Goal: Task Accomplishment & Management: Manage account settings

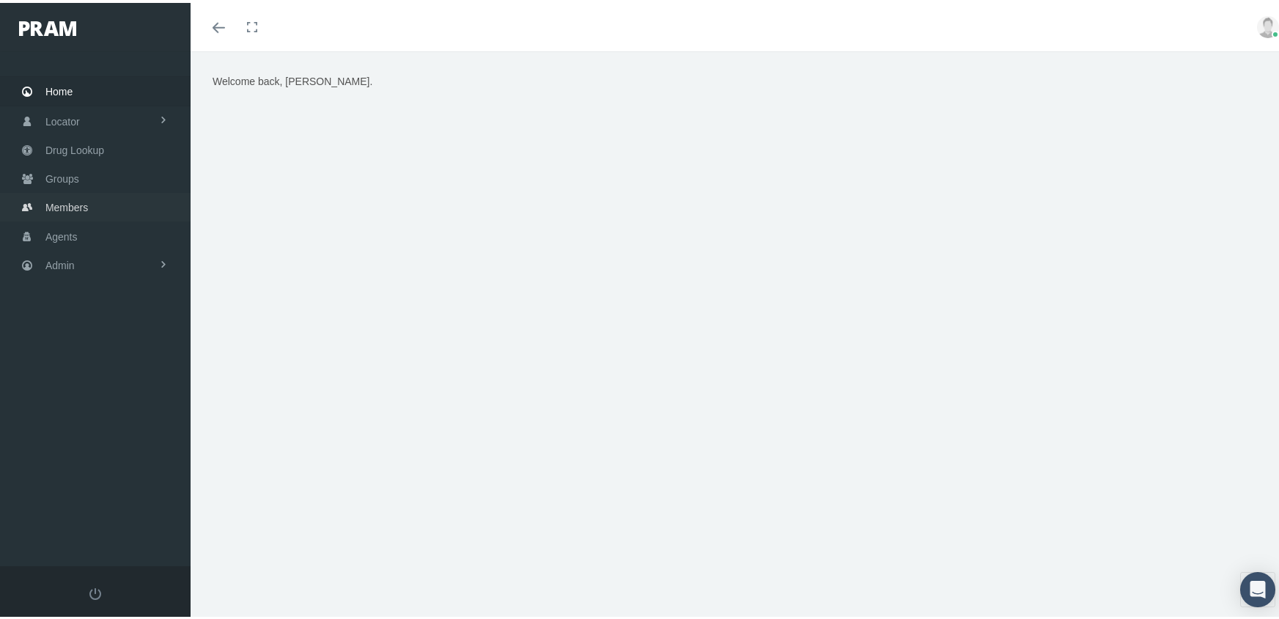
click at [71, 197] on span "Members" at bounding box center [66, 205] width 43 height 28
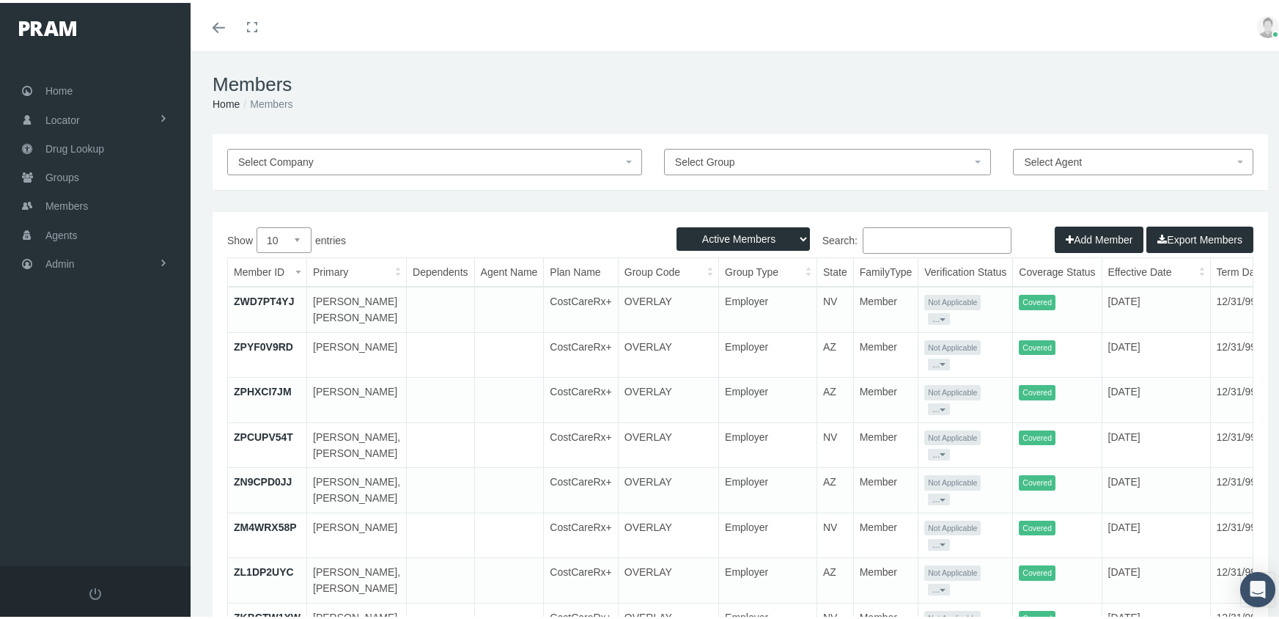
click at [738, 232] on select "Active Members Terminated Members Active & Terminated" at bounding box center [742, 235] width 133 height 23
select select "3"
click at [676, 224] on select "Active Members Terminated Members Active & Terminated" at bounding box center [742, 235] width 133 height 23
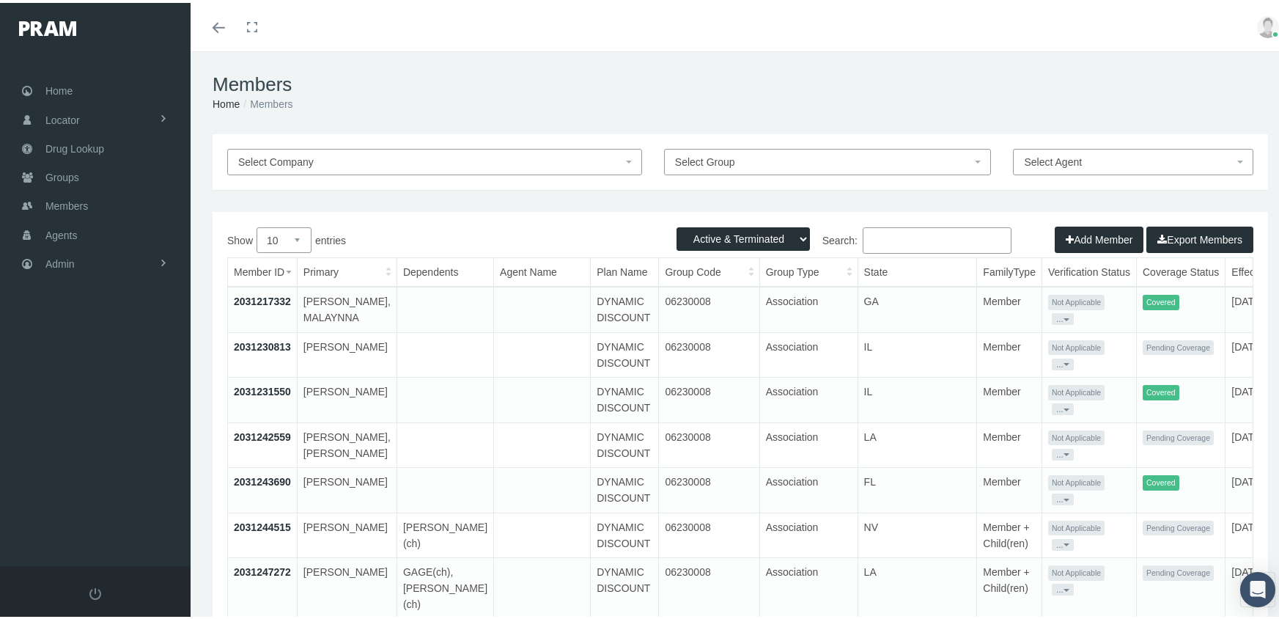
click at [942, 239] on input "Search:" at bounding box center [937, 237] width 149 height 26
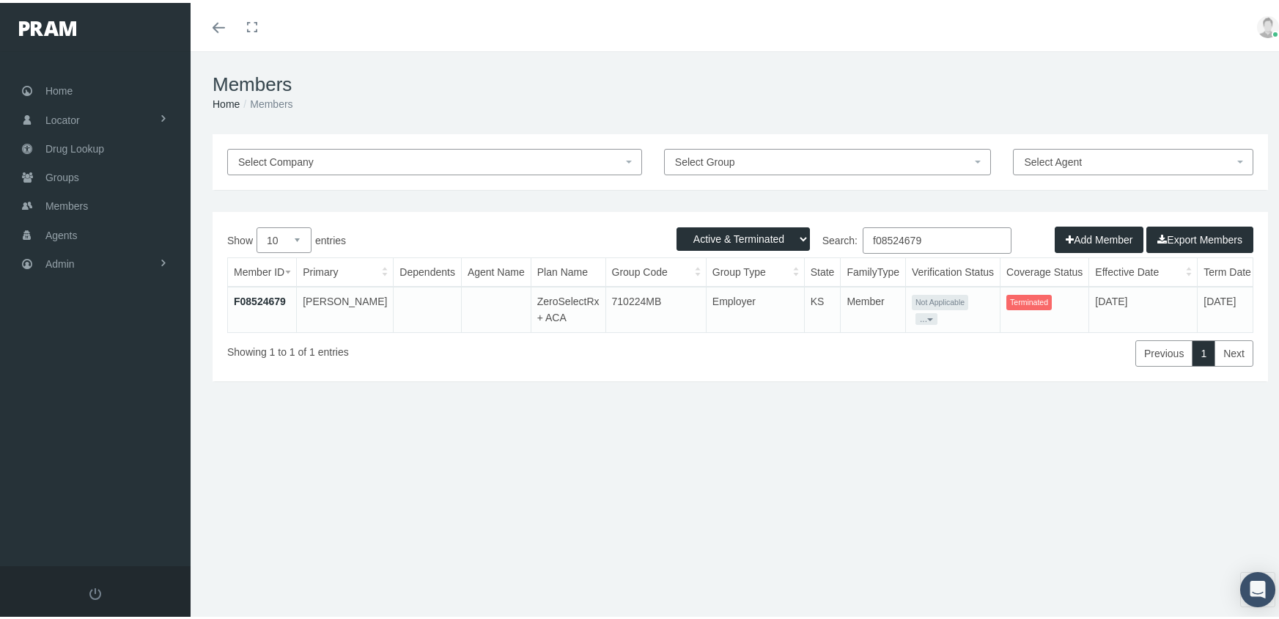
type input "f08524679"
drag, startPoint x: 241, startPoint y: 292, endPoint x: 262, endPoint y: 283, distance: 23.3
click at [241, 292] on link "F08524679" at bounding box center [260, 298] width 52 height 12
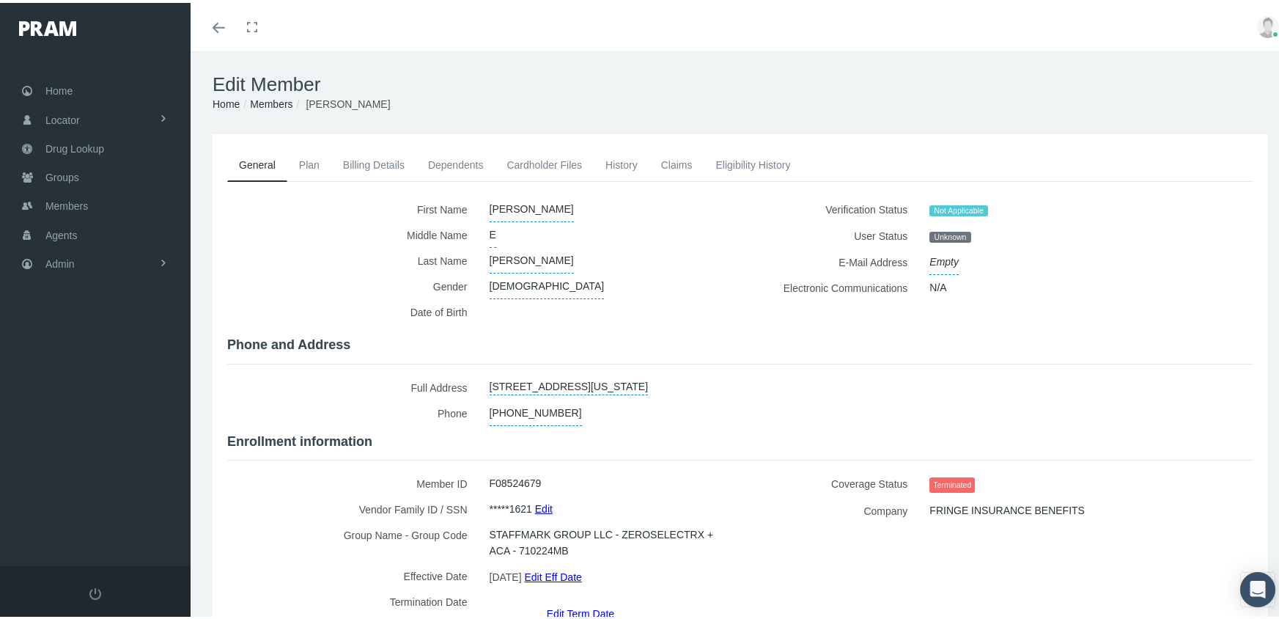
click at [588, 599] on link "Edit Term Date" at bounding box center [580, 609] width 67 height 21
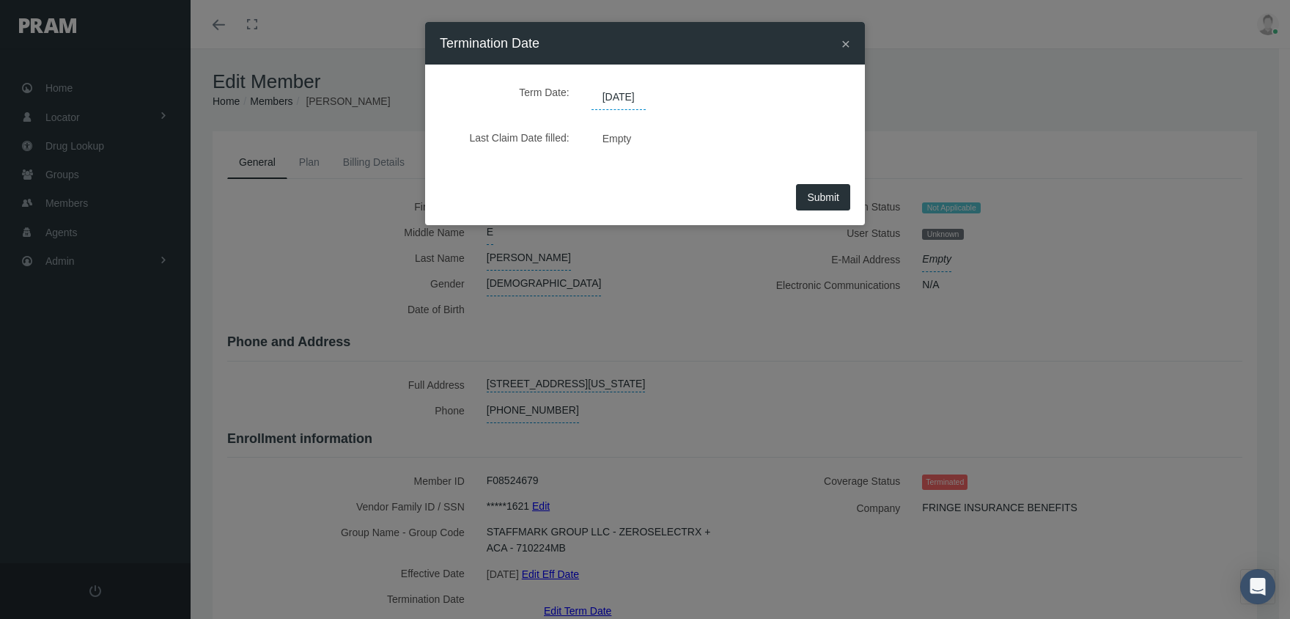
click at [643, 94] on span "[DATE]" at bounding box center [618, 97] width 54 height 25
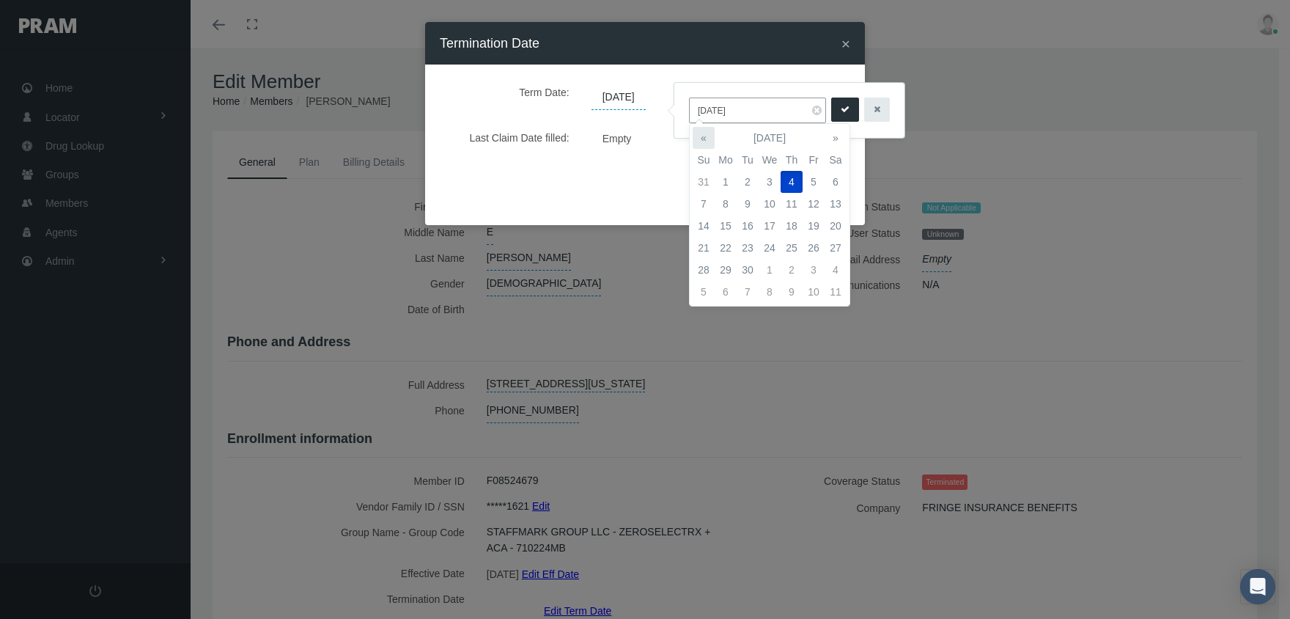
click at [706, 136] on th "«" at bounding box center [704, 138] width 22 height 22
click at [790, 242] on td "21" at bounding box center [791, 248] width 22 height 22
type input "[DATE]"
click at [841, 108] on icon "submit" at bounding box center [845, 110] width 9 height 14
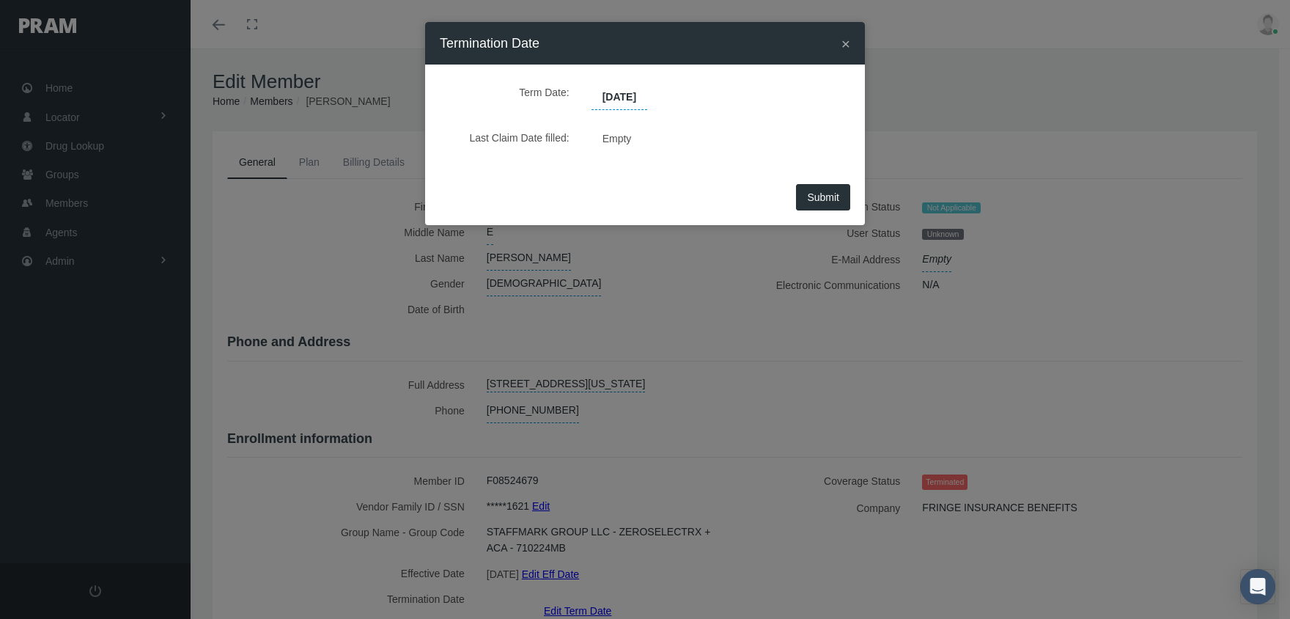
click at [816, 183] on div "Submit" at bounding box center [645, 202] width 440 height 45
click at [816, 191] on span "Submit" at bounding box center [823, 197] width 32 height 12
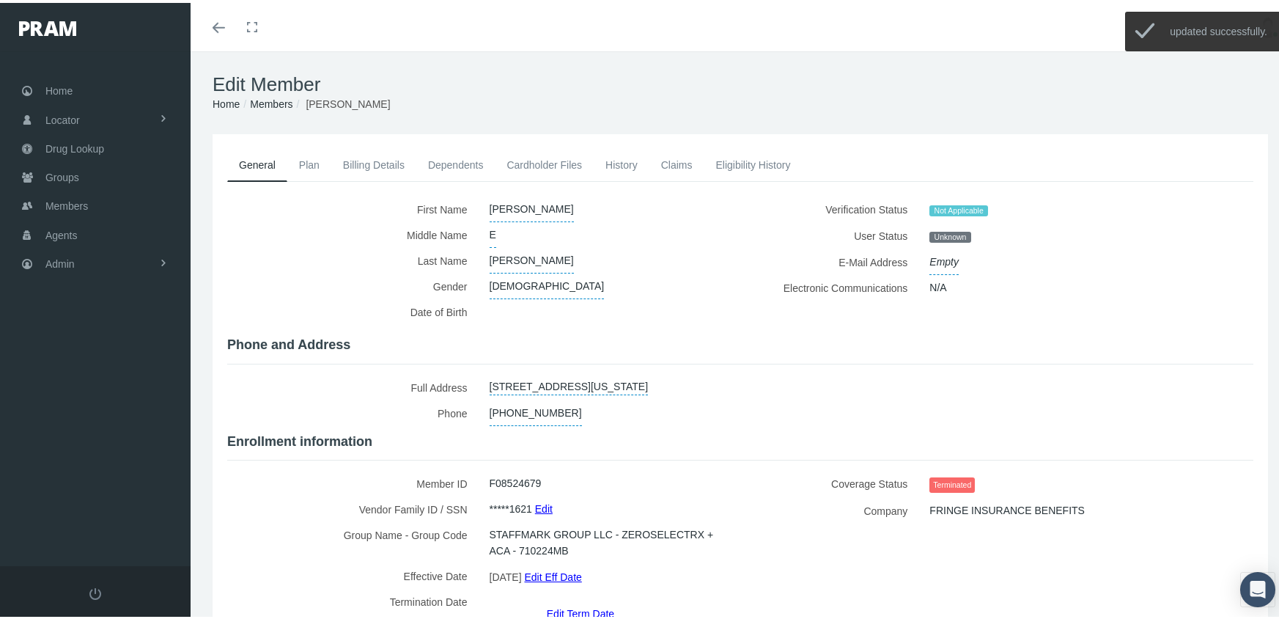
click at [278, 95] on link "Members" at bounding box center [271, 101] width 43 height 12
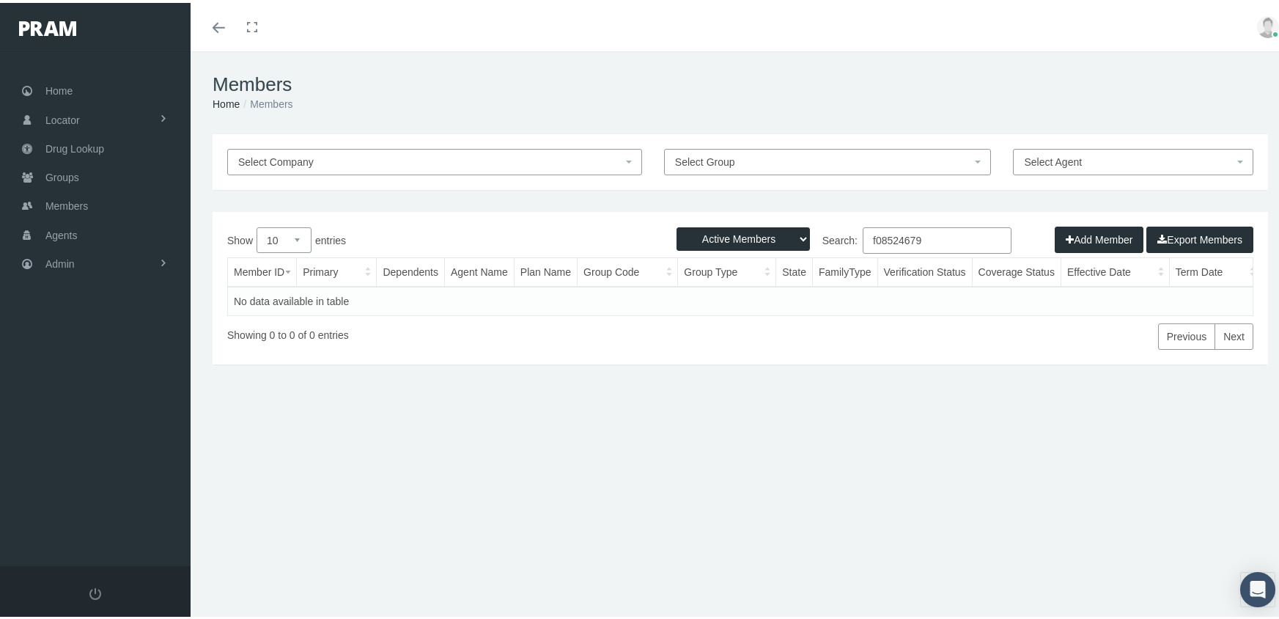
click at [739, 227] on select "Active Members Terminated Members Active & Terminated" at bounding box center [742, 235] width 133 height 23
select select "3"
click at [676, 224] on select "Active Members Terminated Members Active & Terminated" at bounding box center [742, 235] width 133 height 23
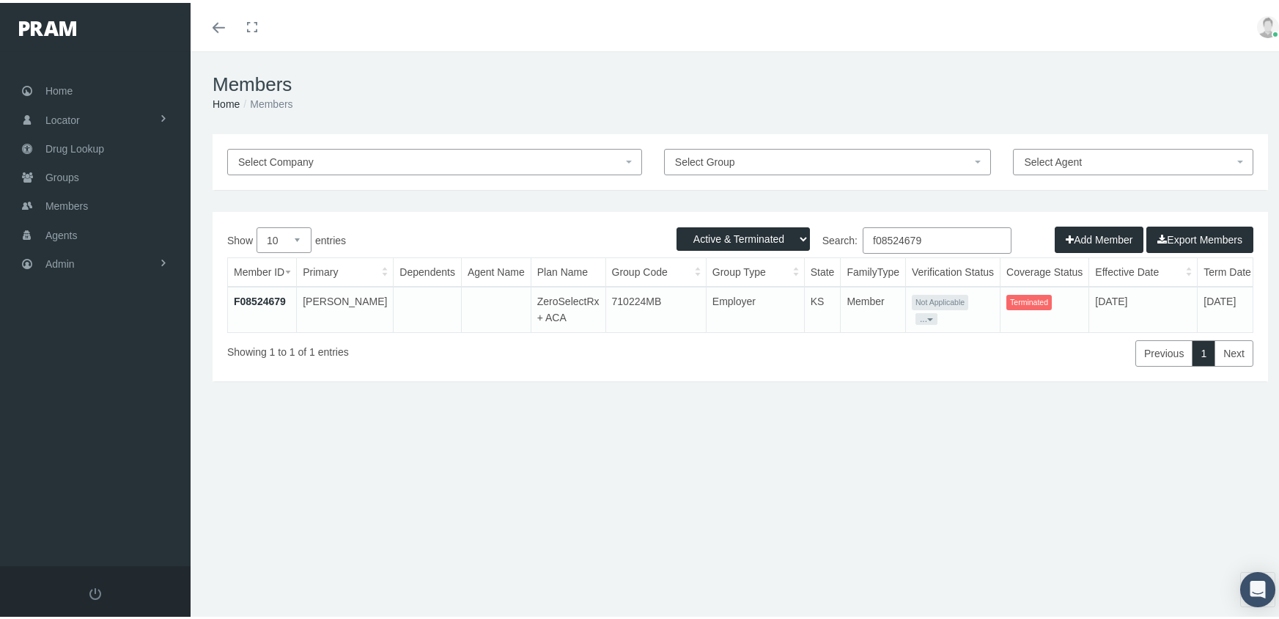
click at [933, 231] on input "f08524679" at bounding box center [937, 237] width 149 height 26
type input "f09066342"
click at [264, 299] on link "F09066342" at bounding box center [260, 298] width 52 height 12
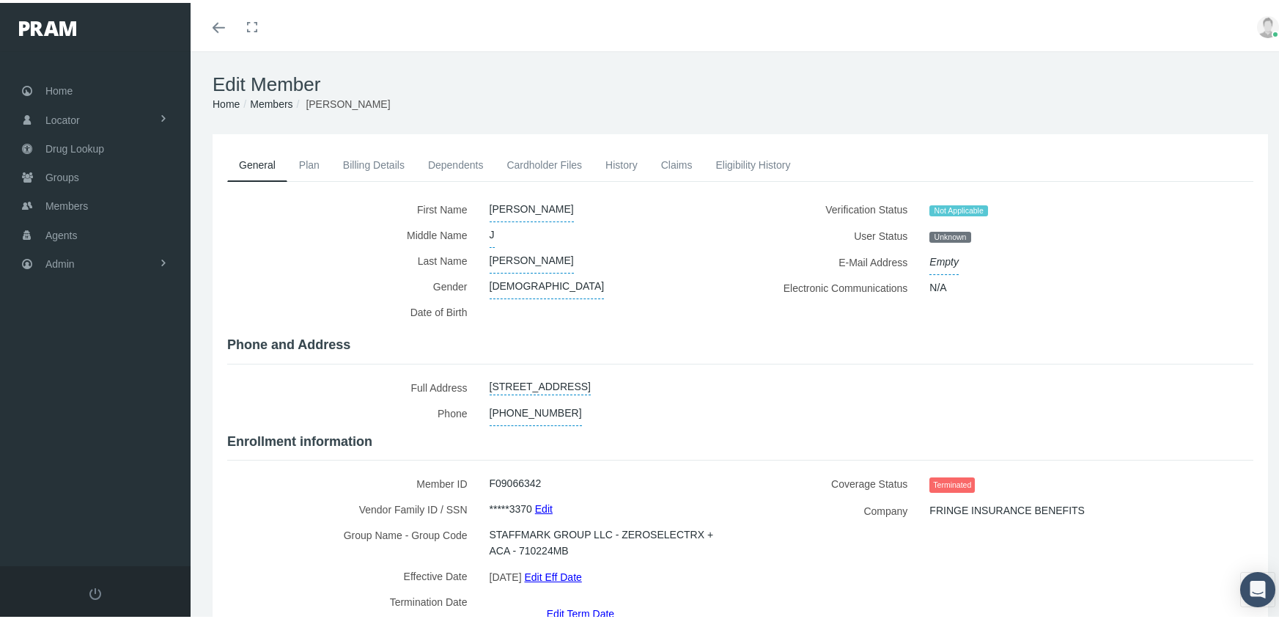
click at [564, 599] on link "Edit Term Date" at bounding box center [580, 609] width 67 height 21
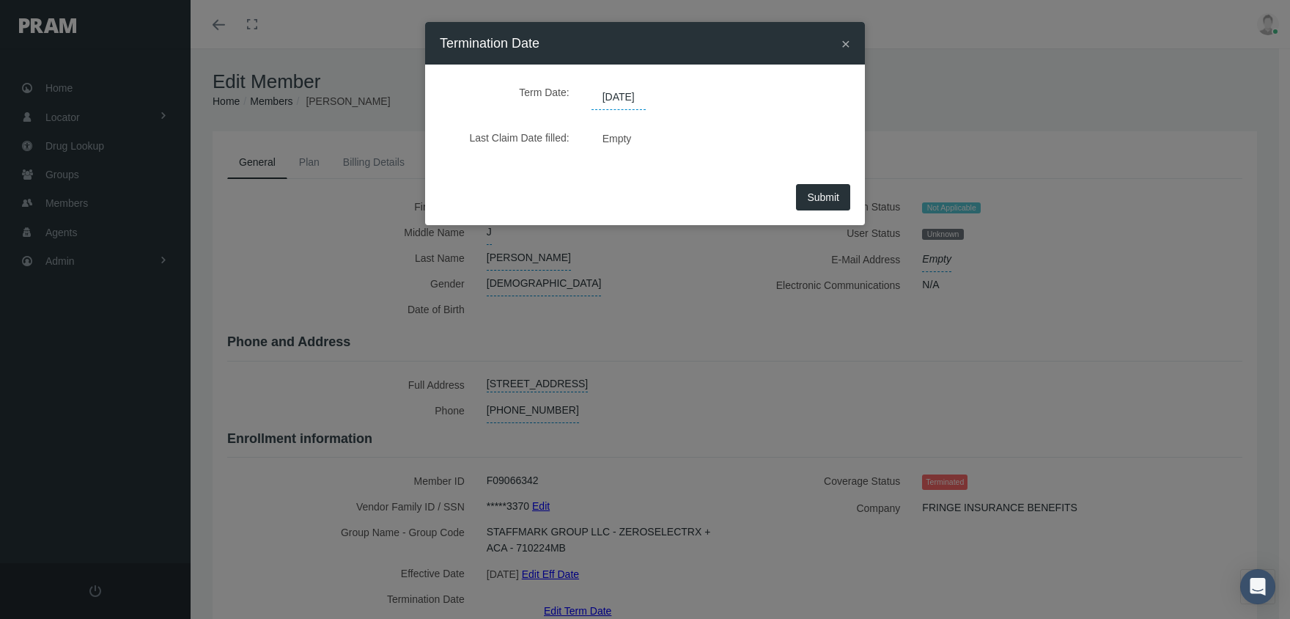
click at [627, 86] on span "[DATE]" at bounding box center [618, 97] width 54 height 25
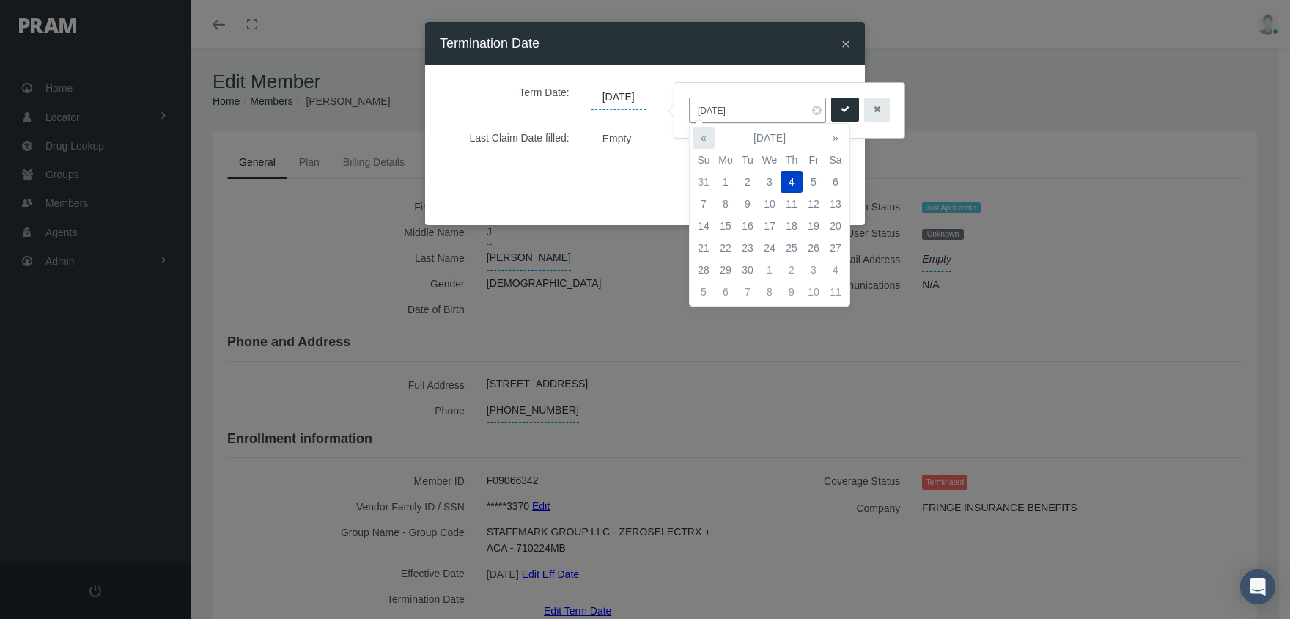
click at [706, 139] on th "«" at bounding box center [704, 138] width 22 height 22
click at [796, 247] on td "21" at bounding box center [791, 248] width 22 height 22
type input "[DATE]"
click at [841, 106] on icon "submit" at bounding box center [845, 110] width 9 height 14
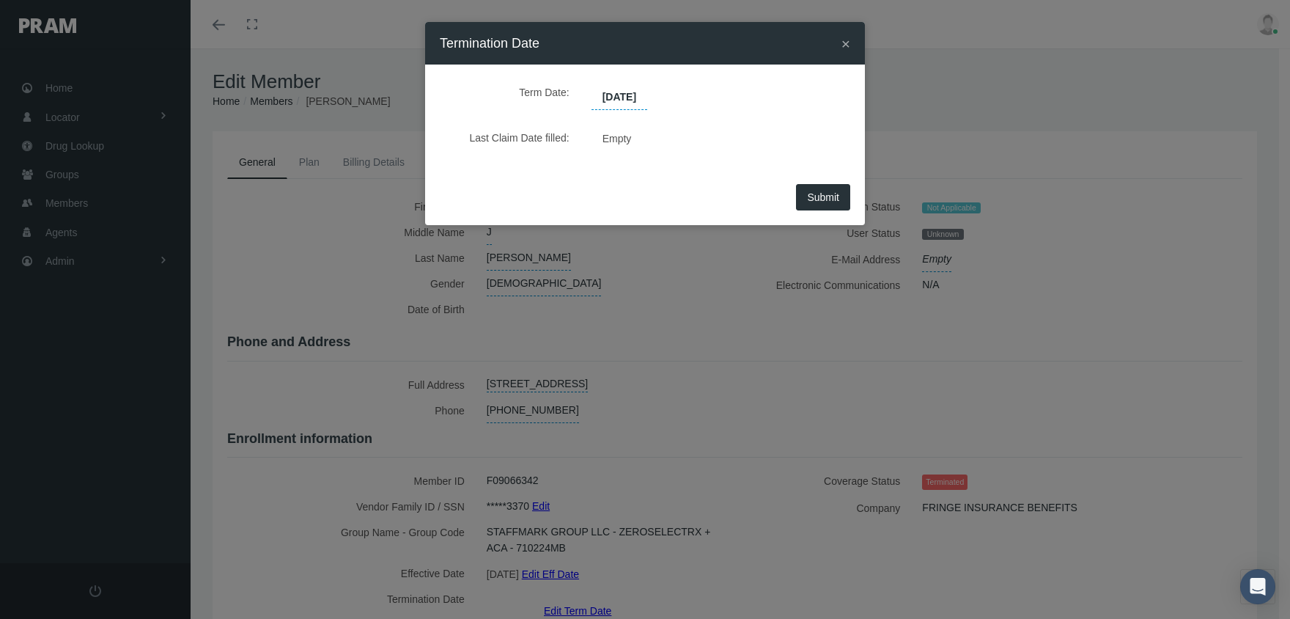
click at [830, 204] on button "Submit" at bounding box center [823, 197] width 54 height 26
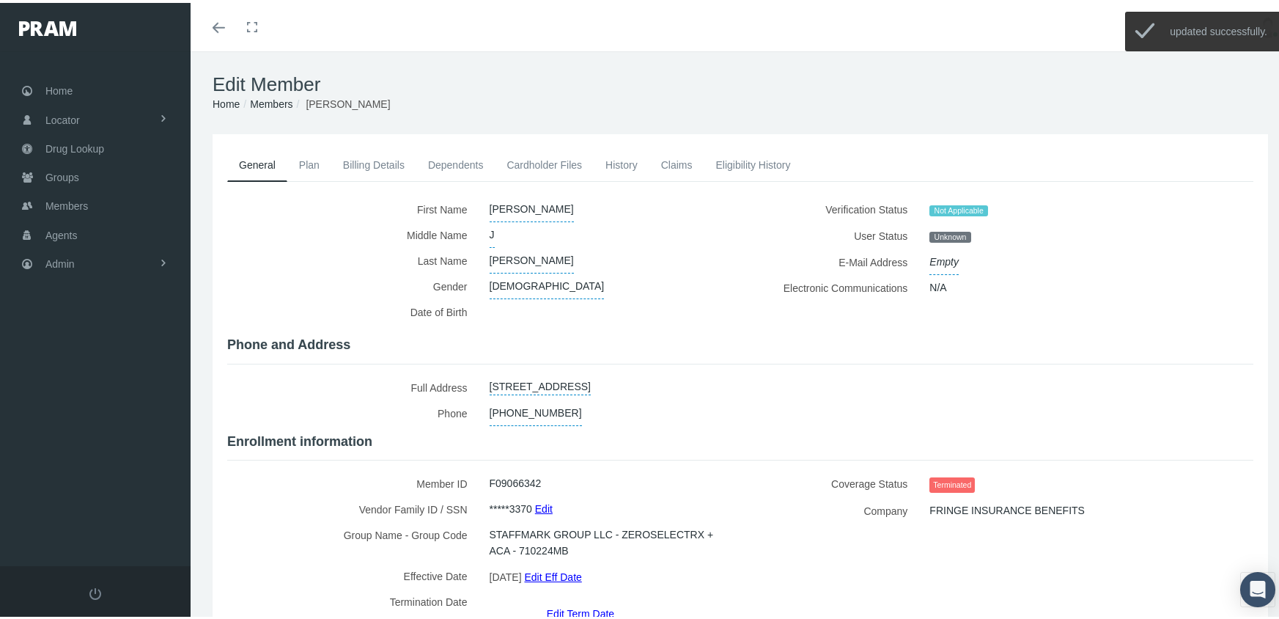
click at [270, 99] on link "Members" at bounding box center [271, 101] width 43 height 12
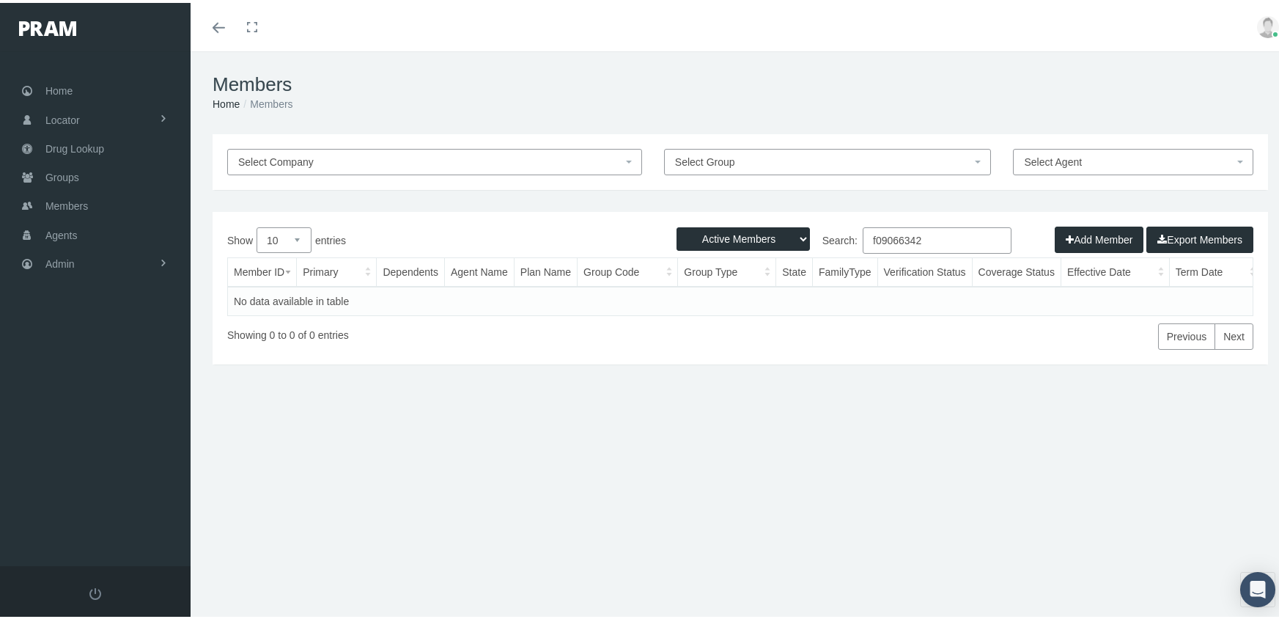
click at [724, 234] on select "Active Members Terminated Members Active & Terminated" at bounding box center [742, 235] width 133 height 23
select select "3"
click at [676, 224] on select "Active Members Terminated Members Active & Terminated" at bounding box center [742, 235] width 133 height 23
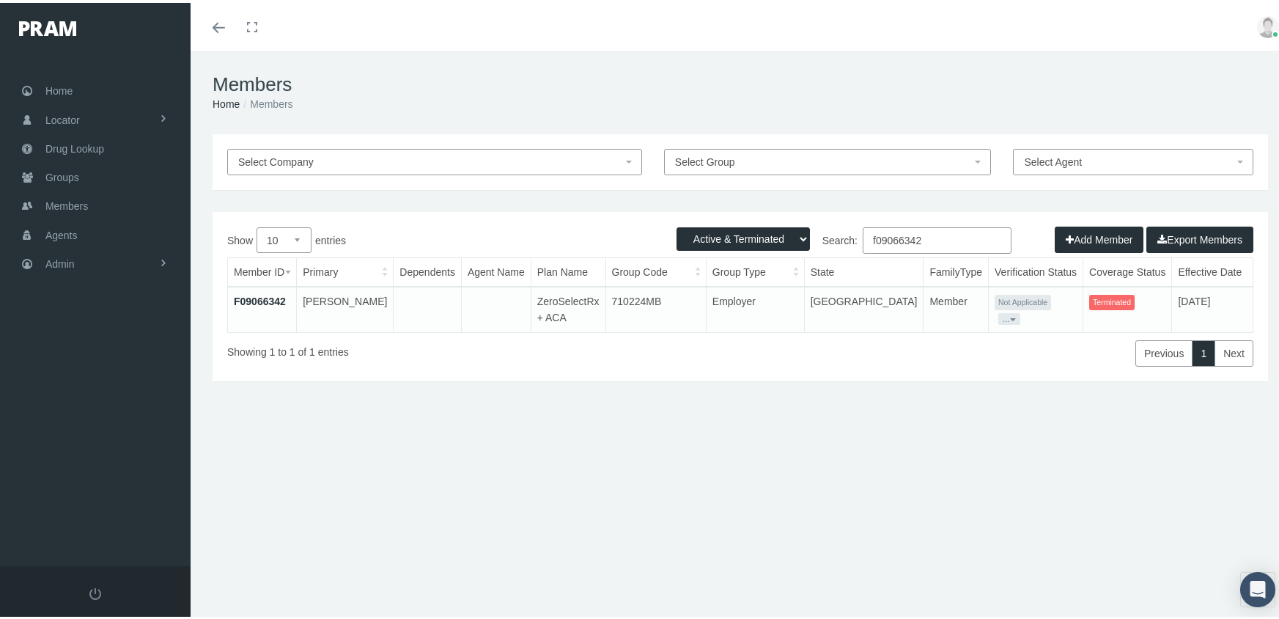
click at [930, 238] on input "f09066342" at bounding box center [937, 237] width 149 height 26
type input "f08525037"
click at [260, 297] on link "F08525037" at bounding box center [260, 298] width 52 height 12
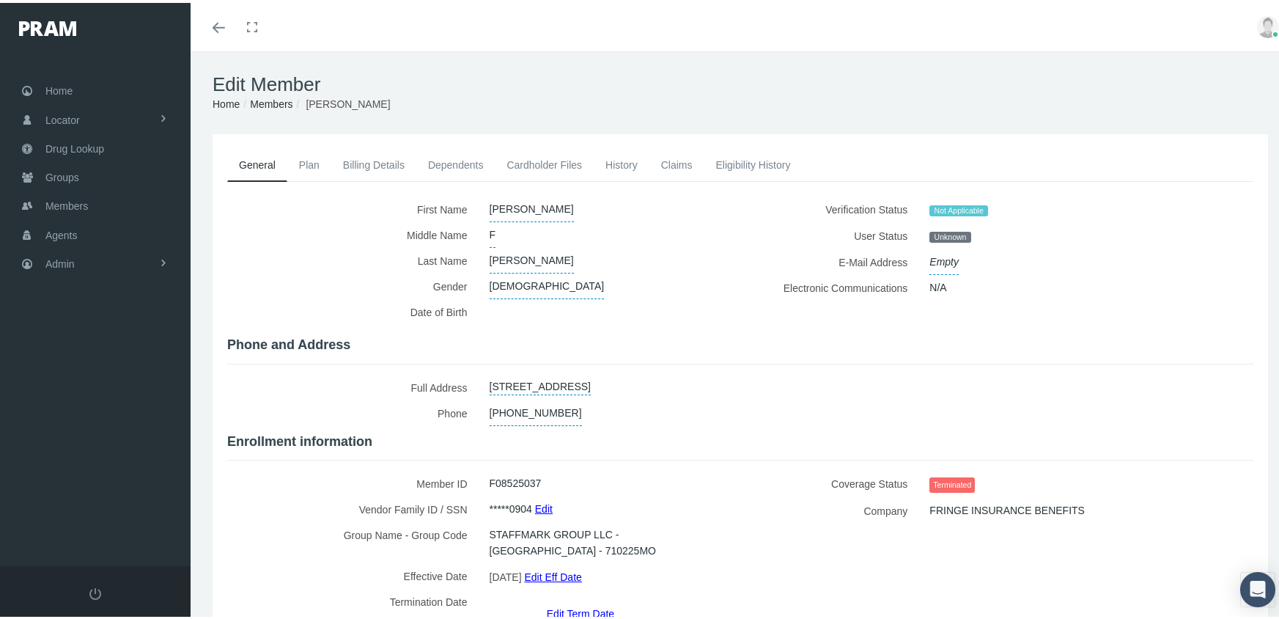
click at [590, 599] on link "Edit Term Date" at bounding box center [580, 609] width 67 height 21
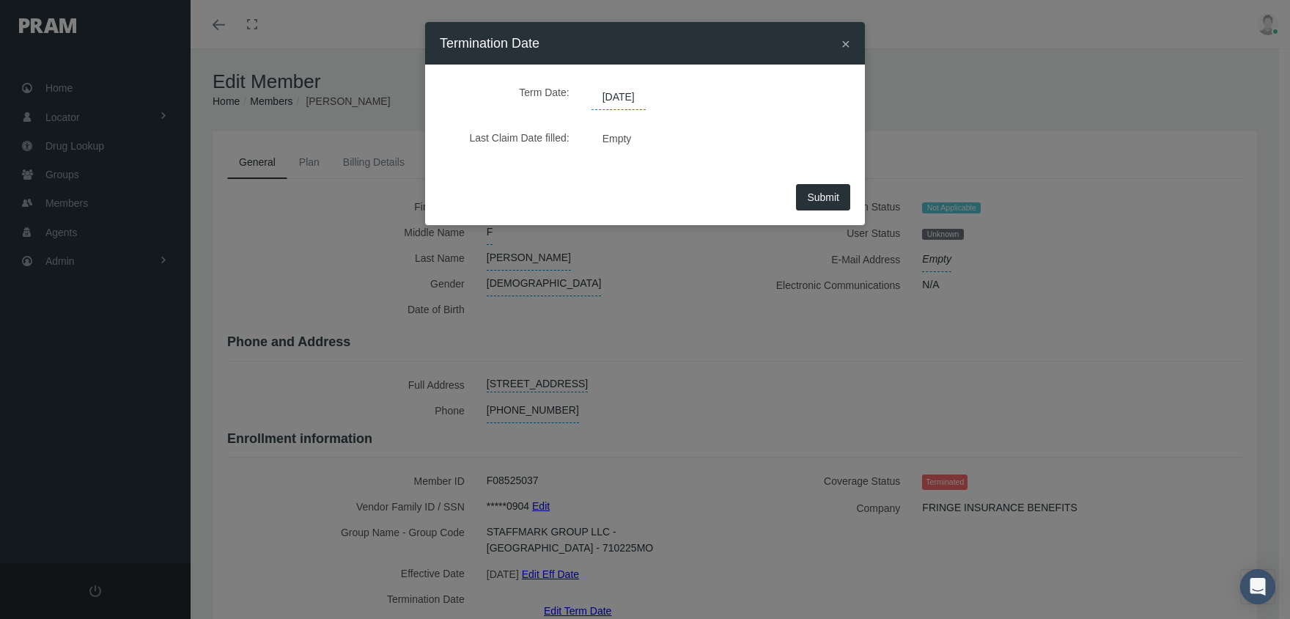
click at [643, 102] on span "[DATE]" at bounding box center [618, 97] width 54 height 25
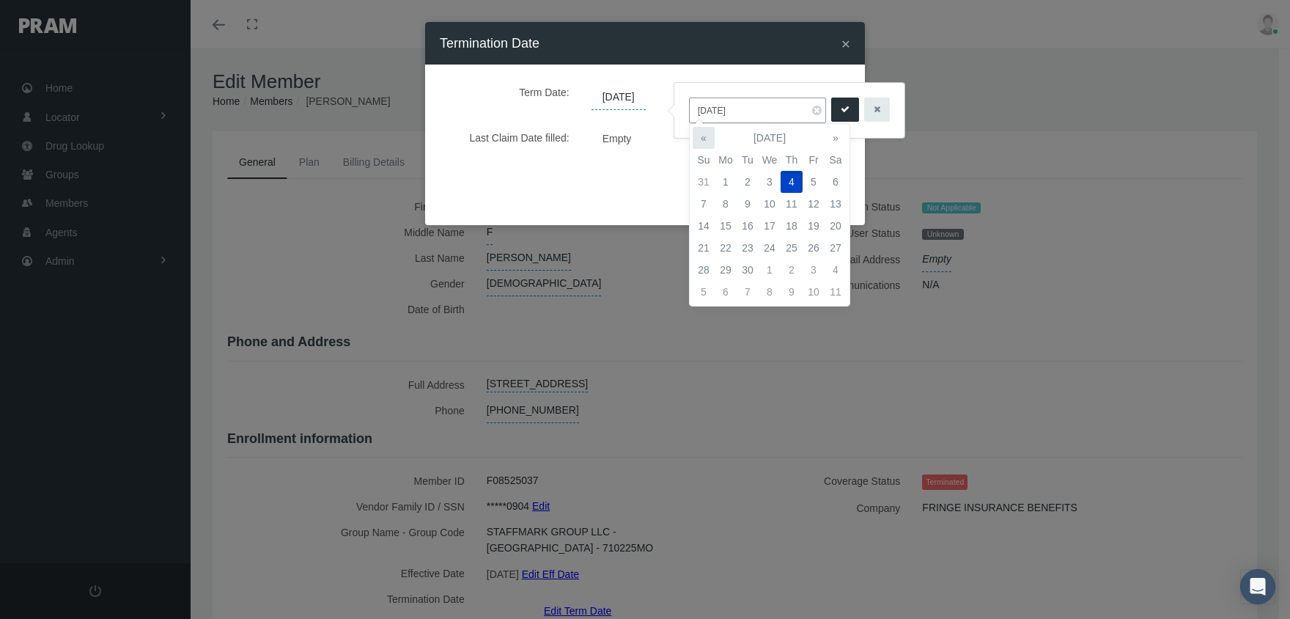
click at [702, 133] on th "«" at bounding box center [704, 138] width 22 height 22
click at [793, 246] on td "21" at bounding box center [791, 248] width 22 height 22
type input "[DATE]"
click at [841, 108] on icon "submit" at bounding box center [845, 110] width 9 height 14
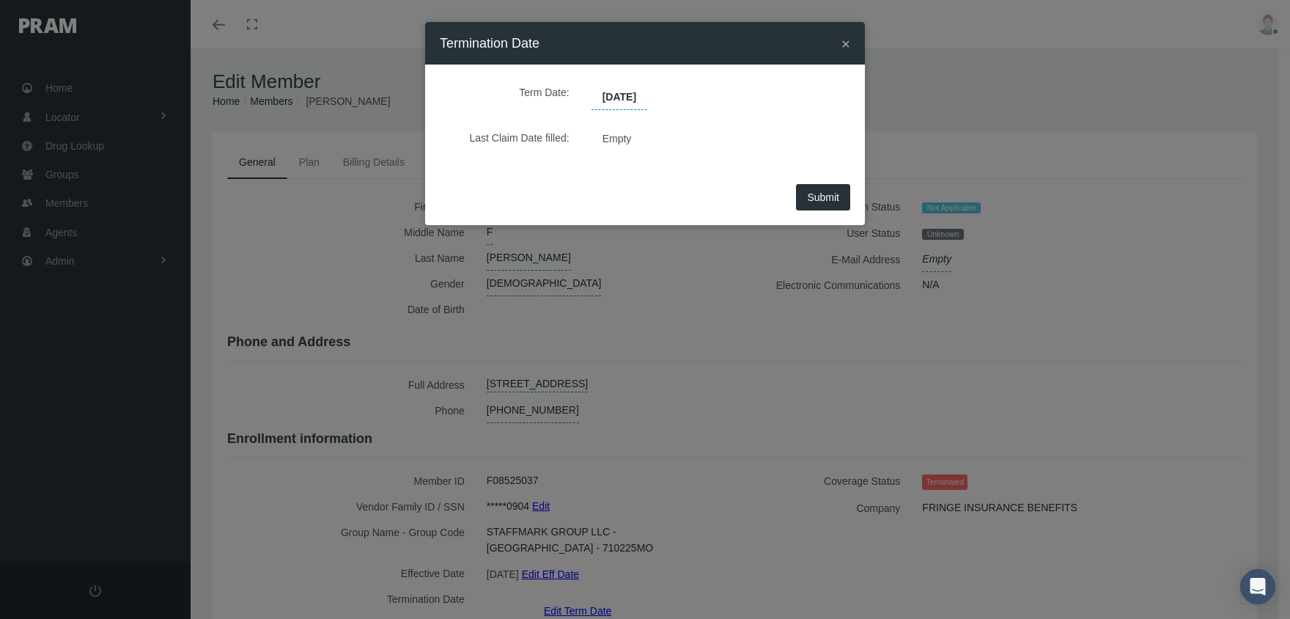
click at [827, 199] on span "Submit" at bounding box center [823, 197] width 32 height 12
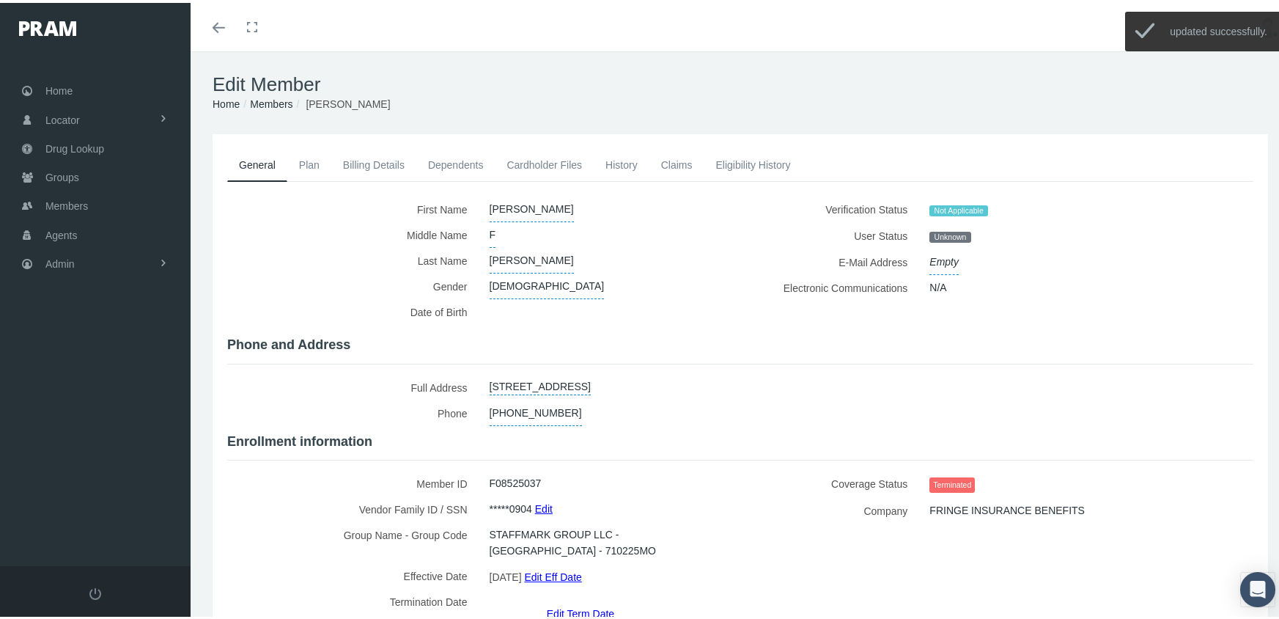
click at [284, 102] on link "Members" at bounding box center [271, 101] width 43 height 12
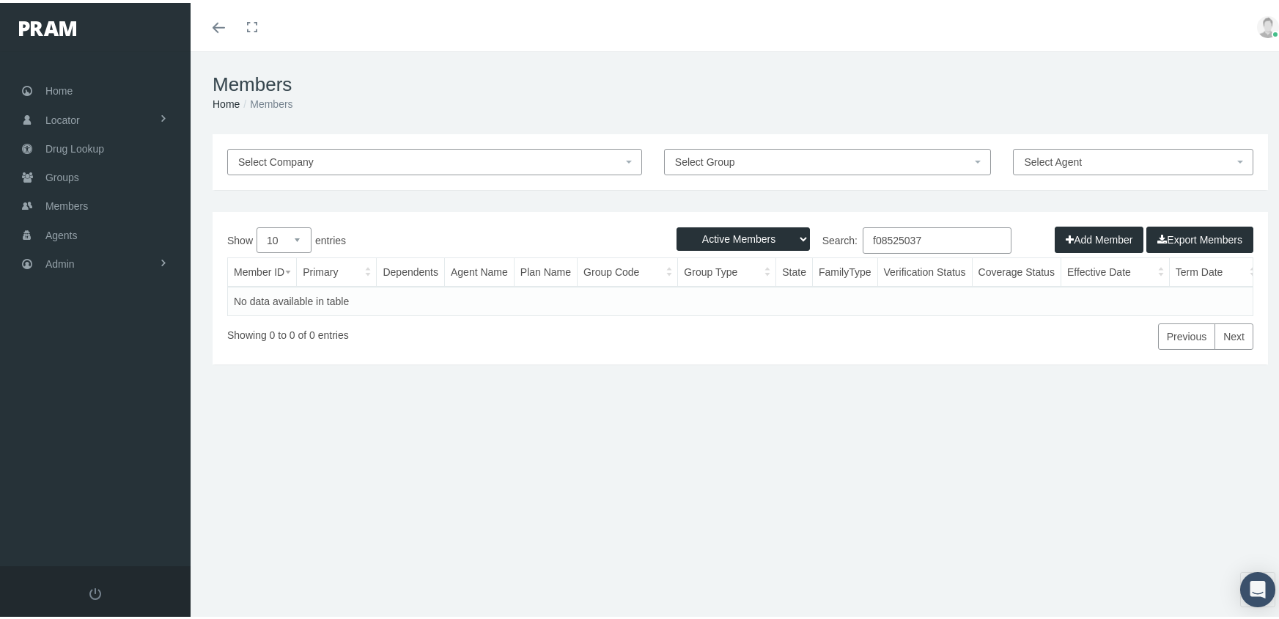
click at [731, 233] on select "Active Members Terminated Members Active & Terminated" at bounding box center [742, 235] width 133 height 23
select select "3"
click at [676, 224] on select "Active Members Terminated Members Active & Terminated" at bounding box center [742, 235] width 133 height 23
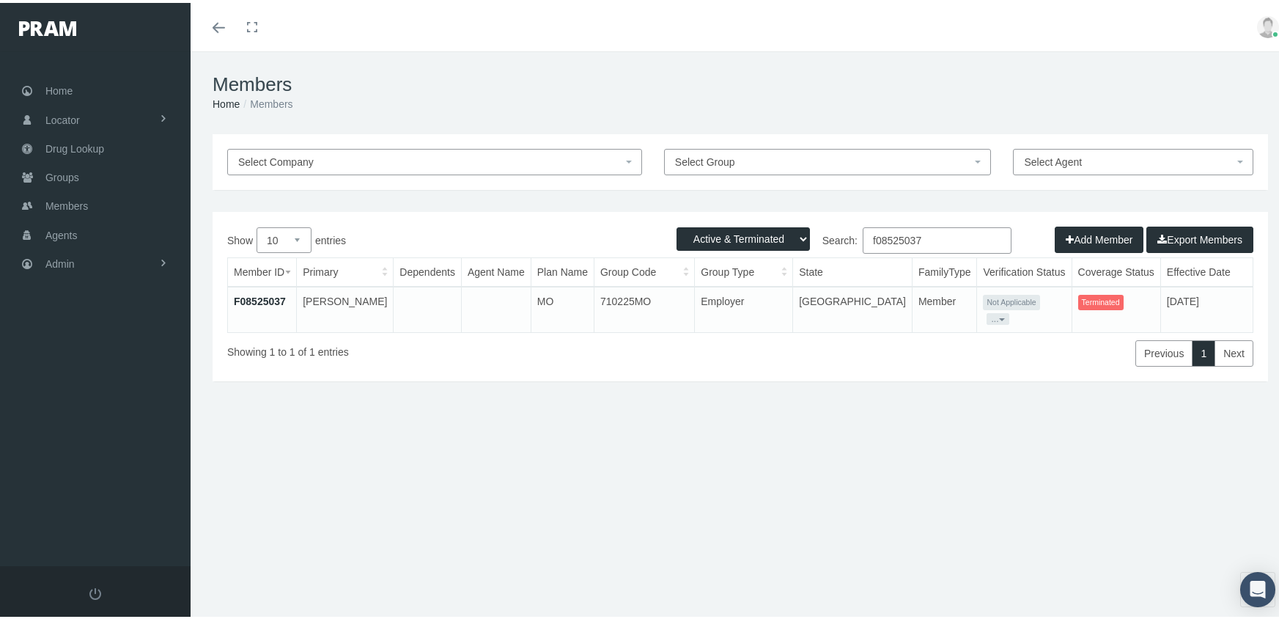
click at [941, 235] on input "f08525037" at bounding box center [937, 237] width 149 height 26
type input "f09066377"
click at [254, 297] on link "F09066377" at bounding box center [260, 298] width 52 height 12
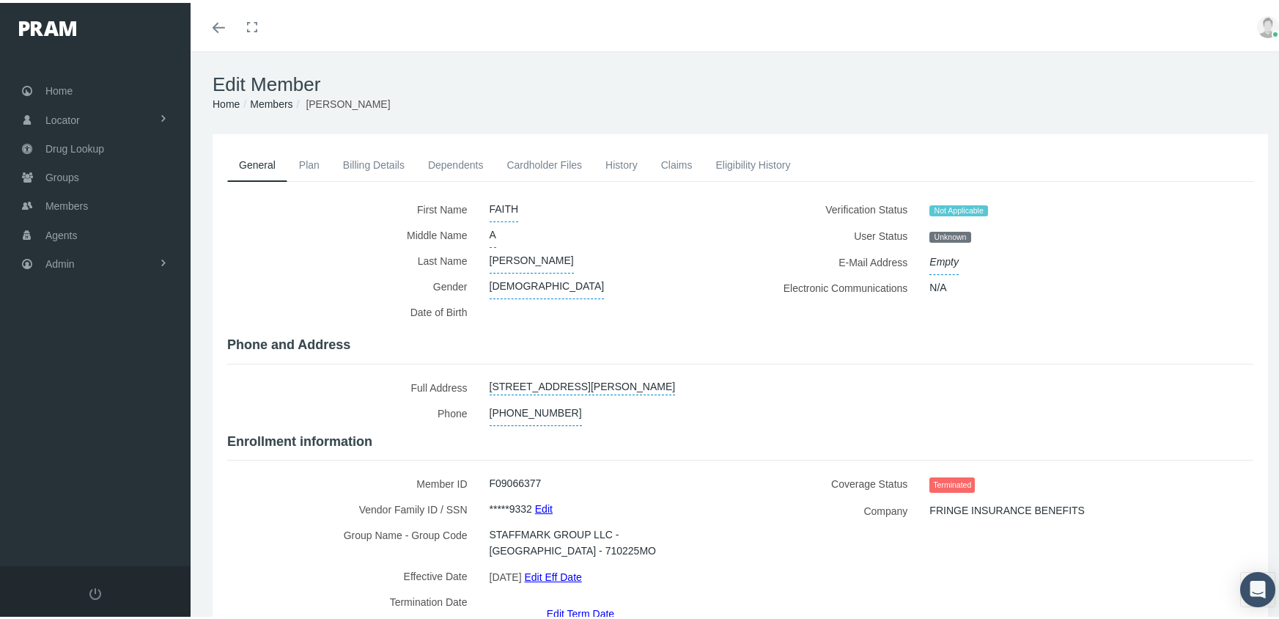
click at [586, 599] on link "Edit Term Date" at bounding box center [580, 609] width 67 height 21
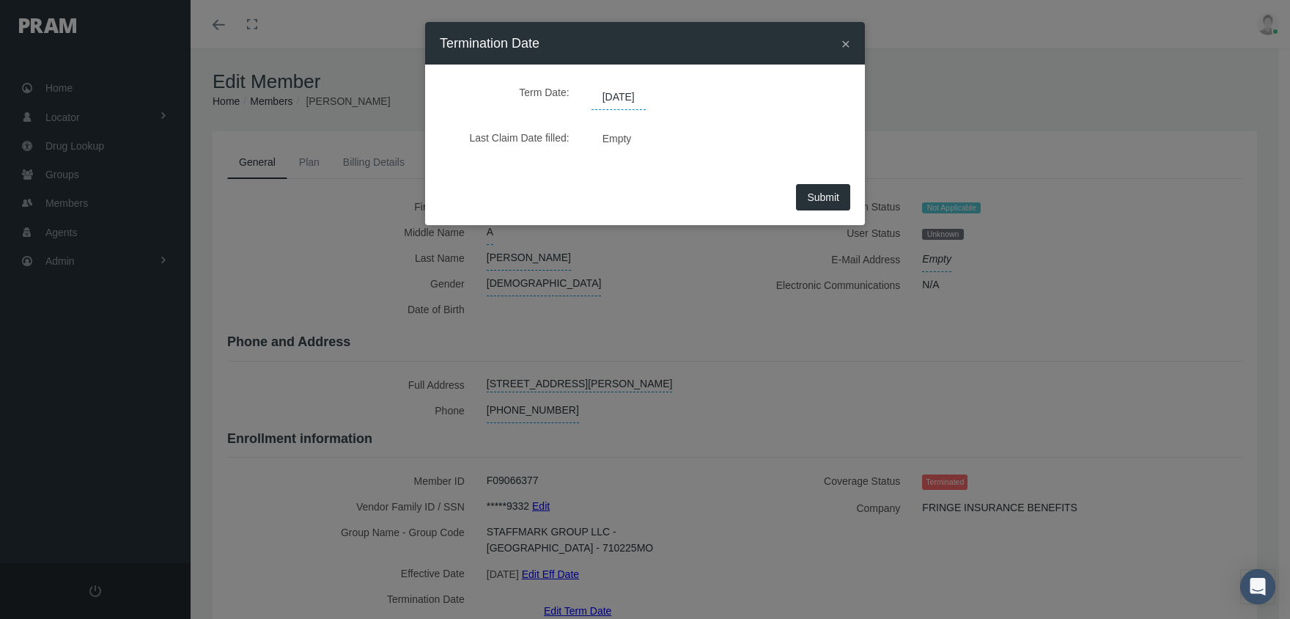
click at [626, 96] on span "[DATE]" at bounding box center [618, 97] width 54 height 25
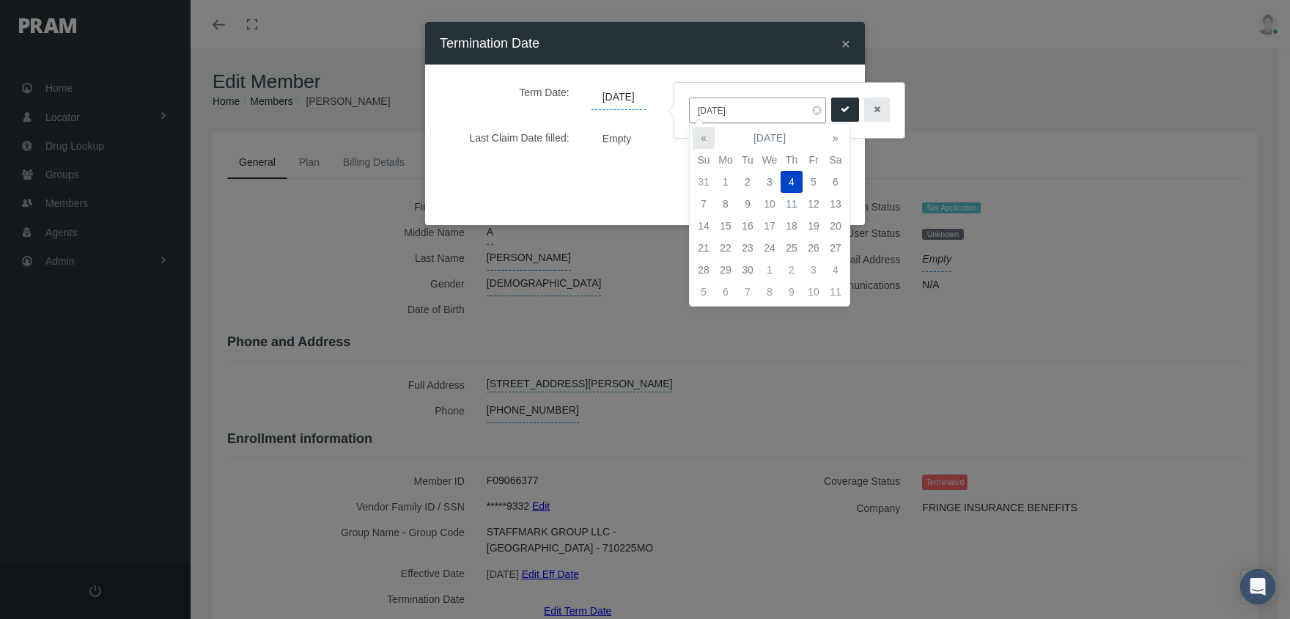
click at [706, 131] on th "«" at bounding box center [704, 138] width 22 height 22
click at [798, 244] on td "21" at bounding box center [791, 248] width 22 height 22
type input "[DATE]"
click at [843, 104] on button "submit" at bounding box center [845, 109] width 28 height 24
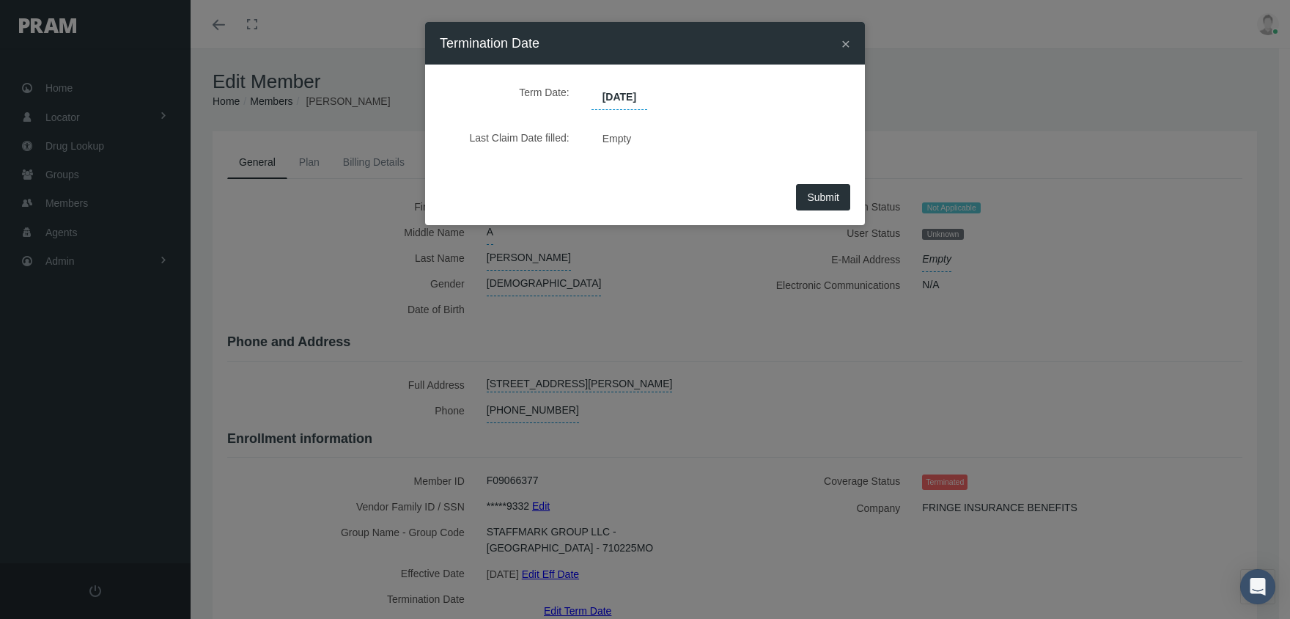
click at [823, 196] on span "Submit" at bounding box center [823, 197] width 32 height 12
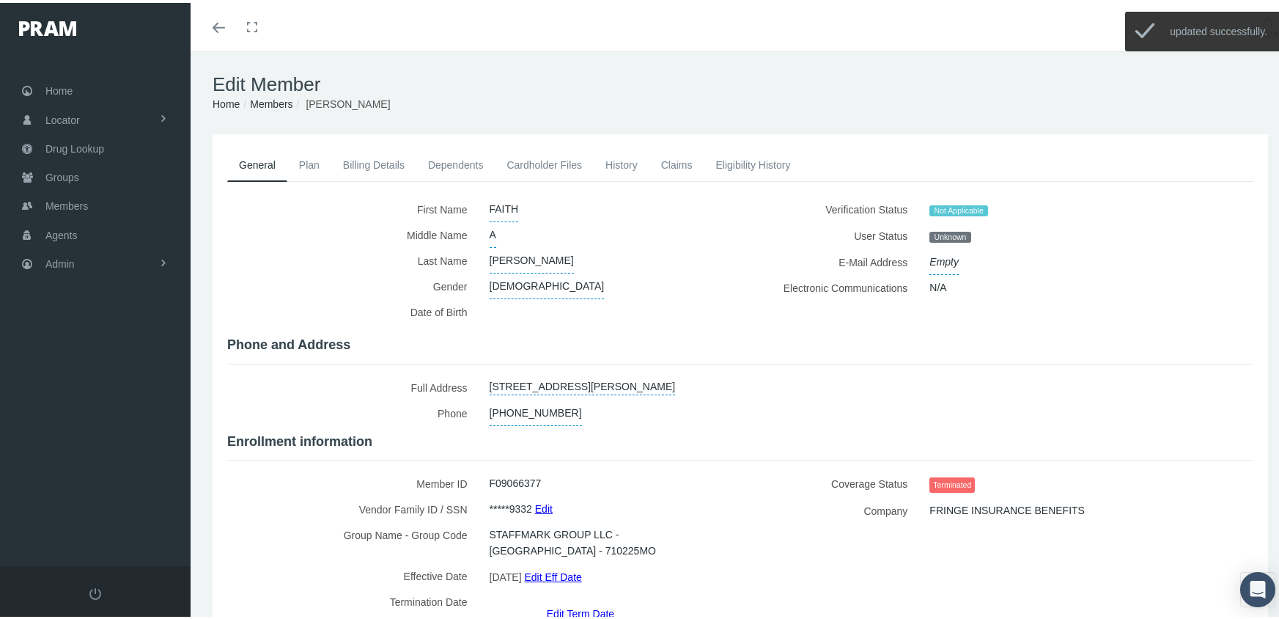
click at [278, 99] on link "Members" at bounding box center [271, 101] width 43 height 12
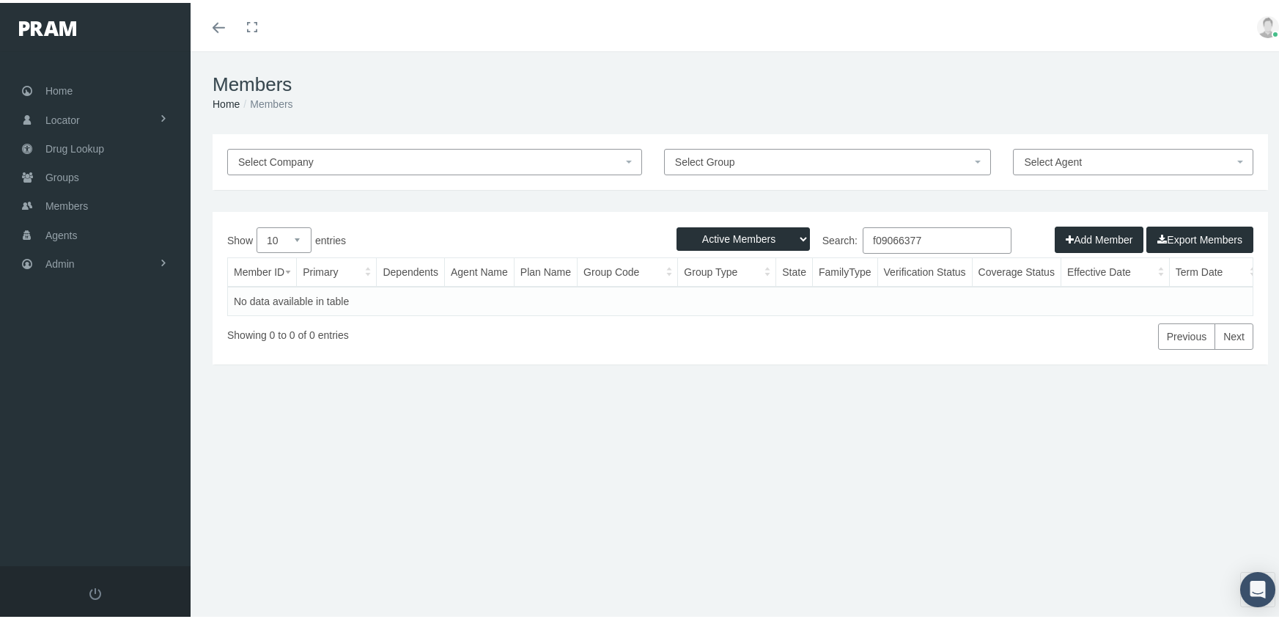
click at [710, 229] on select "Active Members Terminated Members Active & Terminated" at bounding box center [742, 235] width 133 height 23
select select "3"
click at [676, 224] on select "Active Members Terminated Members Active & Terminated" at bounding box center [742, 235] width 133 height 23
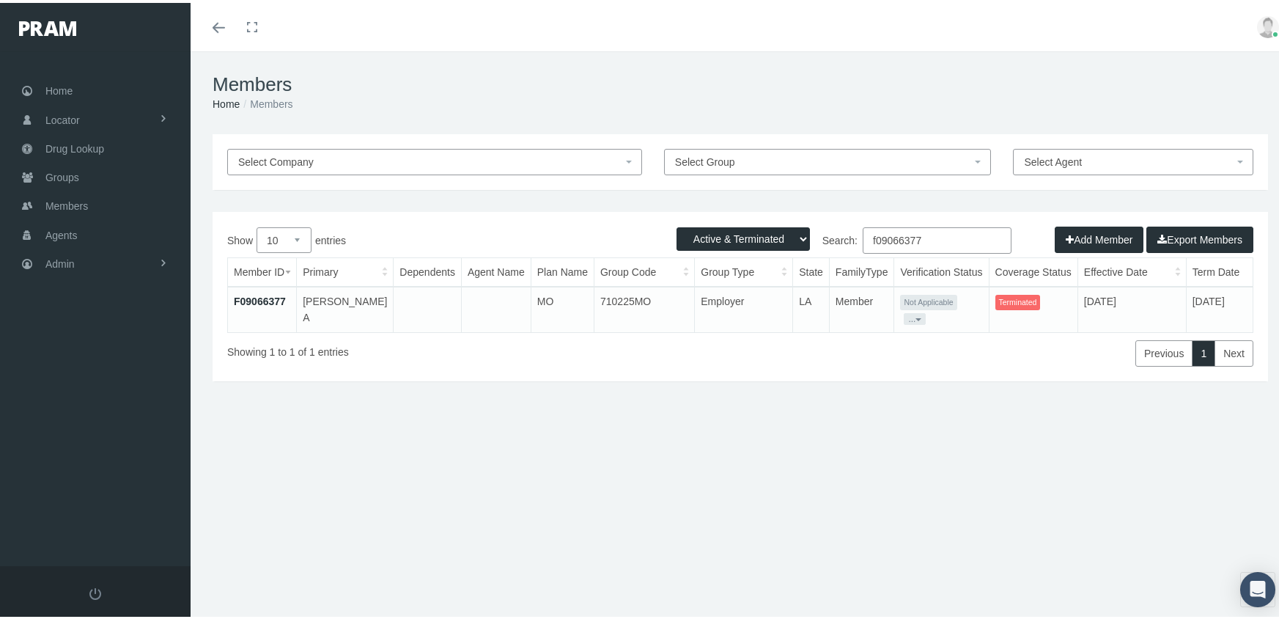
click at [930, 240] on input "f09066377" at bounding box center [937, 237] width 149 height 26
type input "f09291819"
click at [263, 300] on link "F09291819" at bounding box center [260, 298] width 52 height 12
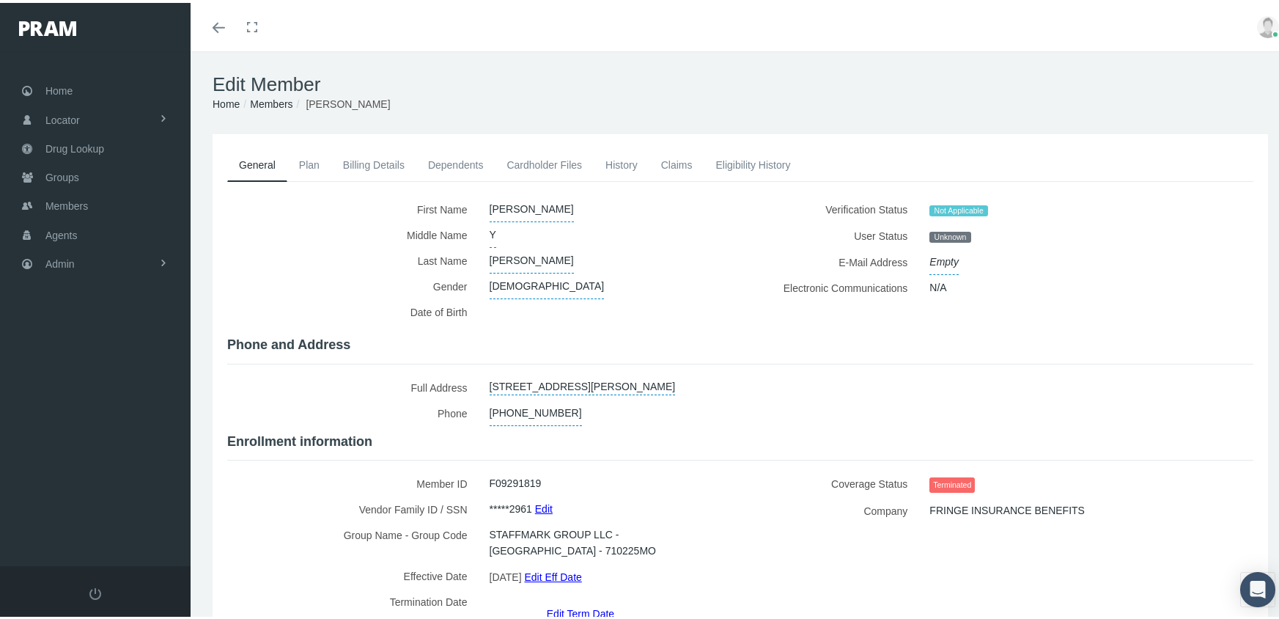
click at [569, 599] on link "Edit Term Date" at bounding box center [580, 609] width 67 height 21
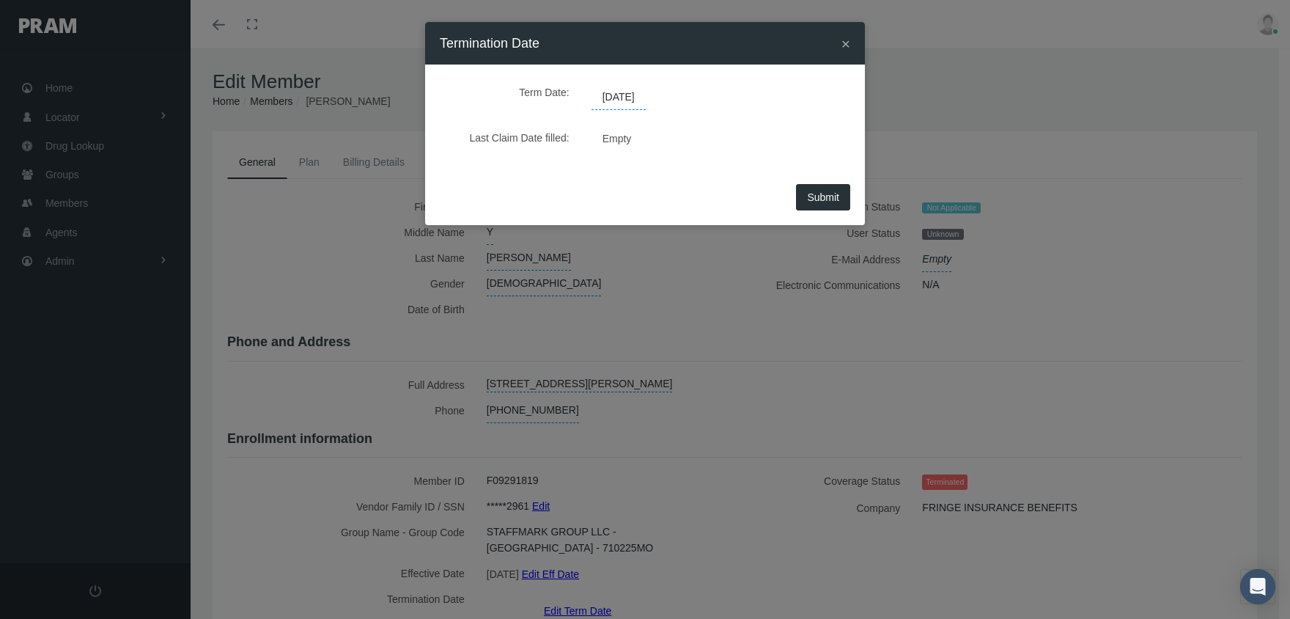
click at [632, 94] on span "09/04/2025" at bounding box center [618, 97] width 54 height 25
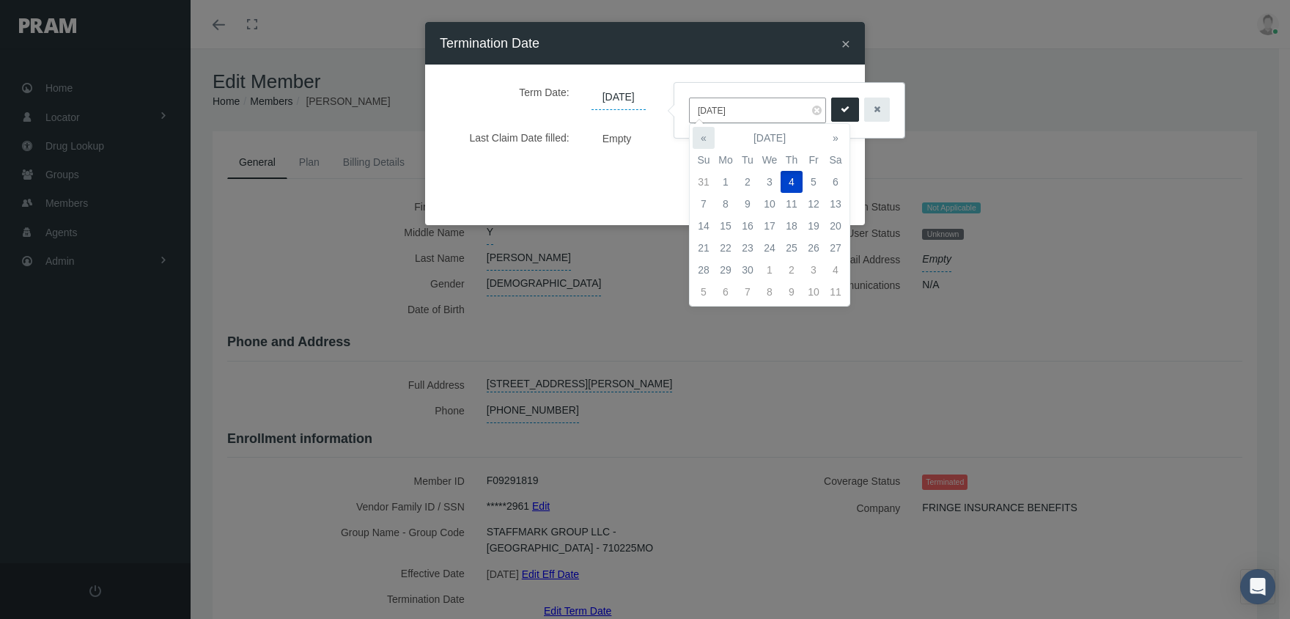
click at [700, 139] on th "«" at bounding box center [704, 138] width 22 height 22
click at [791, 248] on td "21" at bounding box center [791, 248] width 22 height 22
type input "08/21/2025"
click at [841, 112] on icon "submit" at bounding box center [845, 110] width 9 height 14
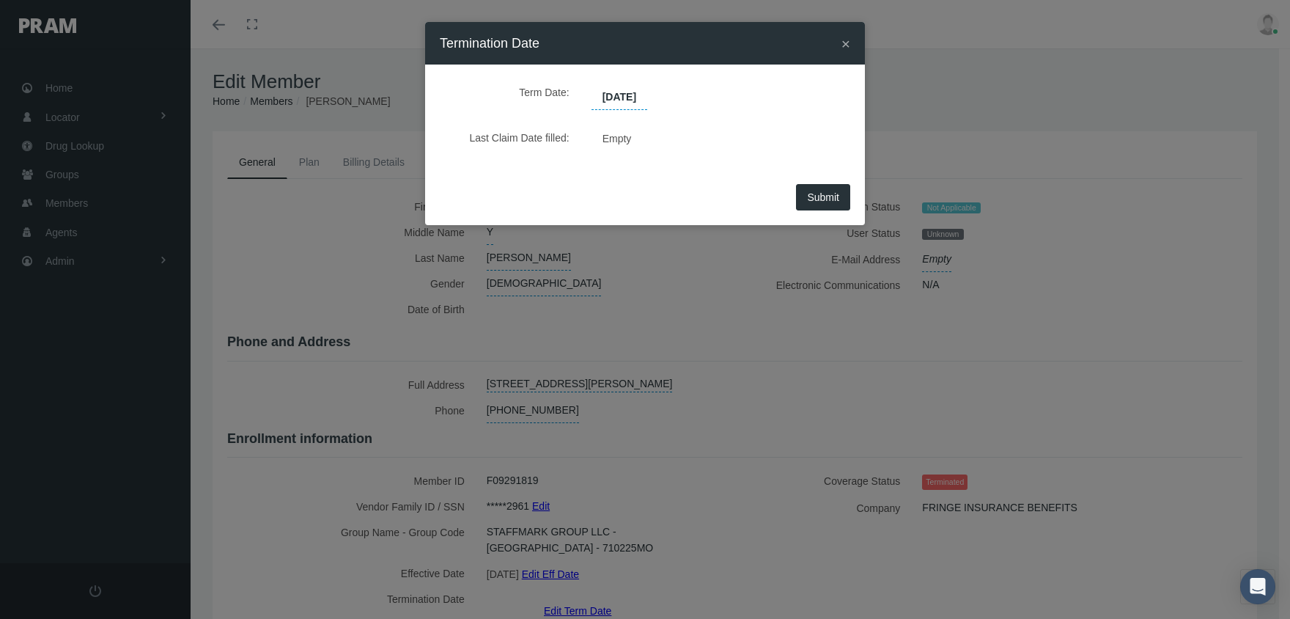
click at [820, 201] on span "Submit" at bounding box center [823, 197] width 32 height 12
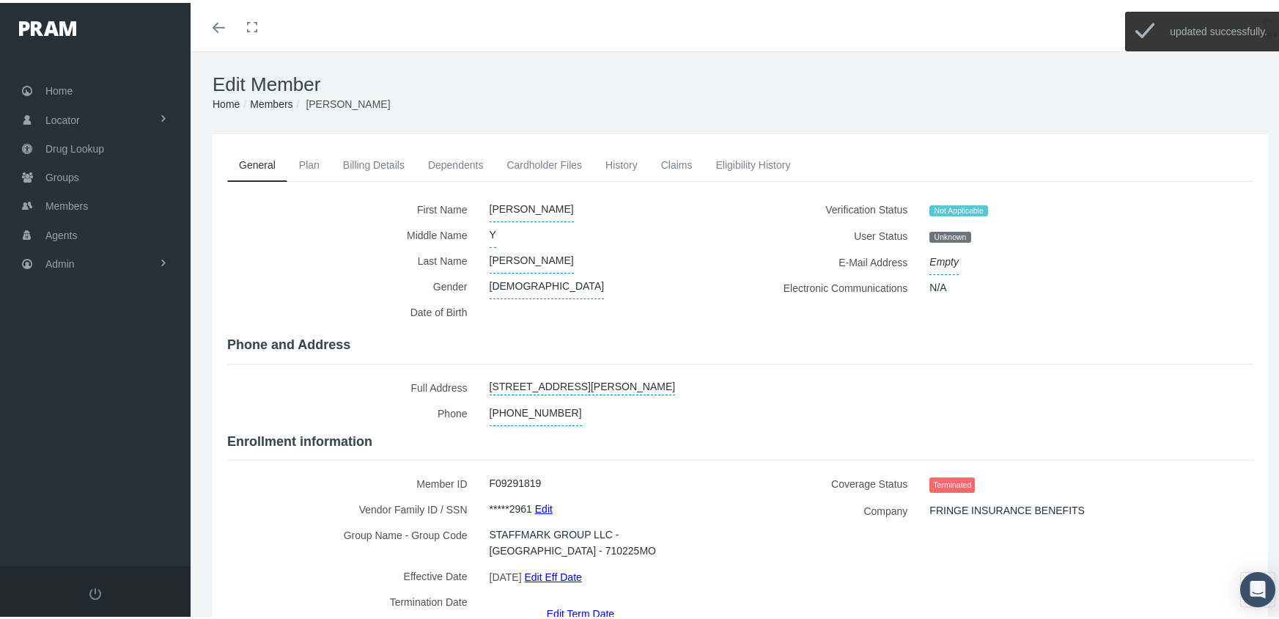
click at [273, 101] on link "Members" at bounding box center [271, 101] width 43 height 12
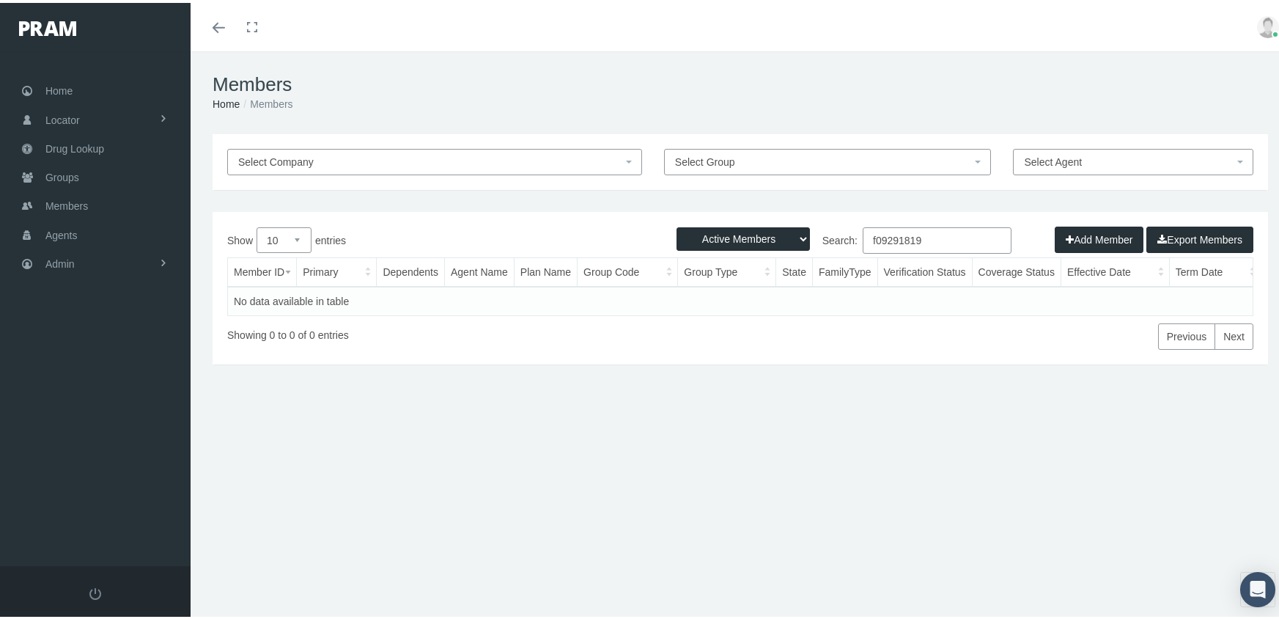
click at [747, 229] on select "Active Members Terminated Members Active & Terminated" at bounding box center [742, 235] width 133 height 23
select select "3"
click at [676, 224] on select "Active Members Terminated Members Active & Terminated" at bounding box center [742, 235] width 133 height 23
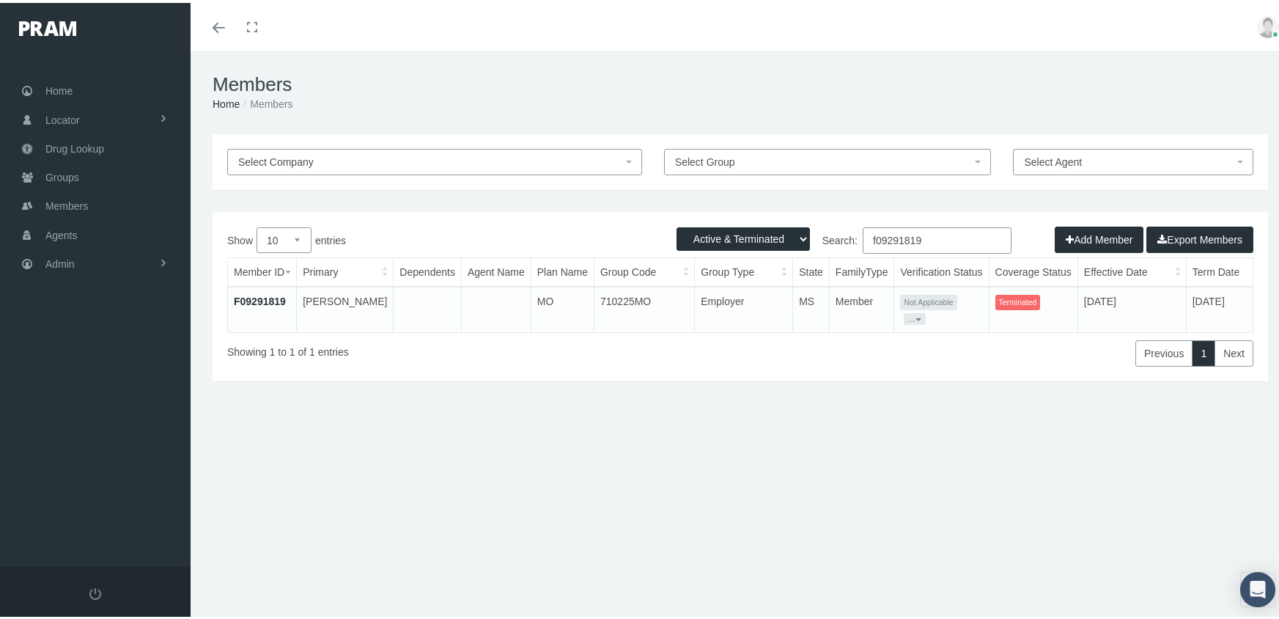
click at [936, 240] on input "f09291819" at bounding box center [937, 237] width 149 height 26
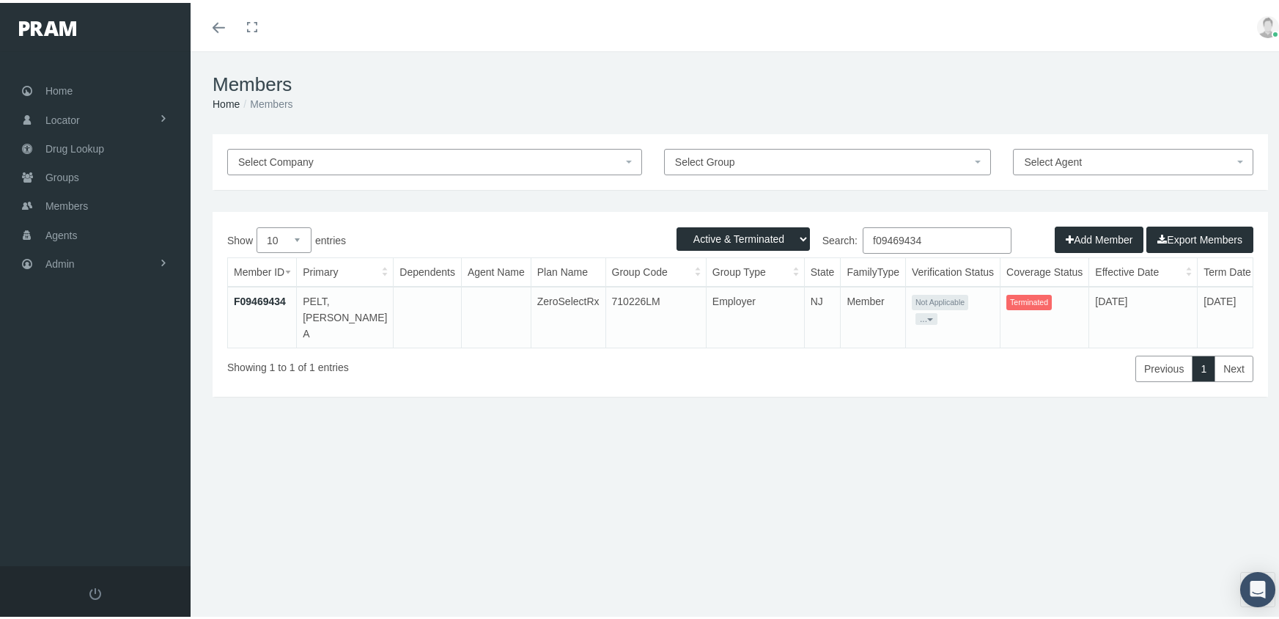
type input "f09469434"
click at [248, 293] on link "F09469434" at bounding box center [260, 298] width 52 height 12
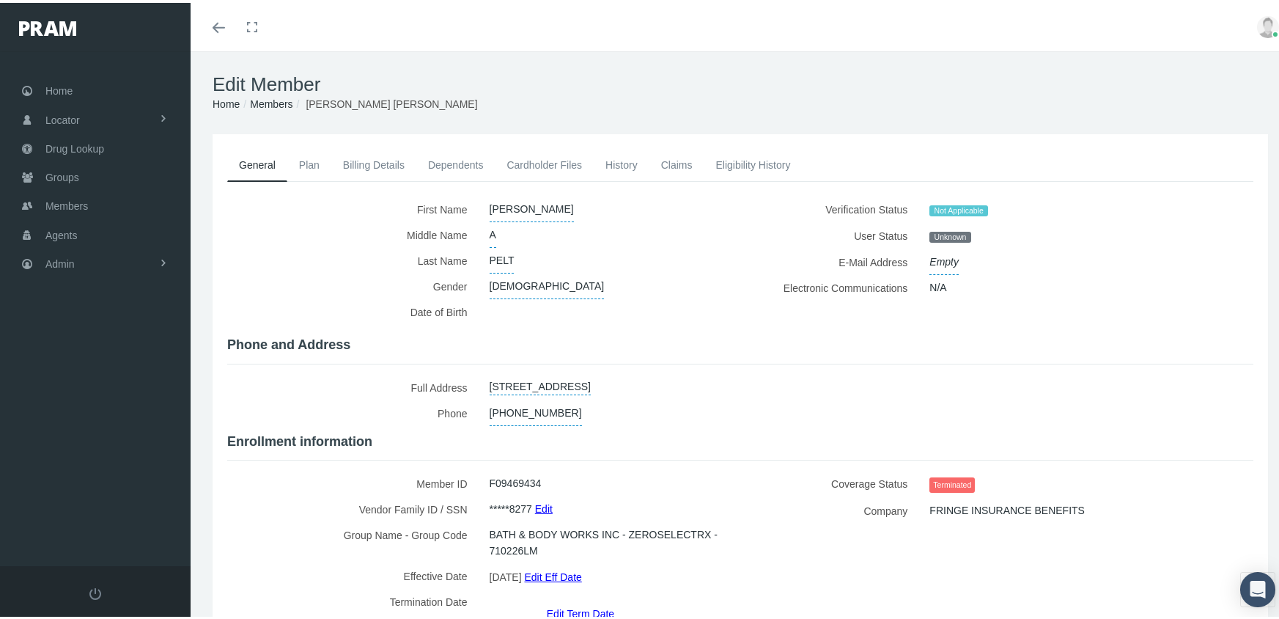
click at [572, 599] on link "Edit Term Date" at bounding box center [580, 609] width 67 height 21
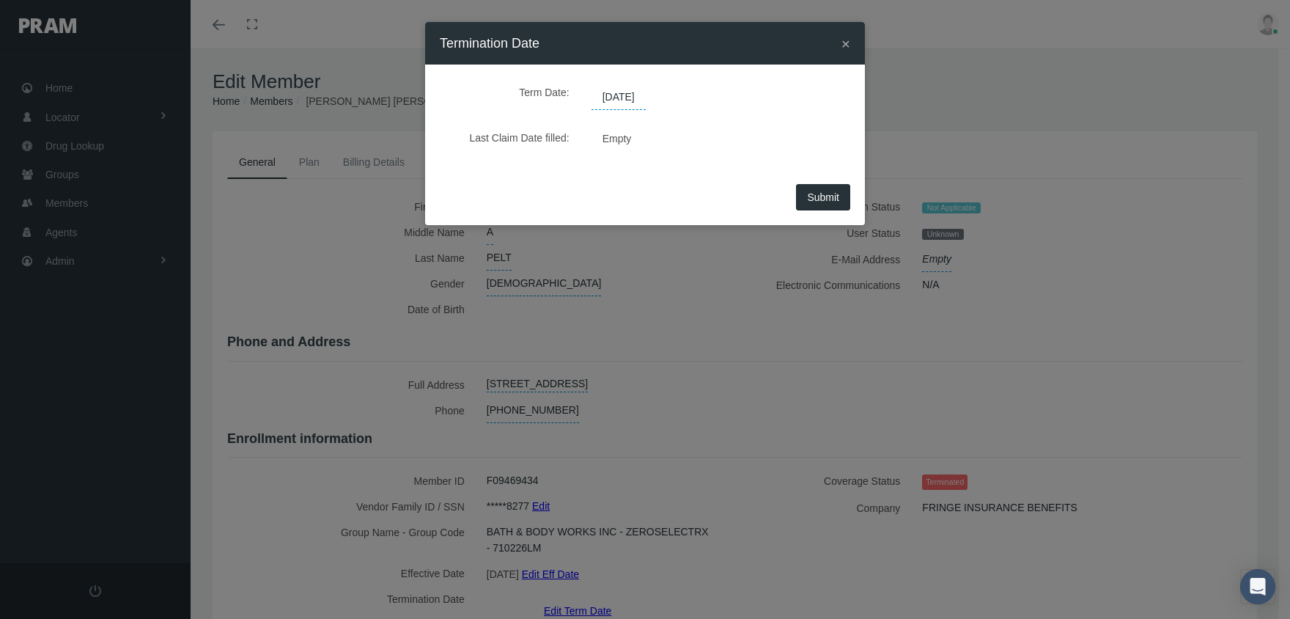
click at [621, 97] on span "[DATE]" at bounding box center [618, 97] width 54 height 25
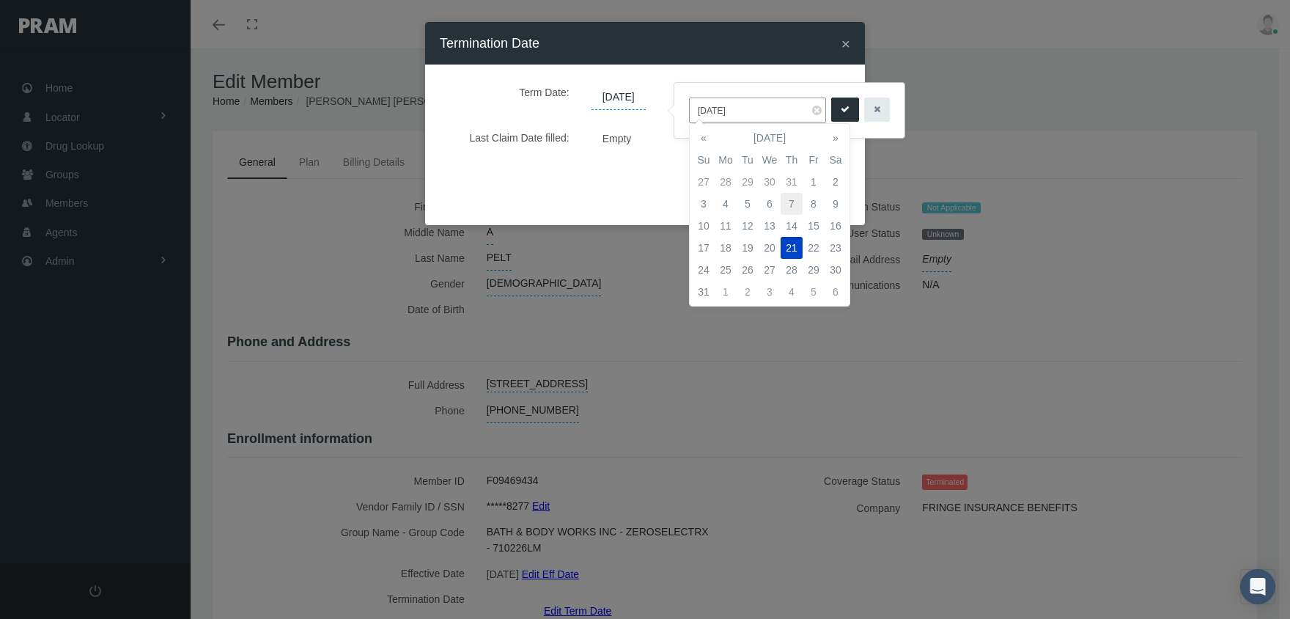
click at [792, 201] on td "7" at bounding box center [791, 204] width 22 height 22
type input "08/07/2025"
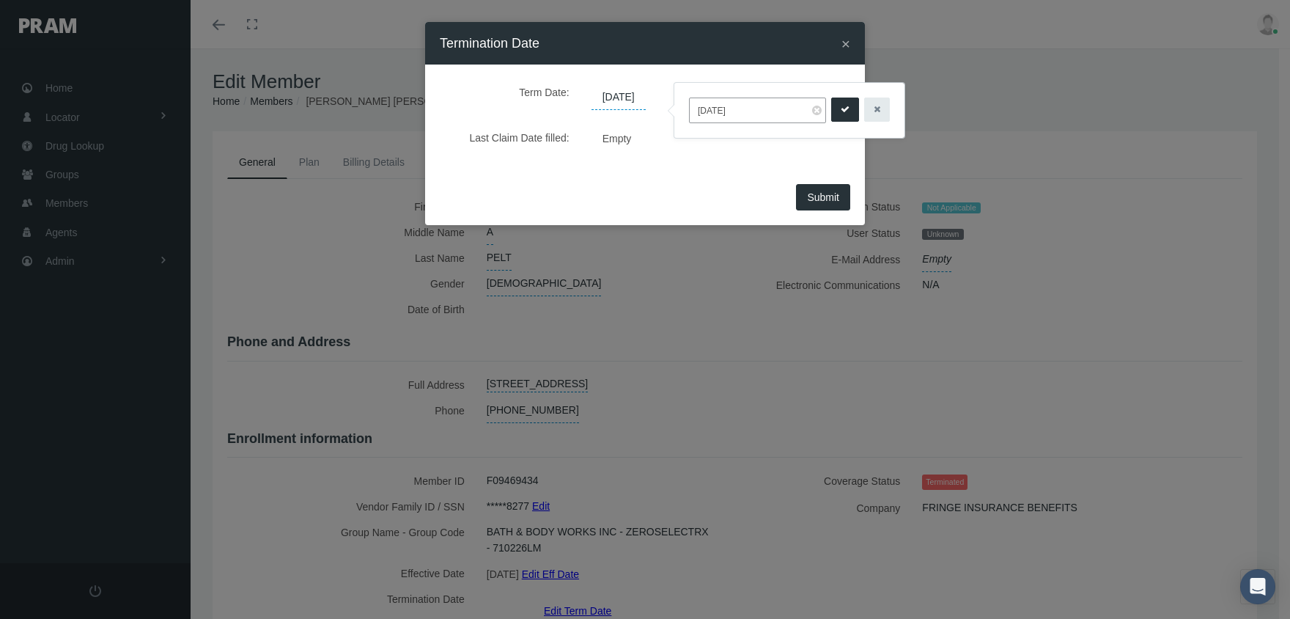
click at [841, 111] on icon "submit" at bounding box center [845, 110] width 9 height 14
click at [820, 189] on button "Submit" at bounding box center [823, 197] width 54 height 26
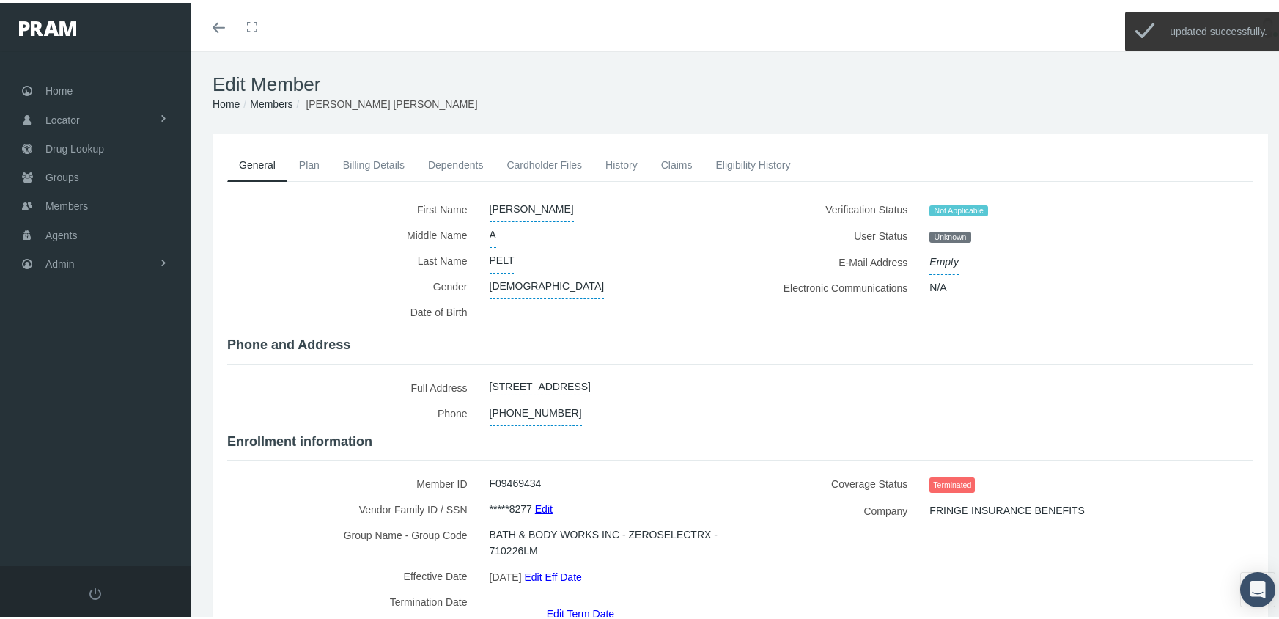
click at [278, 100] on link "Members" at bounding box center [271, 101] width 43 height 12
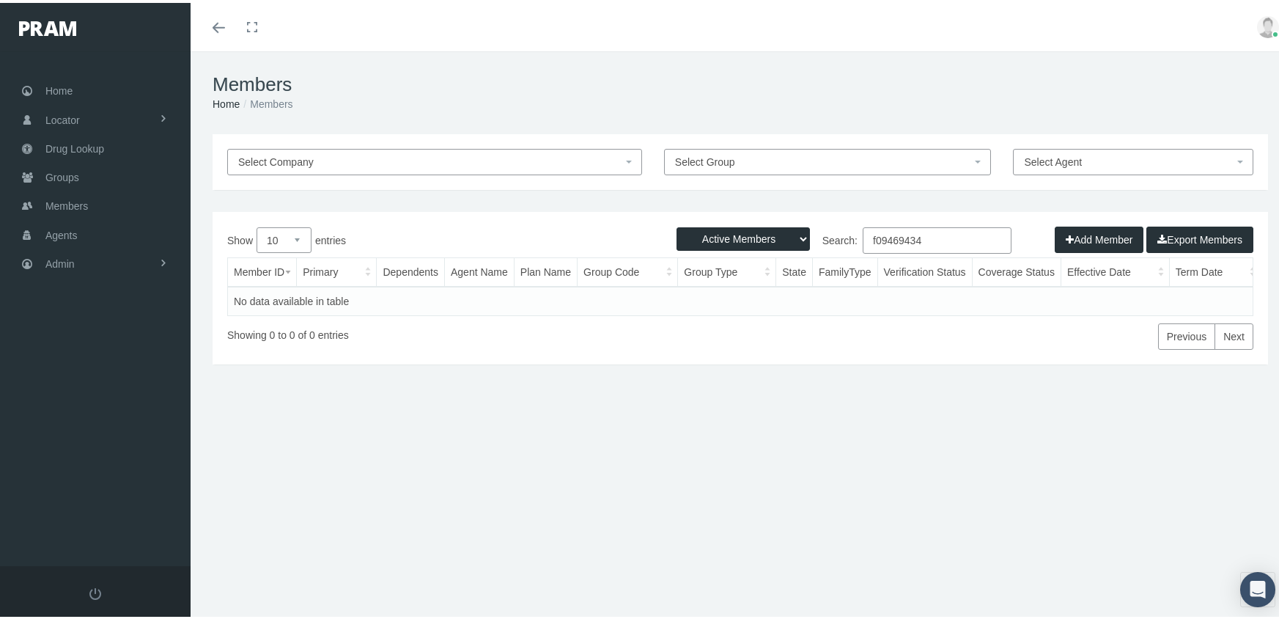
click at [739, 237] on select "Active Members Terminated Members Active & Terminated" at bounding box center [742, 235] width 133 height 23
select select "3"
click at [676, 224] on select "Active Members Terminated Members Active & Terminated" at bounding box center [742, 235] width 133 height 23
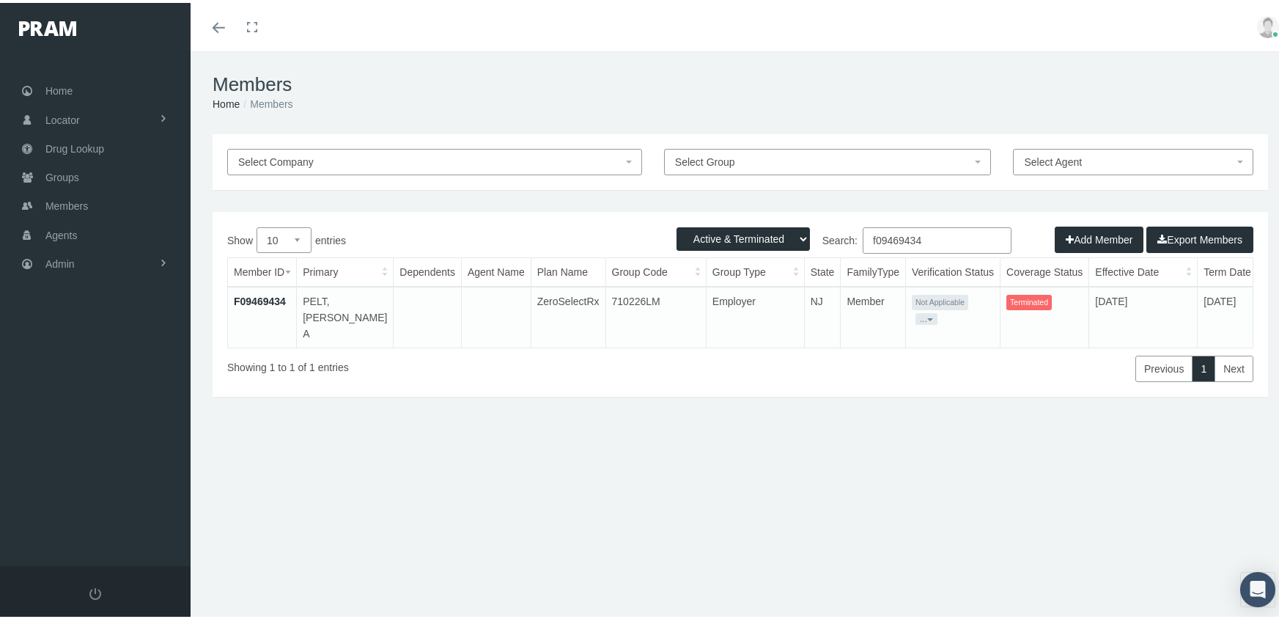
click at [951, 235] on input "f09469434" at bounding box center [937, 237] width 149 height 26
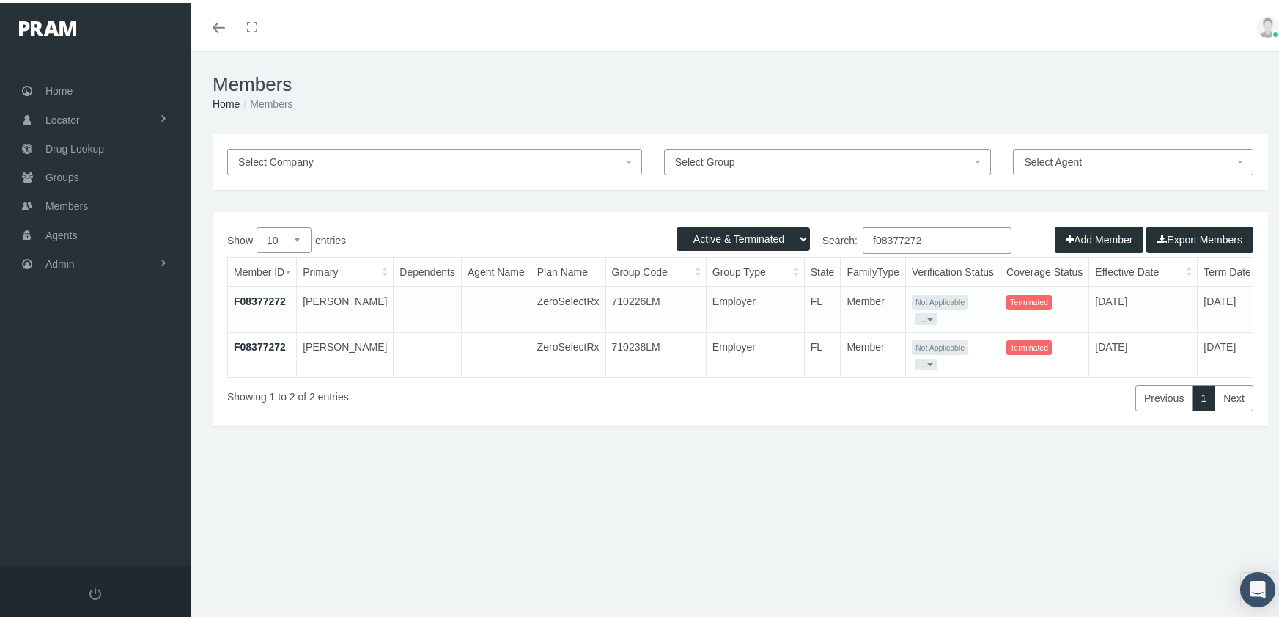
type input "f08377272"
click at [248, 339] on link "F08377272" at bounding box center [260, 344] width 52 height 12
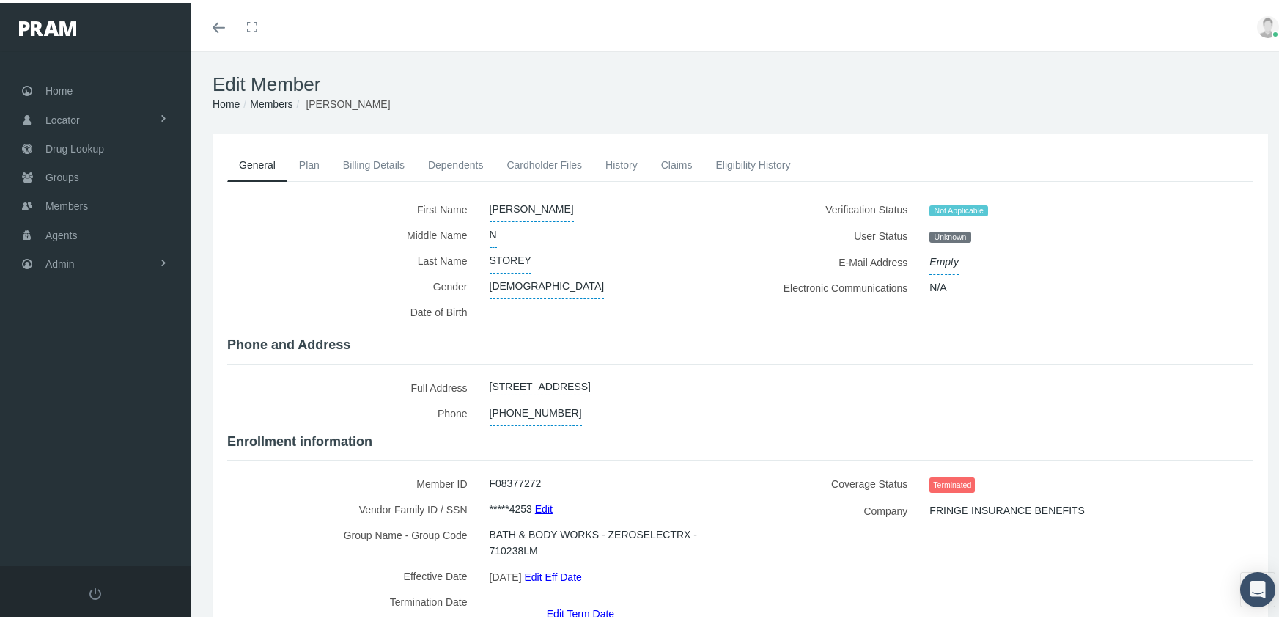
click at [275, 98] on link "Members" at bounding box center [271, 101] width 43 height 12
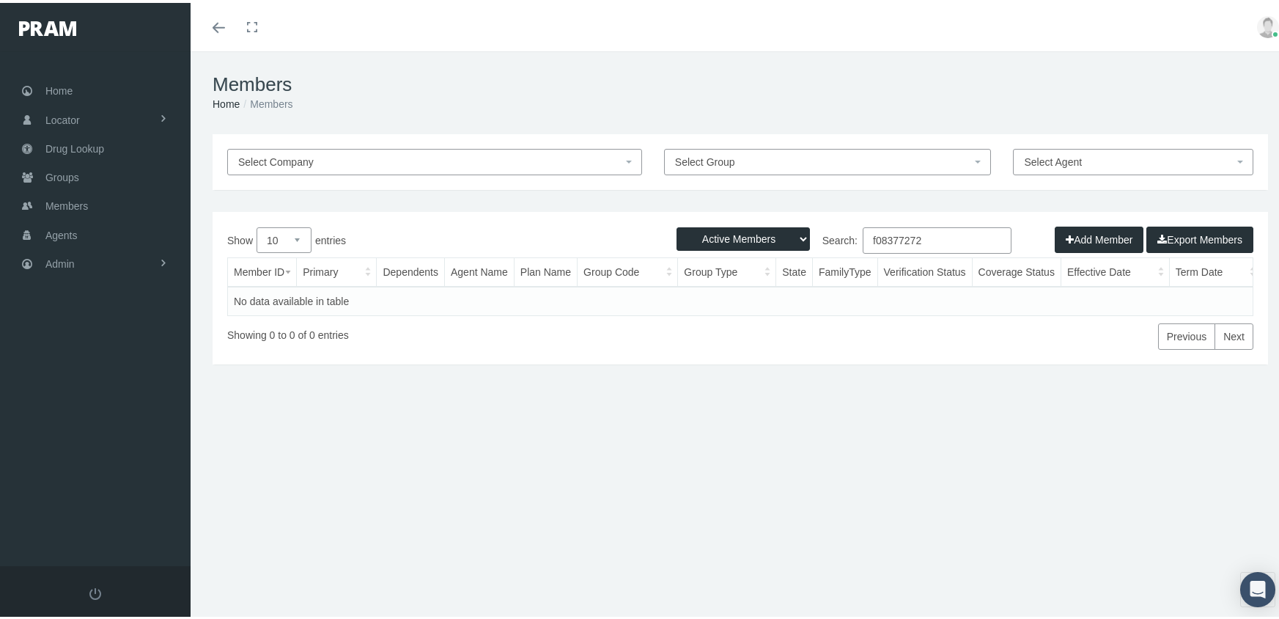
drag, startPoint x: 732, startPoint y: 230, endPoint x: 737, endPoint y: 248, distance: 18.8
click at [732, 230] on select "Active Members Terminated Members Active & Terminated" at bounding box center [742, 235] width 133 height 23
select select "3"
click at [676, 224] on select "Active Members Terminated Members Active & Terminated" at bounding box center [742, 235] width 133 height 23
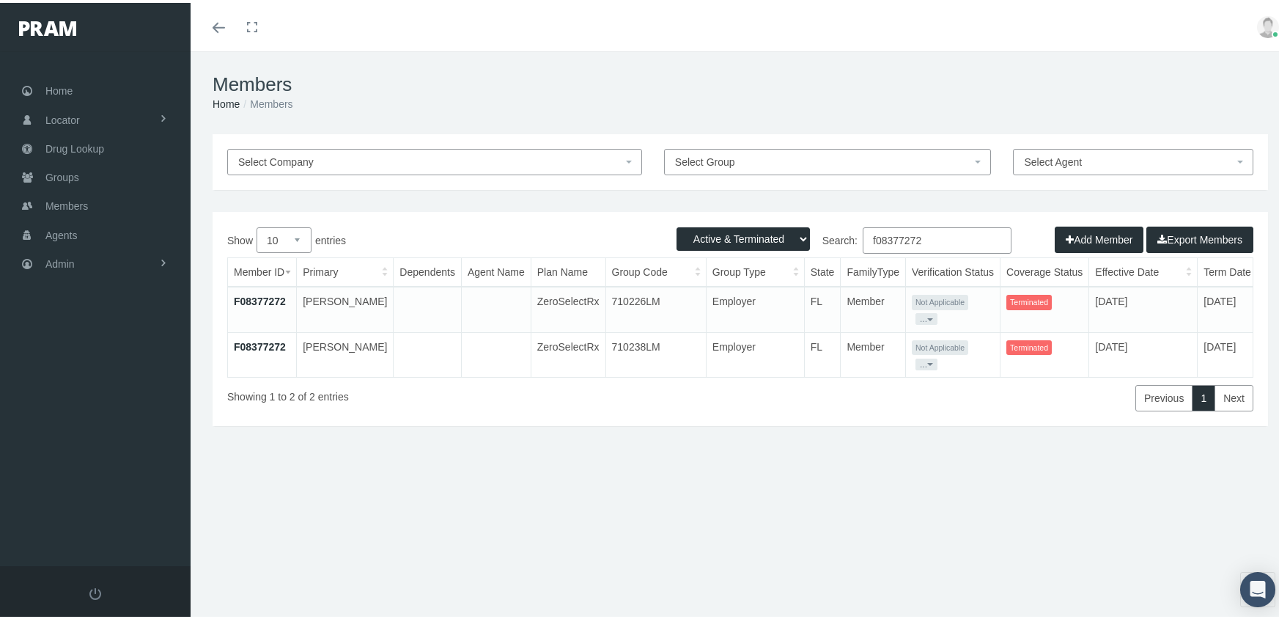
click at [927, 235] on input "f08377272" at bounding box center [937, 237] width 149 height 26
type input "f08377272"
click at [265, 341] on link "F08377272" at bounding box center [260, 344] width 52 height 12
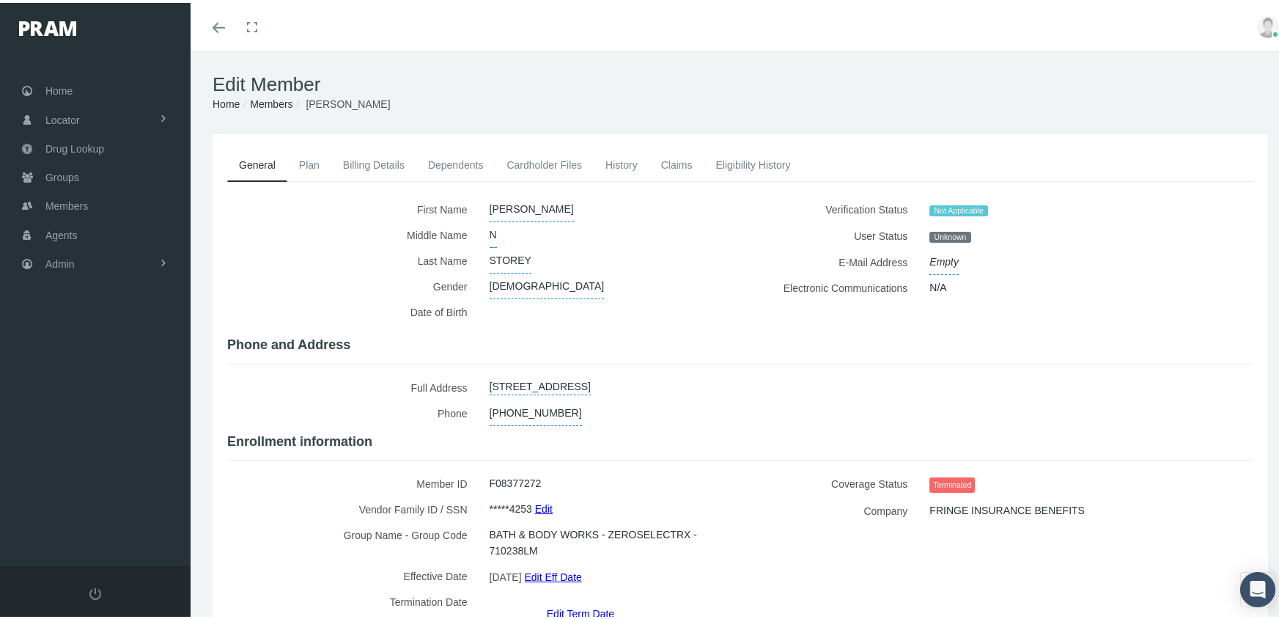
click at [575, 599] on link "Edit Term Date" at bounding box center [580, 609] width 67 height 21
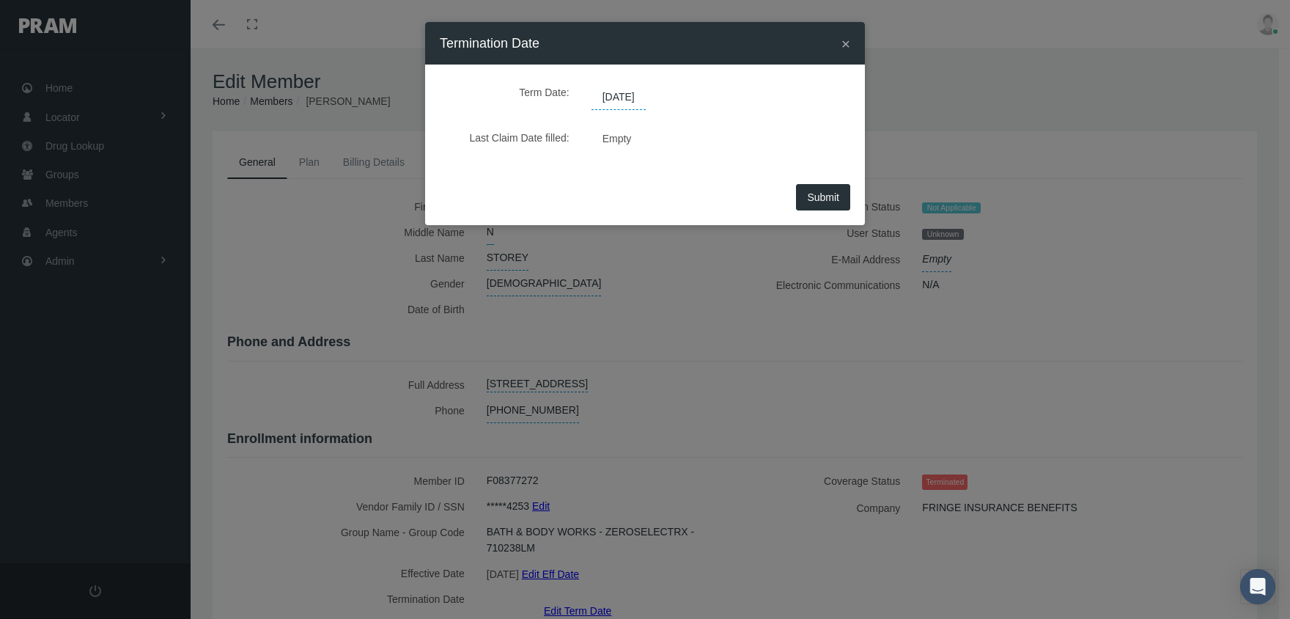
click at [616, 100] on span "[DATE]" at bounding box center [618, 97] width 54 height 25
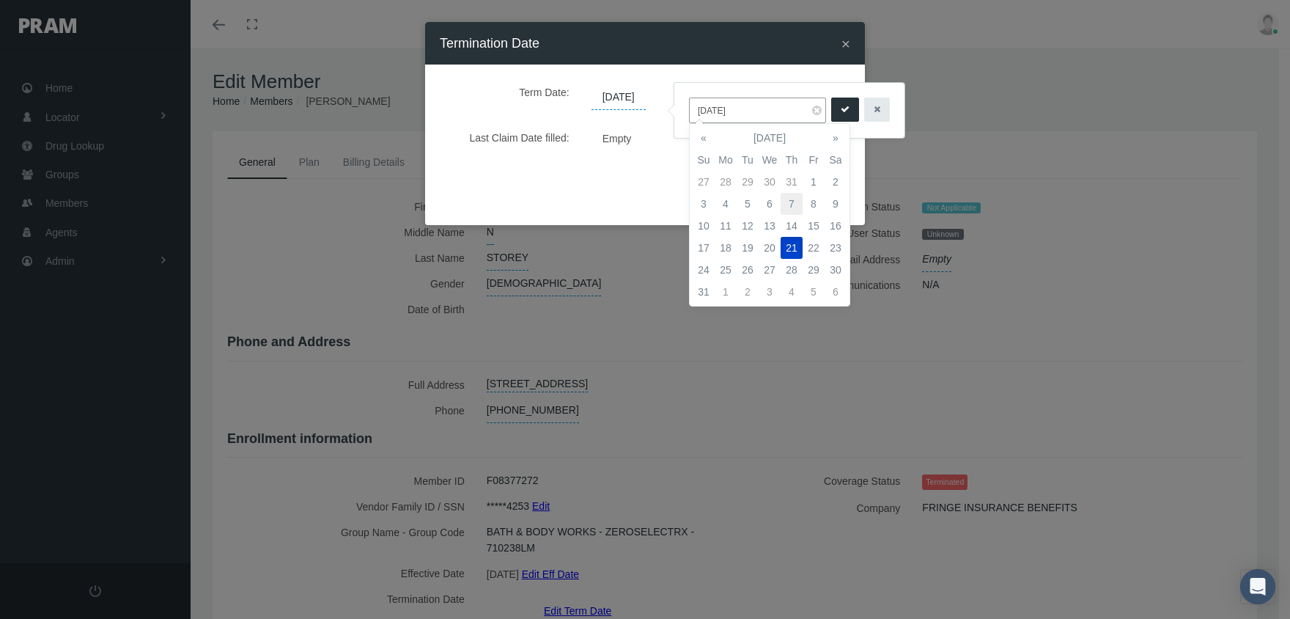
click at [786, 200] on td "7" at bounding box center [791, 204] width 22 height 22
type input "[DATE]"
click at [831, 113] on button "submit" at bounding box center [845, 109] width 28 height 24
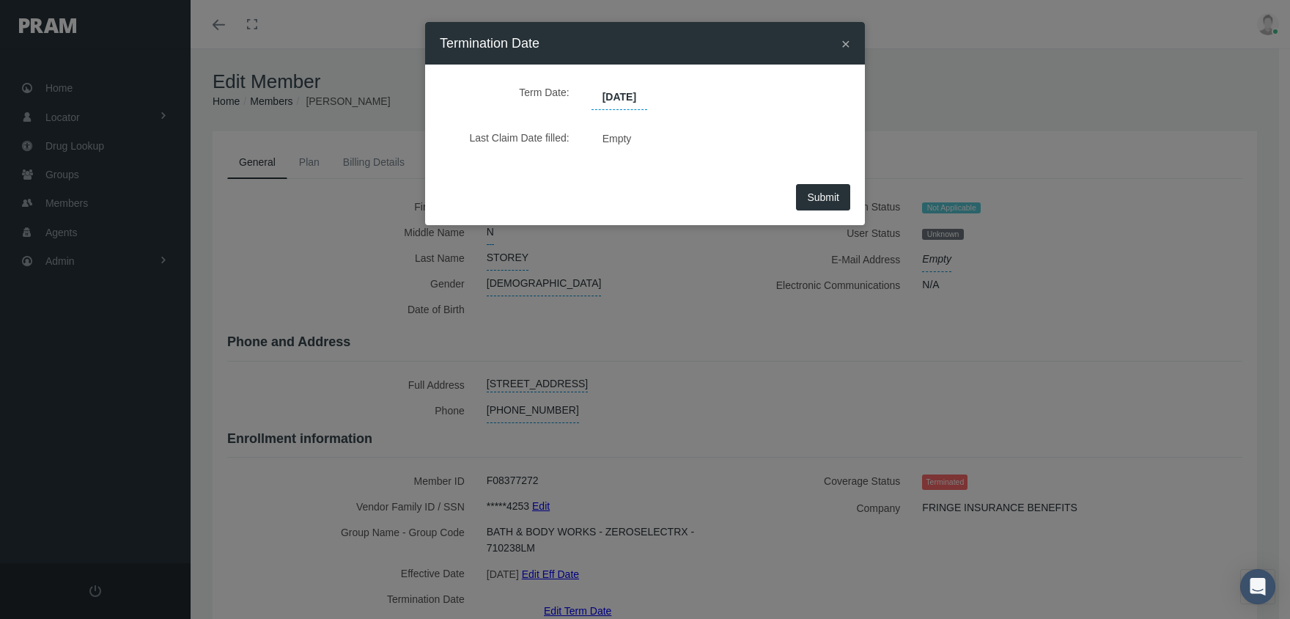
click at [822, 202] on span "Submit" at bounding box center [823, 197] width 32 height 12
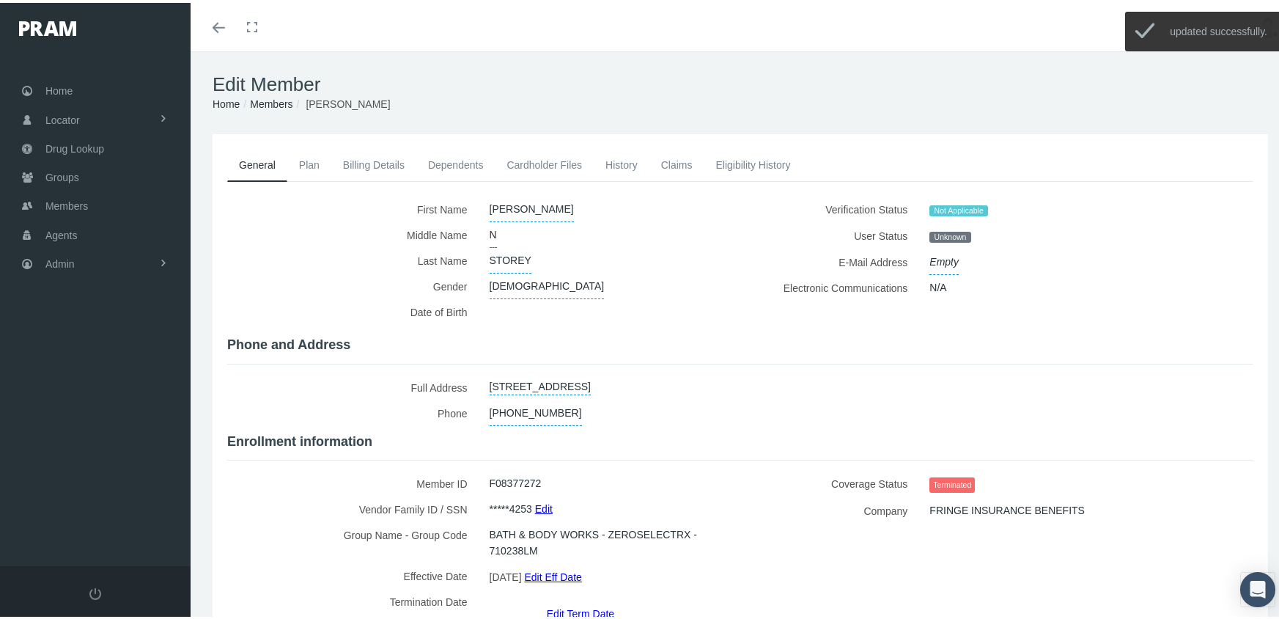
drag, startPoint x: 280, startPoint y: 101, endPoint x: 301, endPoint y: 103, distance: 21.3
click at [280, 101] on link "Members" at bounding box center [271, 101] width 43 height 12
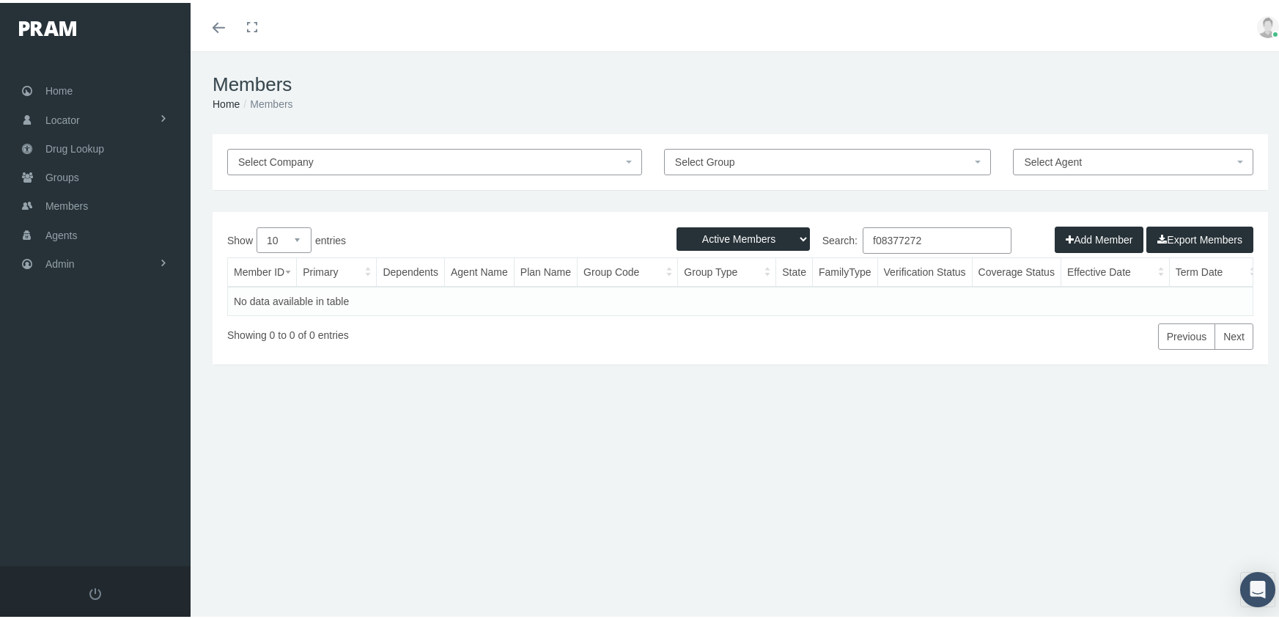
click at [717, 227] on select "Active Members Terminated Members Active & Terminated" at bounding box center [742, 235] width 133 height 23
select select "3"
click at [676, 224] on select "Active Members Terminated Members Active & Terminated" at bounding box center [742, 235] width 133 height 23
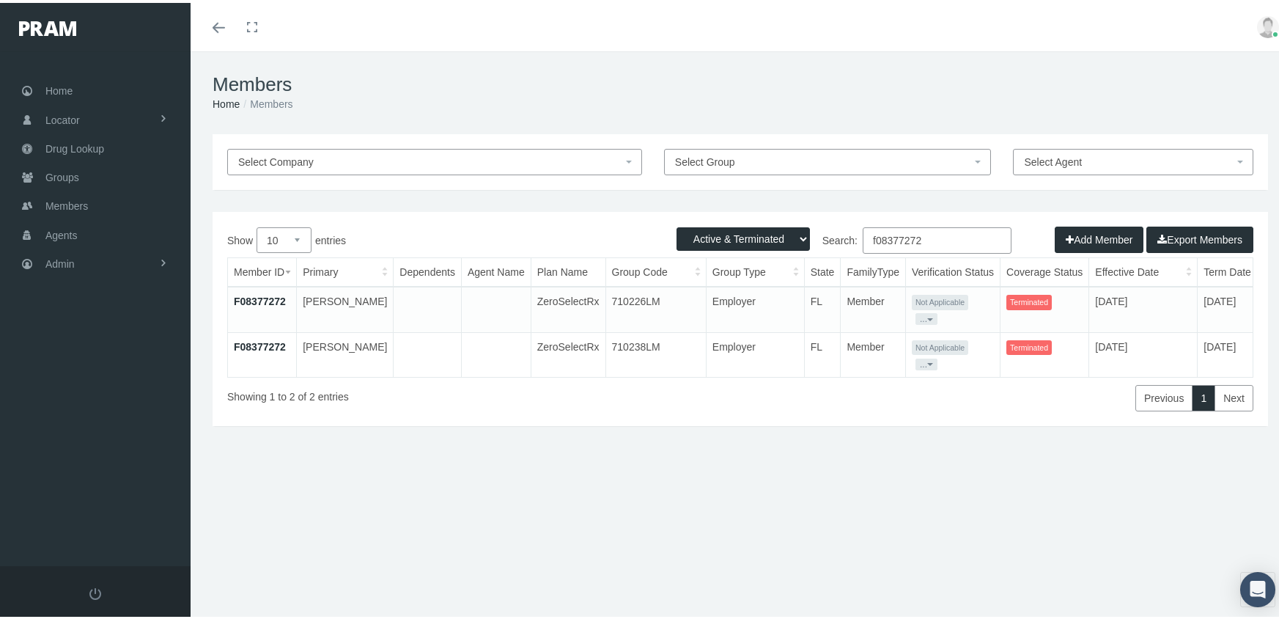
click at [933, 236] on input "f08377272" at bounding box center [937, 237] width 149 height 26
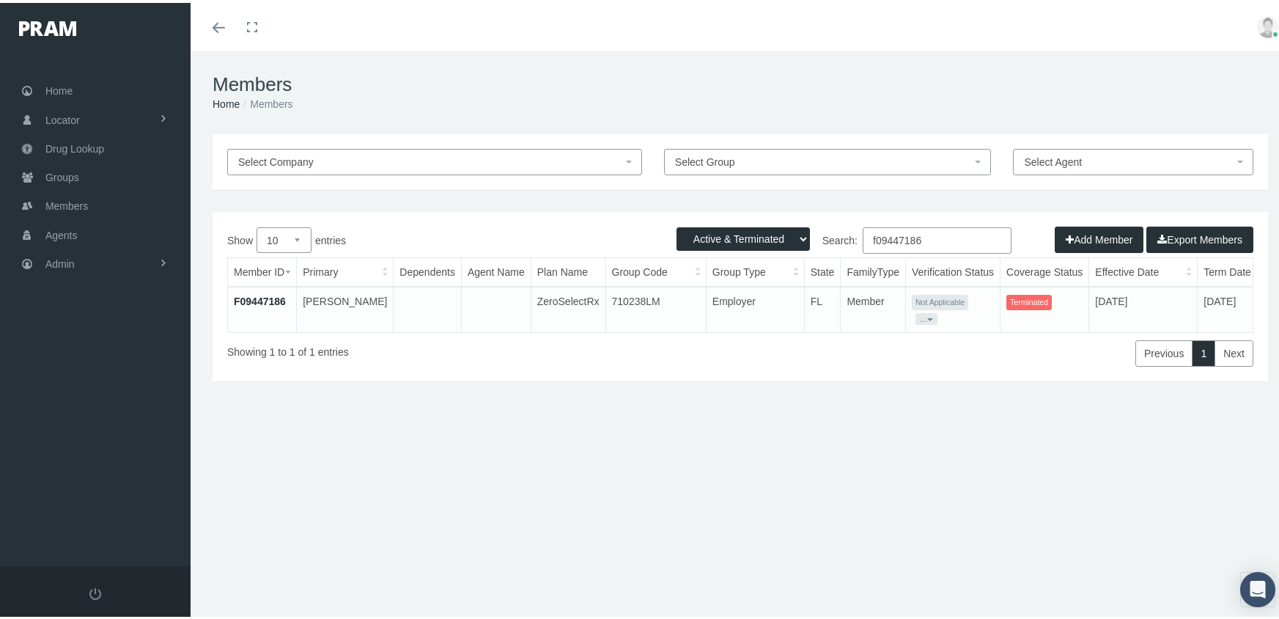
type input "f09447186"
click at [259, 298] on link "F09447186" at bounding box center [260, 298] width 52 height 12
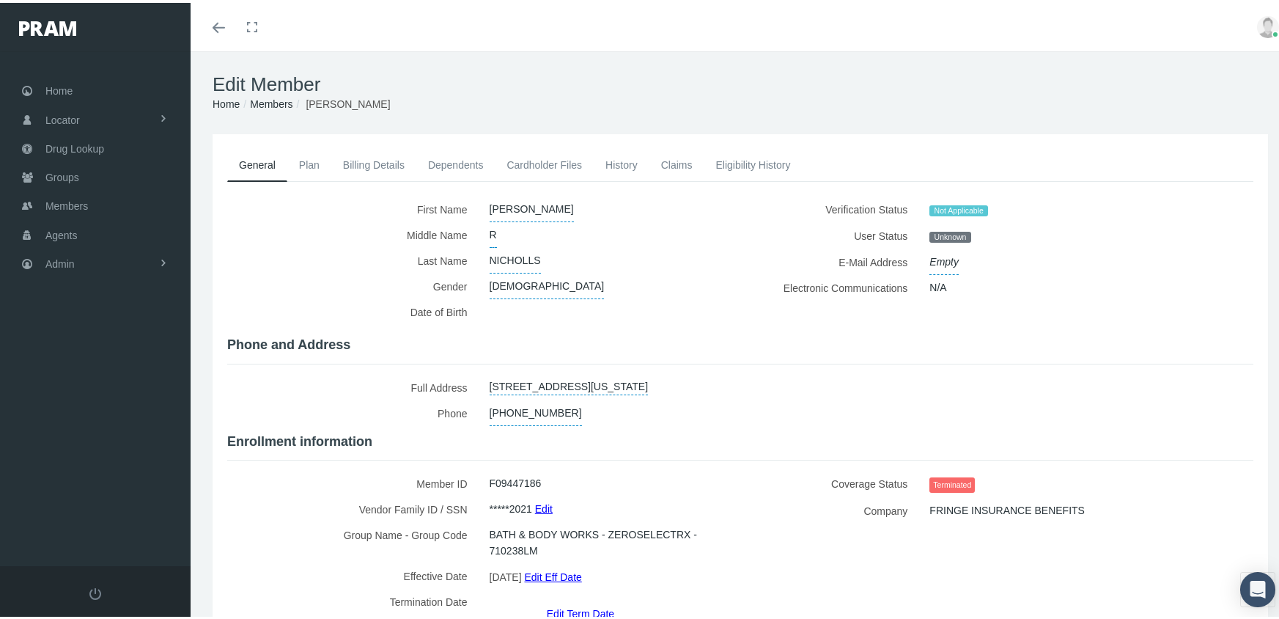
click at [593, 599] on link "Edit Term Date" at bounding box center [580, 609] width 67 height 21
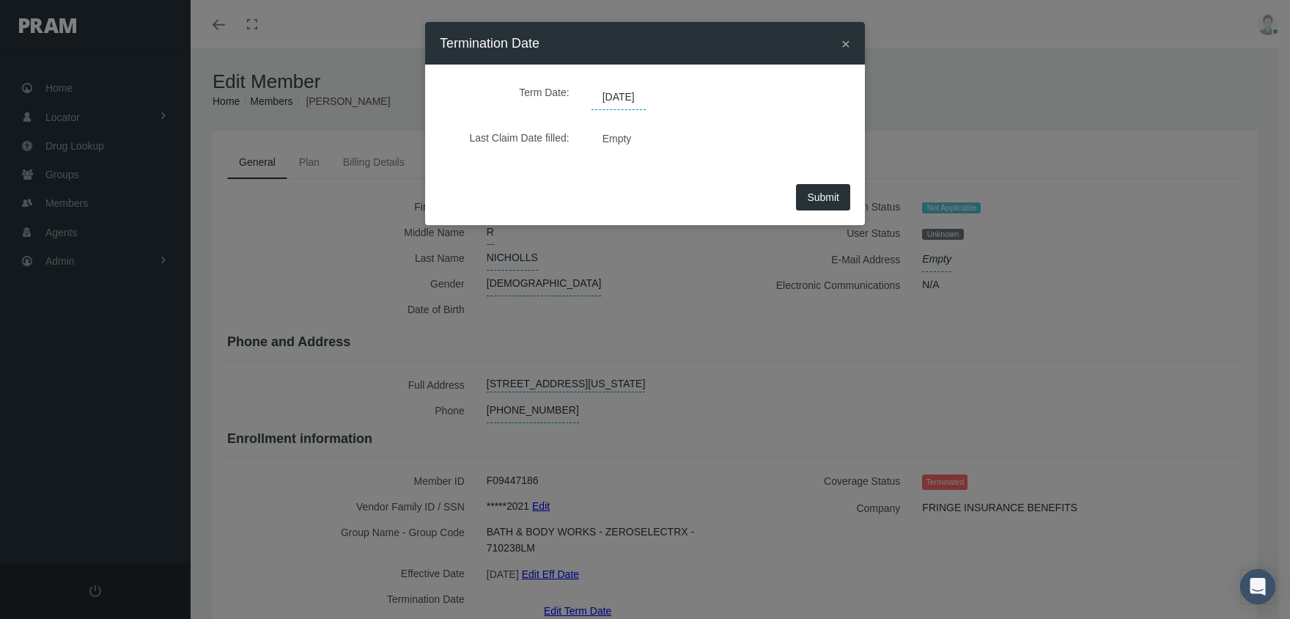
click at [634, 95] on span "09/18/2025" at bounding box center [618, 97] width 54 height 25
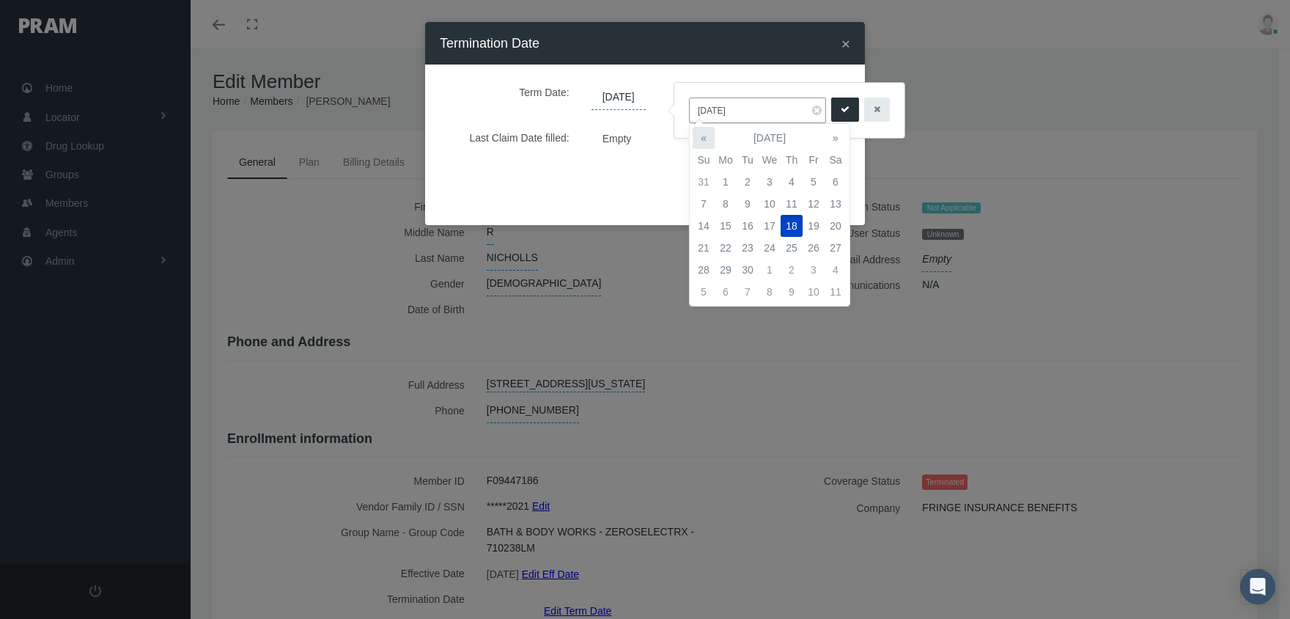
click at [697, 135] on th "«" at bounding box center [704, 138] width 22 height 22
click at [795, 249] on td "21" at bounding box center [791, 248] width 22 height 22
type input "08/21/2025"
click at [841, 106] on icon "submit" at bounding box center [845, 110] width 9 height 14
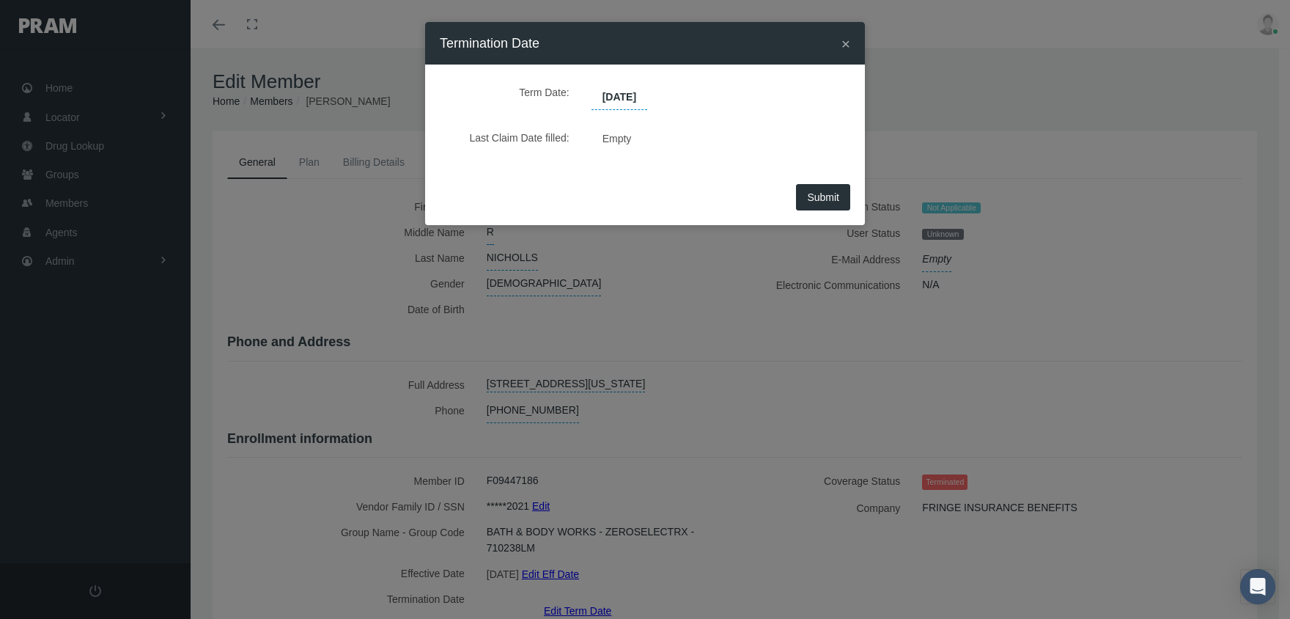
click at [839, 191] on button "Submit" at bounding box center [823, 197] width 54 height 26
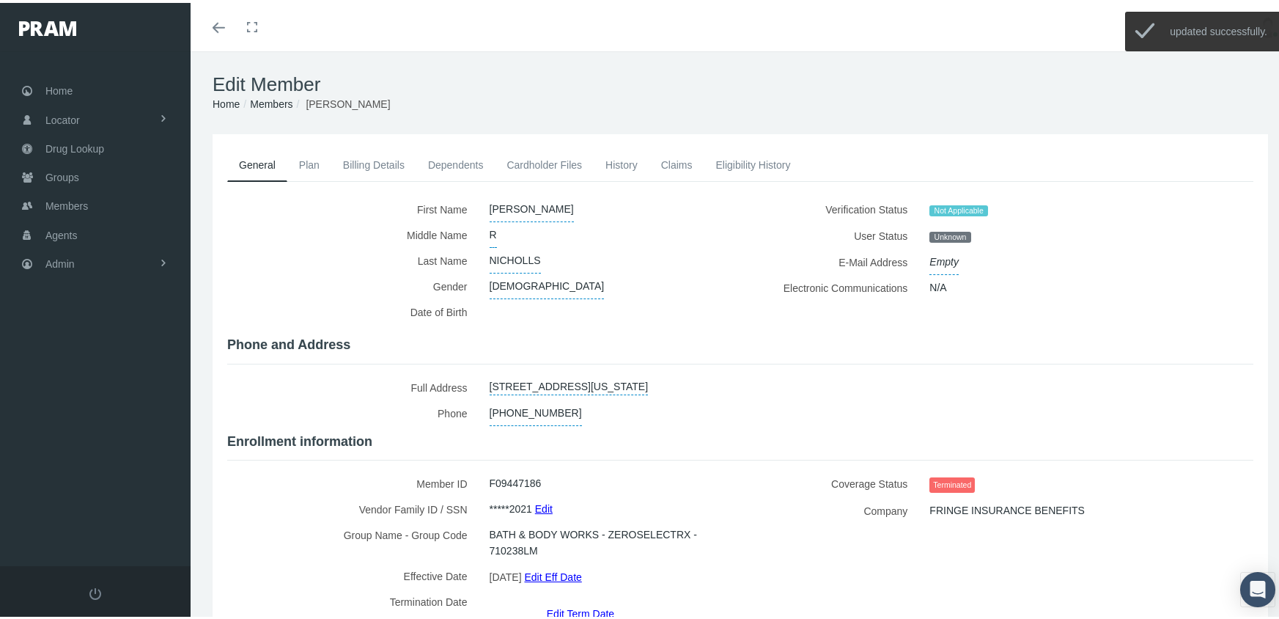
click at [268, 97] on link "Members" at bounding box center [271, 101] width 43 height 12
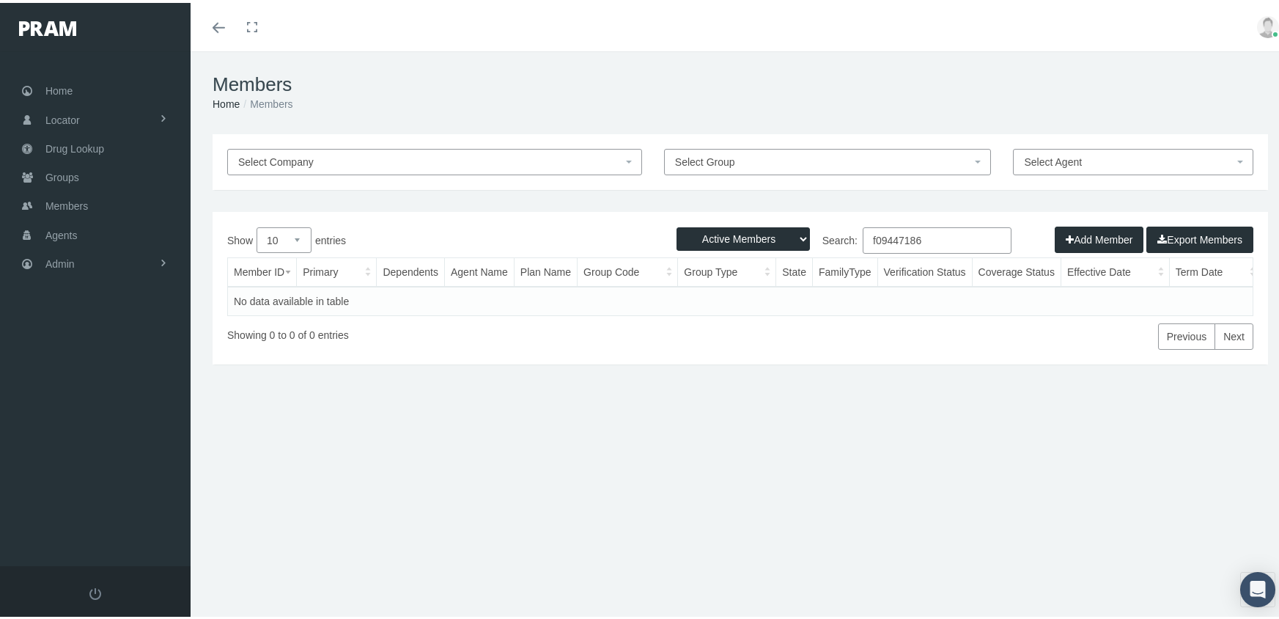
click at [735, 237] on select "Active Members Terminated Members Active & Terminated" at bounding box center [742, 235] width 133 height 23
select select "3"
click at [676, 224] on select "Active Members Terminated Members Active & Terminated" at bounding box center [742, 235] width 133 height 23
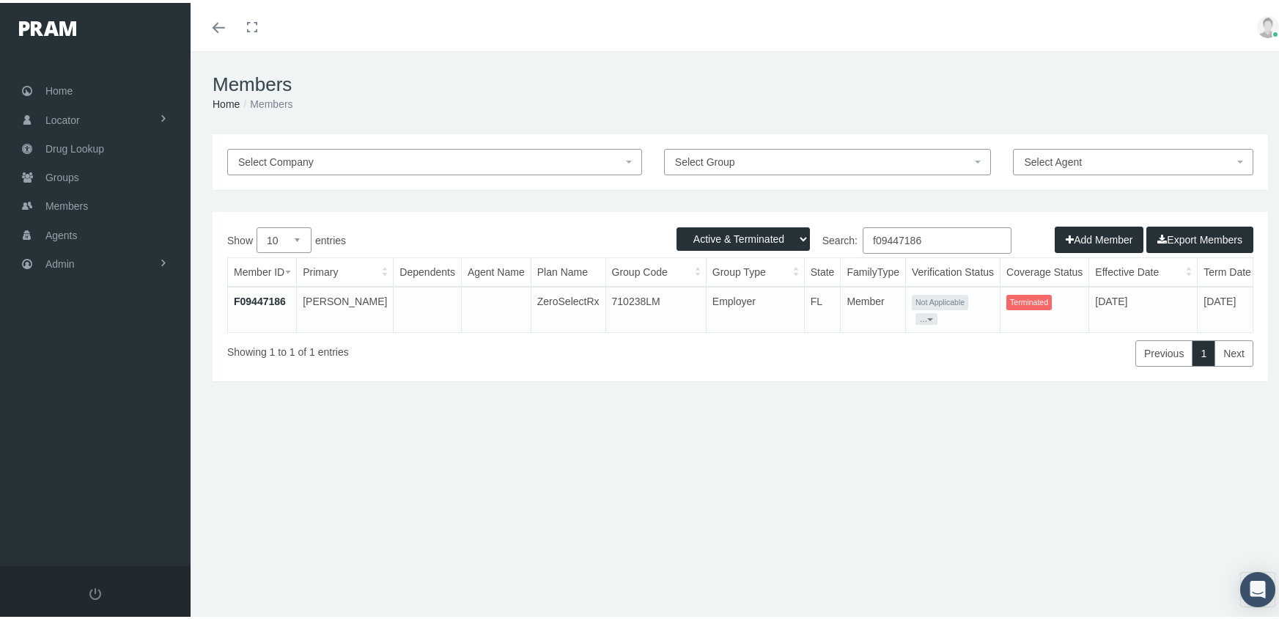
drag, startPoint x: 956, startPoint y: 233, endPoint x: 827, endPoint y: 221, distance: 128.9
click at [827, 221] on div "Active Members Terminated Members Active & Terminated Add Member Export Members…" at bounding box center [740, 293] width 1055 height 169
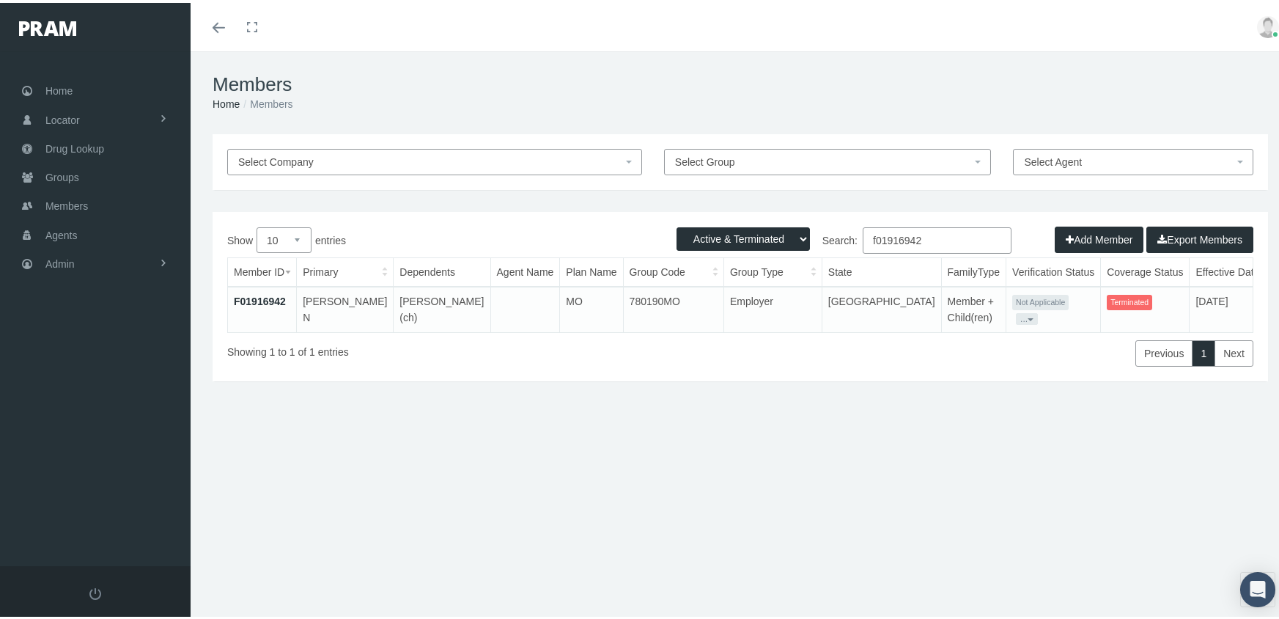
type input "f01916942"
click at [264, 304] on link "F01916942" at bounding box center [260, 298] width 52 height 12
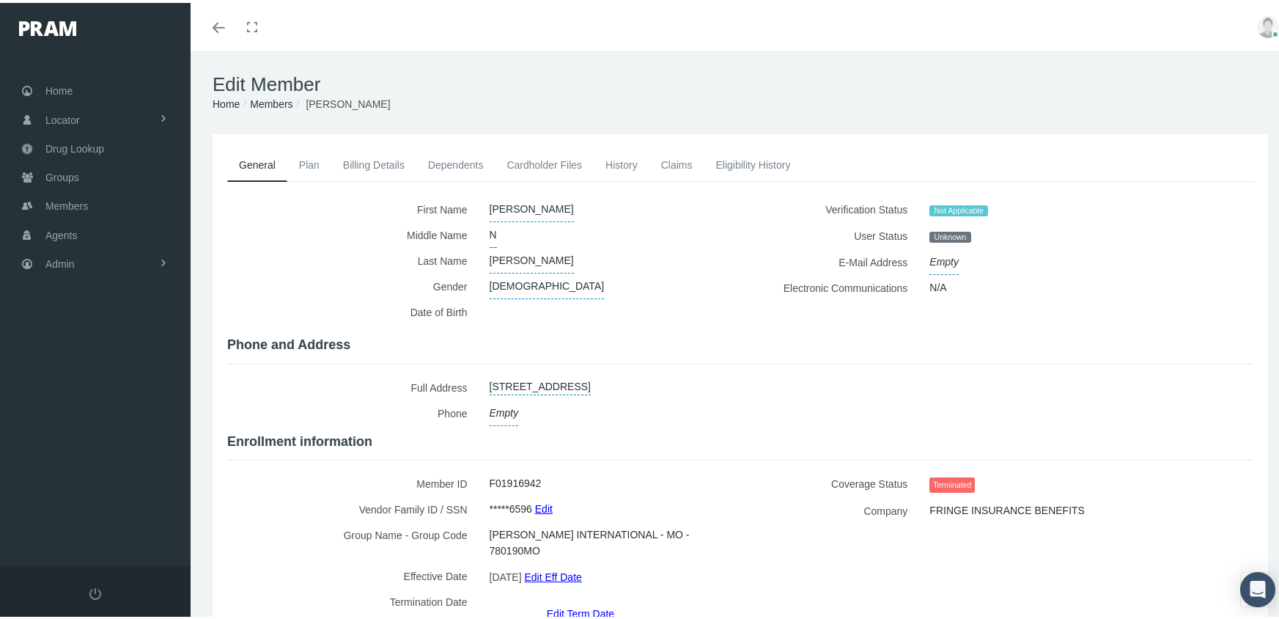
click at [576, 599] on link "Edit Term Date" at bounding box center [580, 609] width 67 height 21
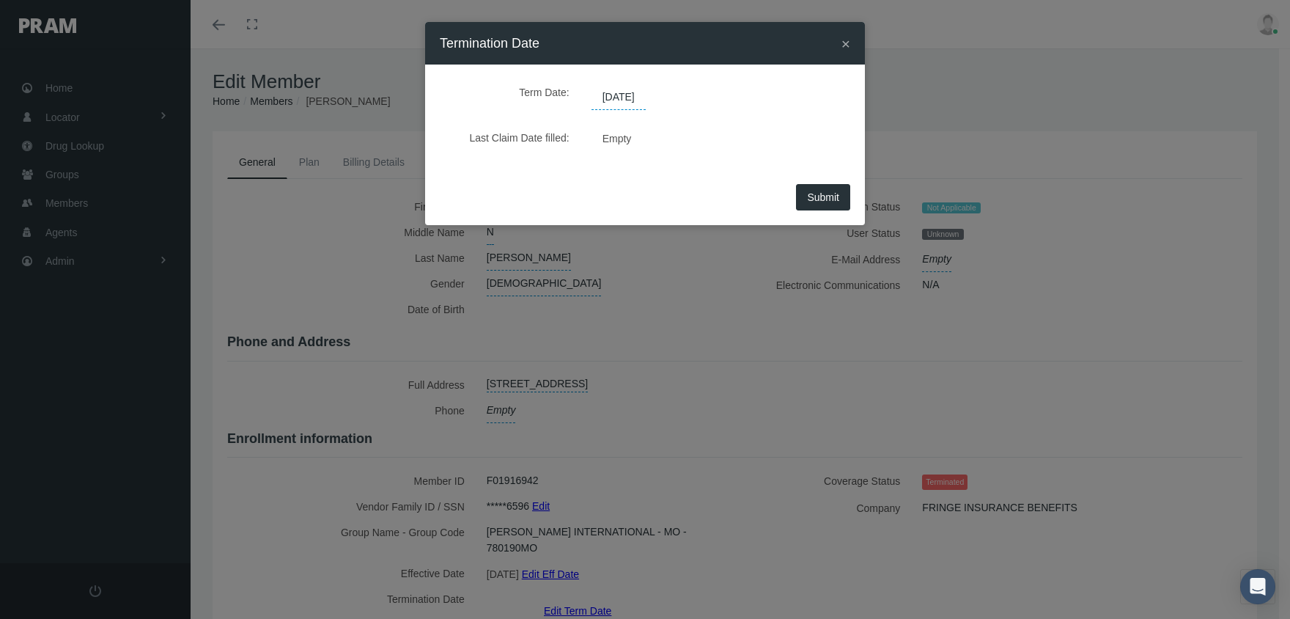
click at [643, 95] on span "[DATE]" at bounding box center [618, 97] width 54 height 25
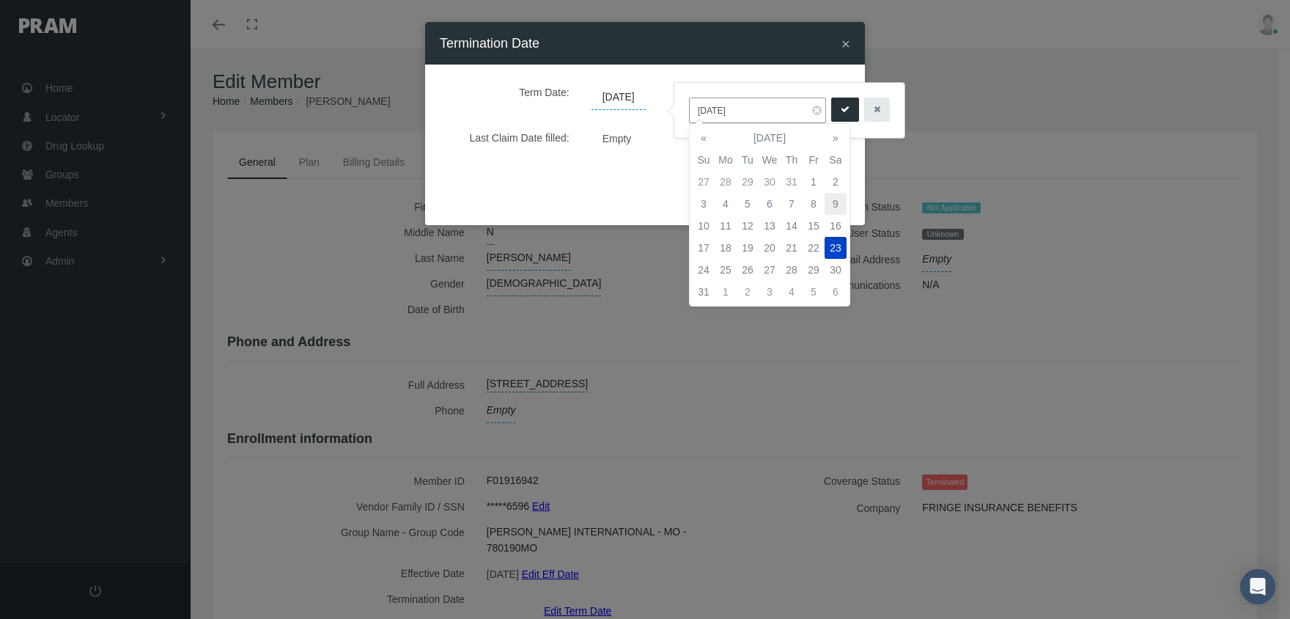
click at [841, 206] on td "9" at bounding box center [835, 204] width 22 height 22
type input "[DATE]"
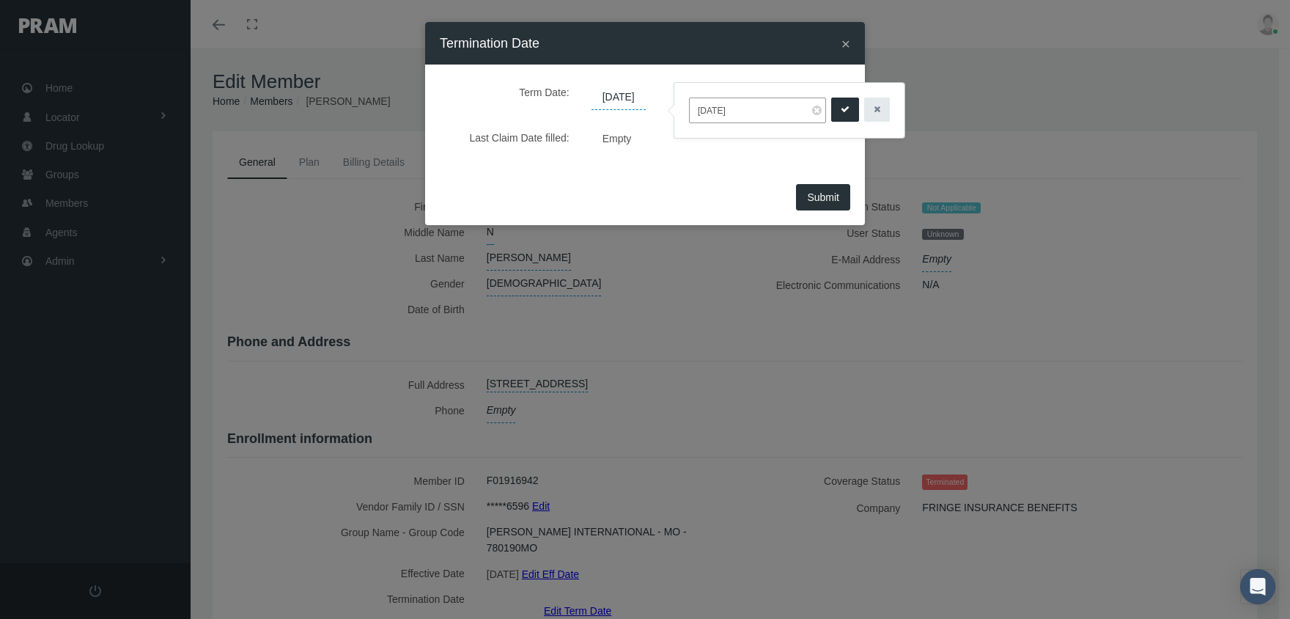
click at [841, 103] on icon "submit" at bounding box center [845, 110] width 9 height 14
click at [824, 185] on button "Submit" at bounding box center [823, 197] width 54 height 26
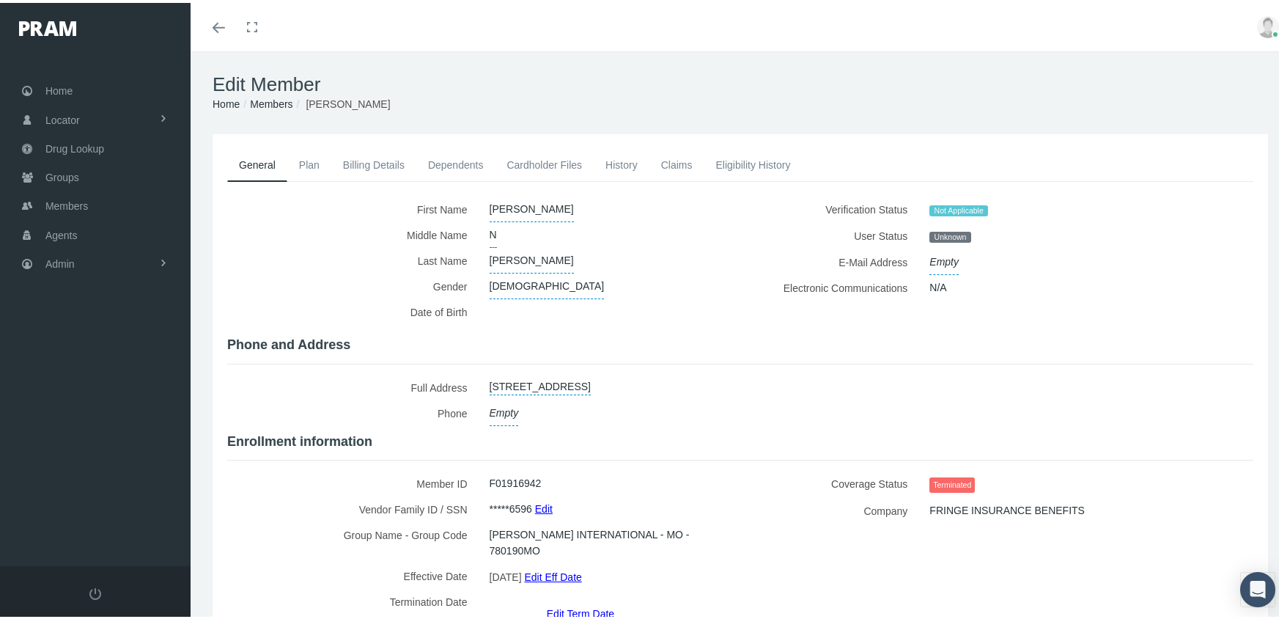
click at [276, 96] on link "Members" at bounding box center [271, 101] width 43 height 12
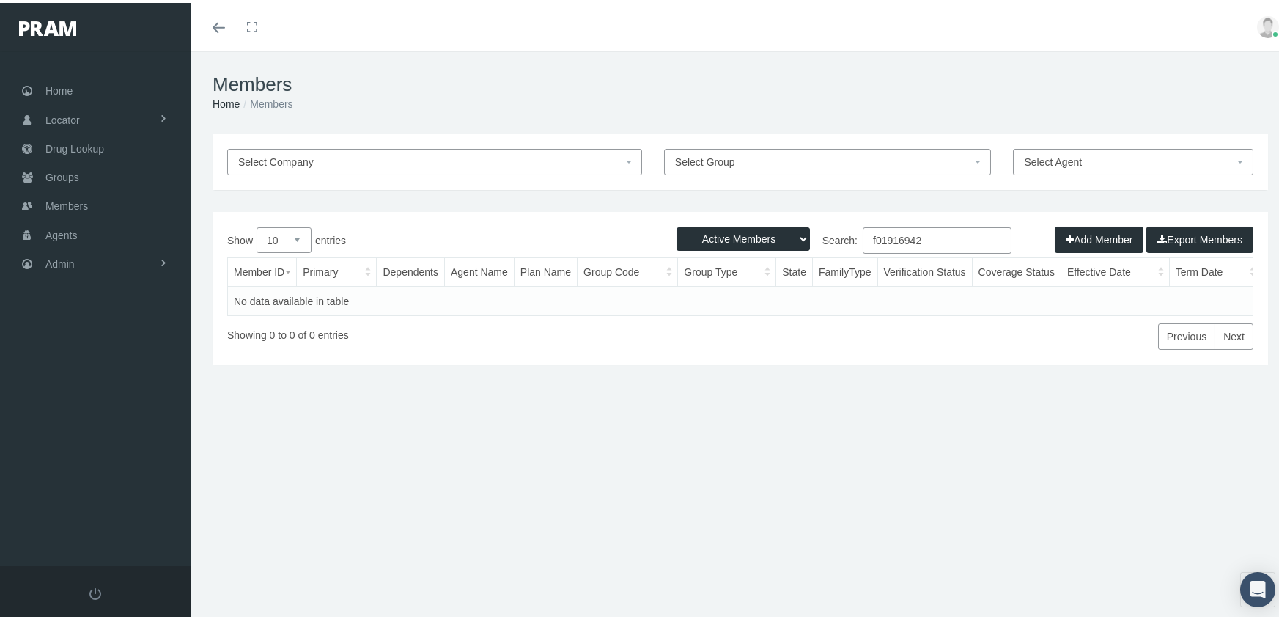
click at [735, 235] on select "Active Members Terminated Members Active & Terminated" at bounding box center [742, 235] width 133 height 23
select select "3"
click at [676, 224] on select "Active Members Terminated Members Active & Terminated" at bounding box center [742, 235] width 133 height 23
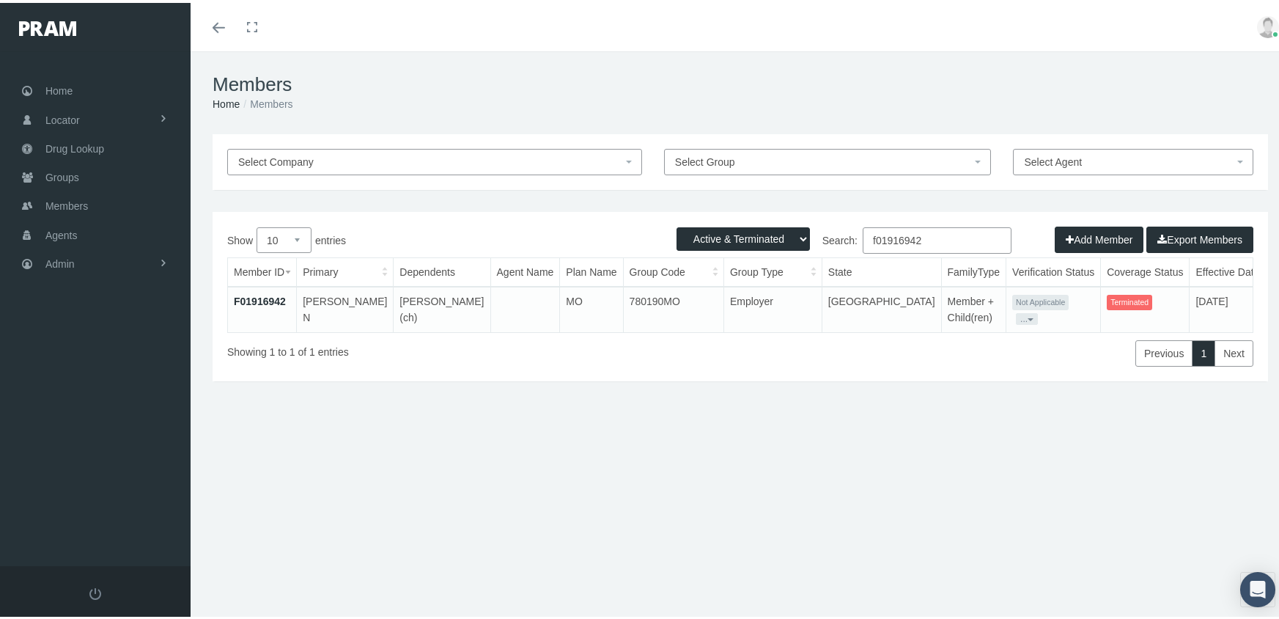
click at [928, 241] on input "f01916942" at bounding box center [937, 237] width 149 height 26
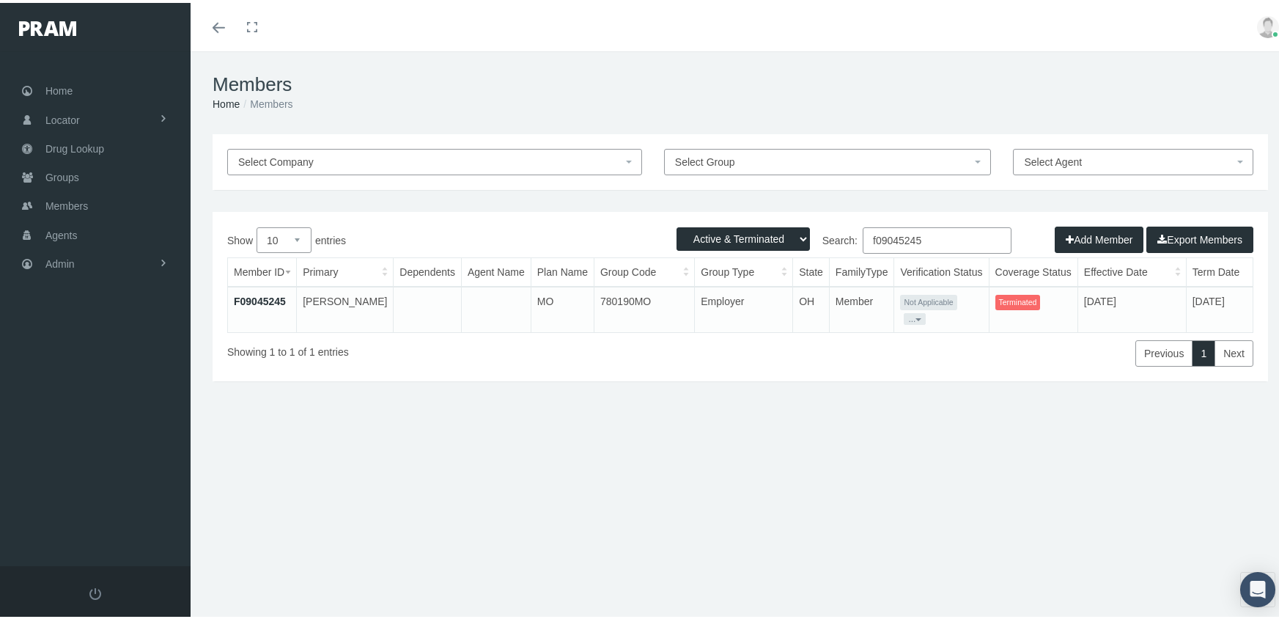
type input "f09045245"
click at [277, 293] on link "F09045245" at bounding box center [260, 298] width 52 height 12
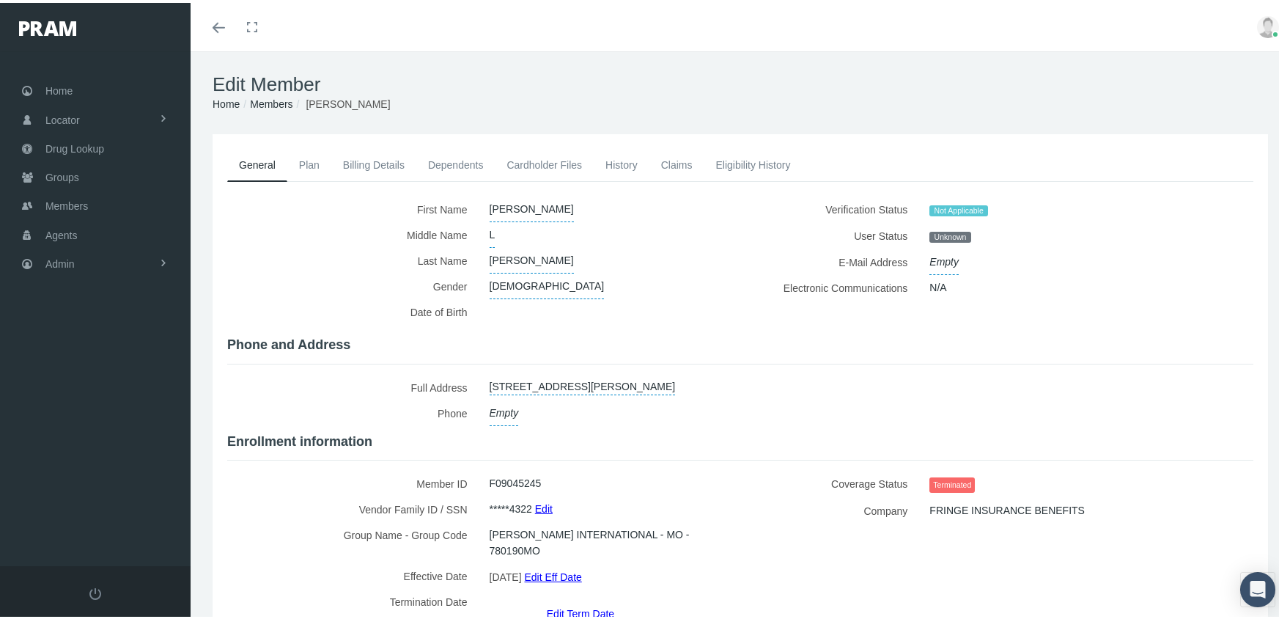
click at [581, 599] on link "Edit Term Date" at bounding box center [580, 609] width 67 height 21
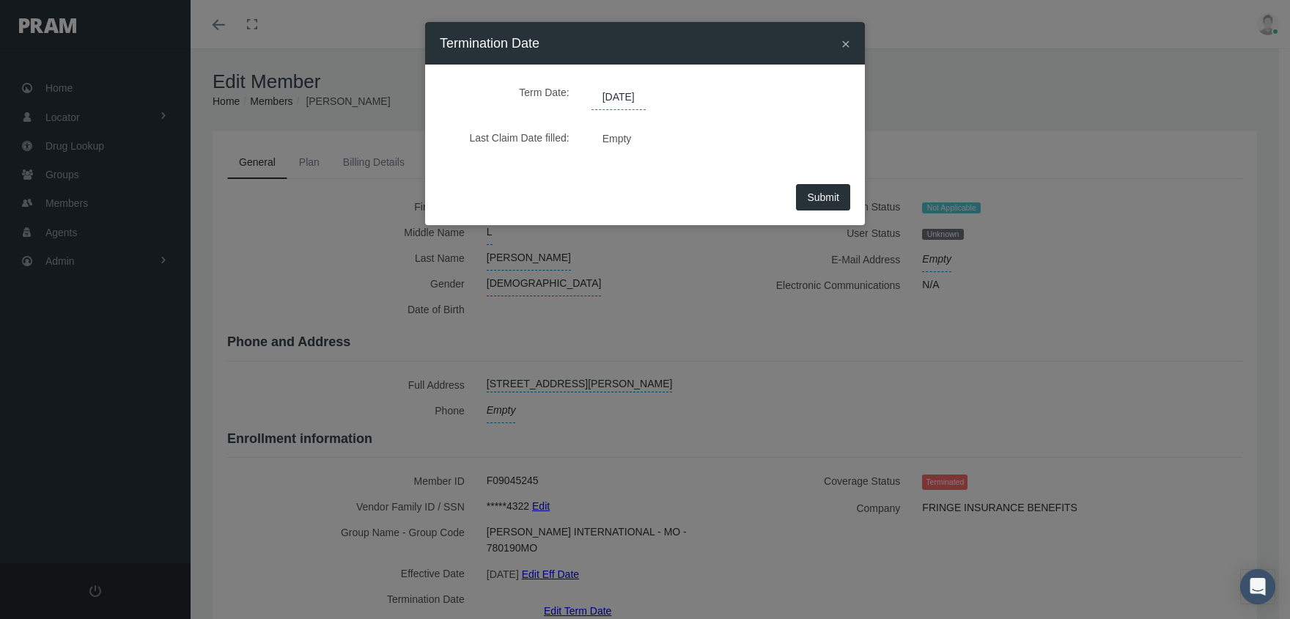
click at [639, 103] on span "[DATE]" at bounding box center [618, 97] width 54 height 25
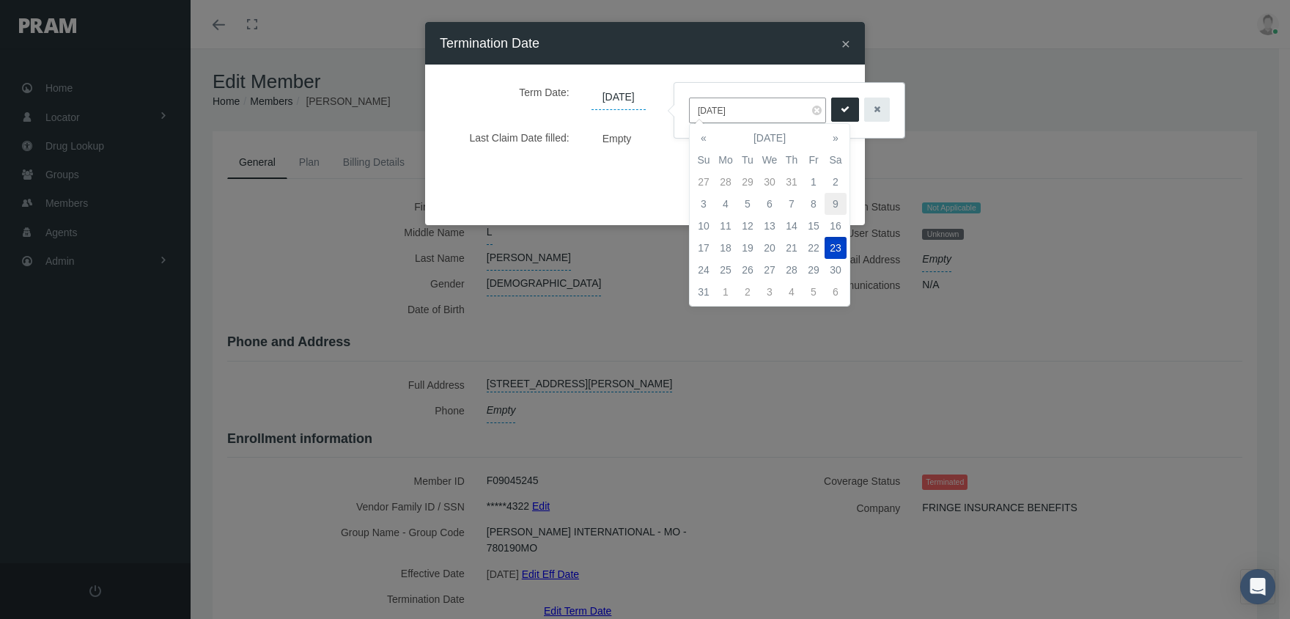
click at [833, 202] on td "9" at bounding box center [835, 204] width 22 height 22
type input "[DATE]"
click at [841, 107] on icon "submit" at bounding box center [845, 110] width 9 height 14
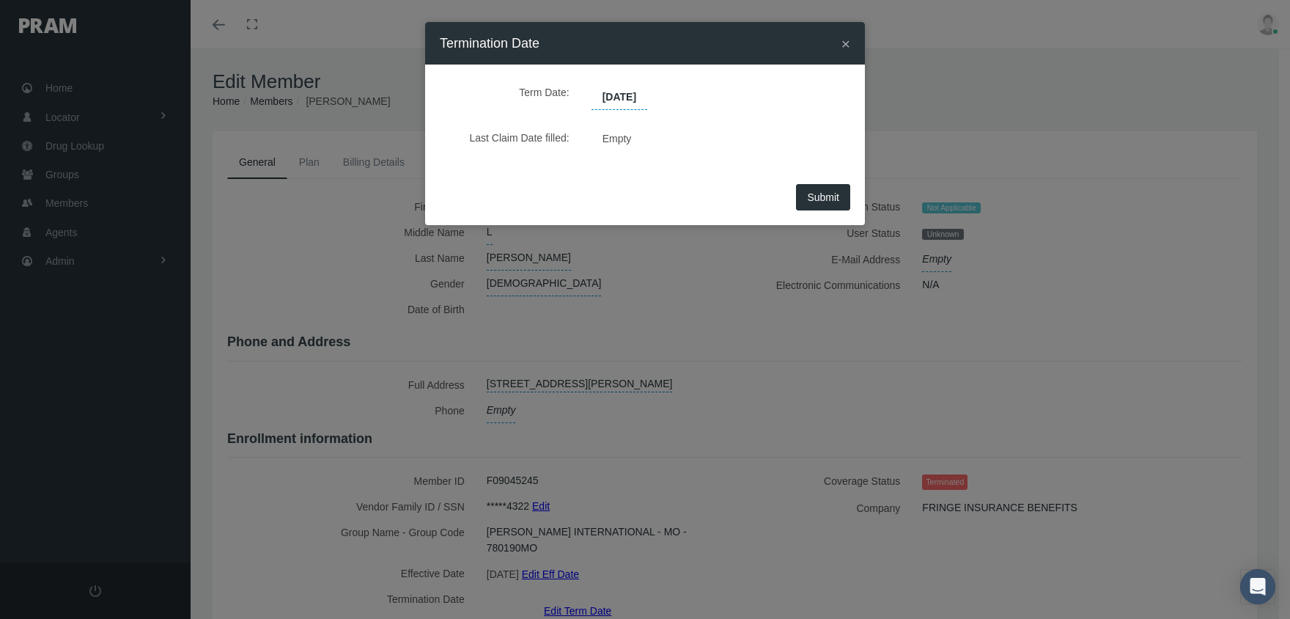
click at [811, 196] on span "Submit" at bounding box center [823, 197] width 32 height 12
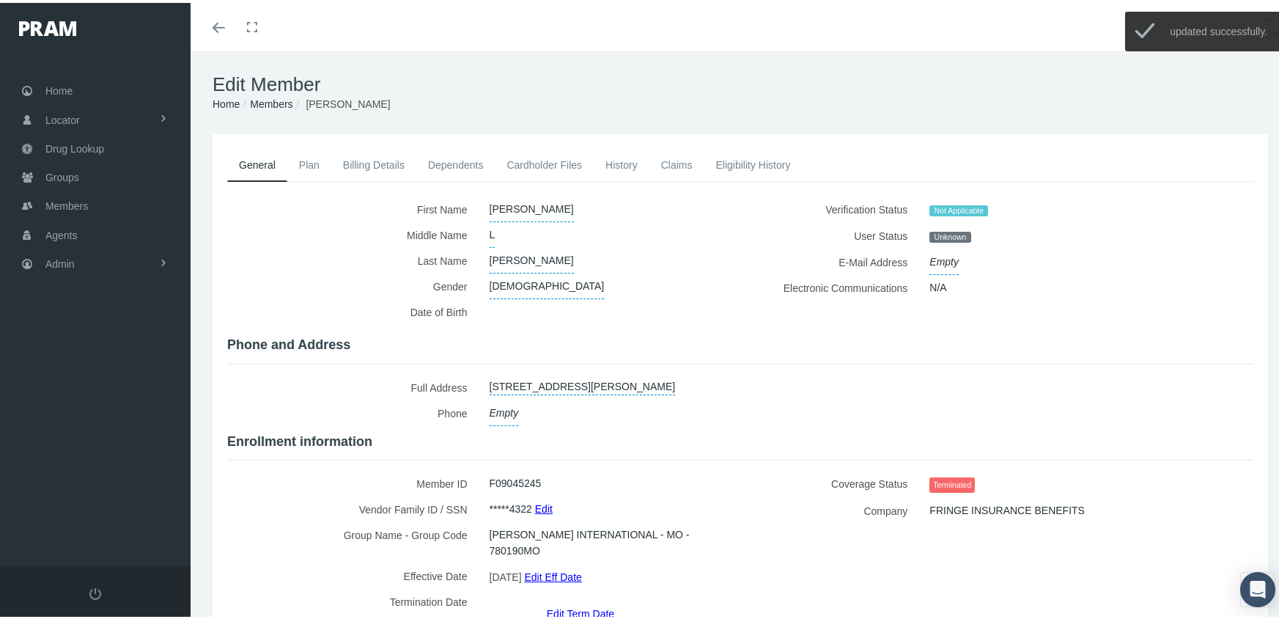
click at [269, 103] on link "Members" at bounding box center [271, 101] width 43 height 12
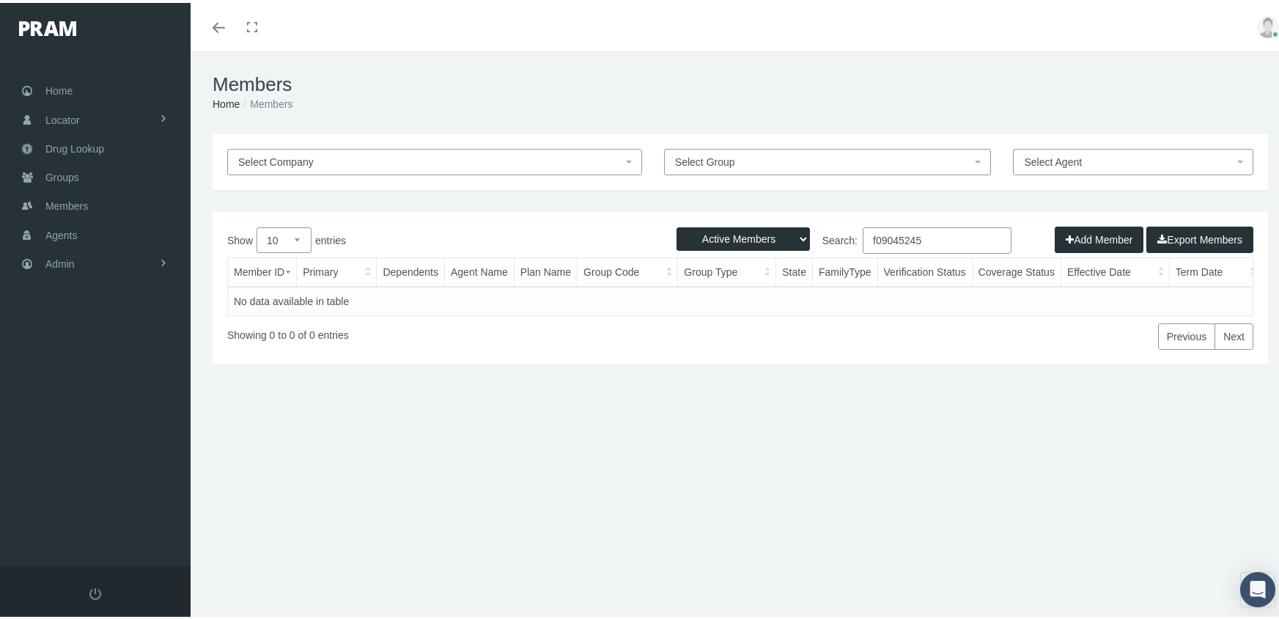
click at [708, 227] on select "Active Members Terminated Members Active & Terminated" at bounding box center [742, 235] width 133 height 23
select select "3"
click at [676, 224] on select "Active Members Terminated Members Active & Terminated" at bounding box center [742, 235] width 133 height 23
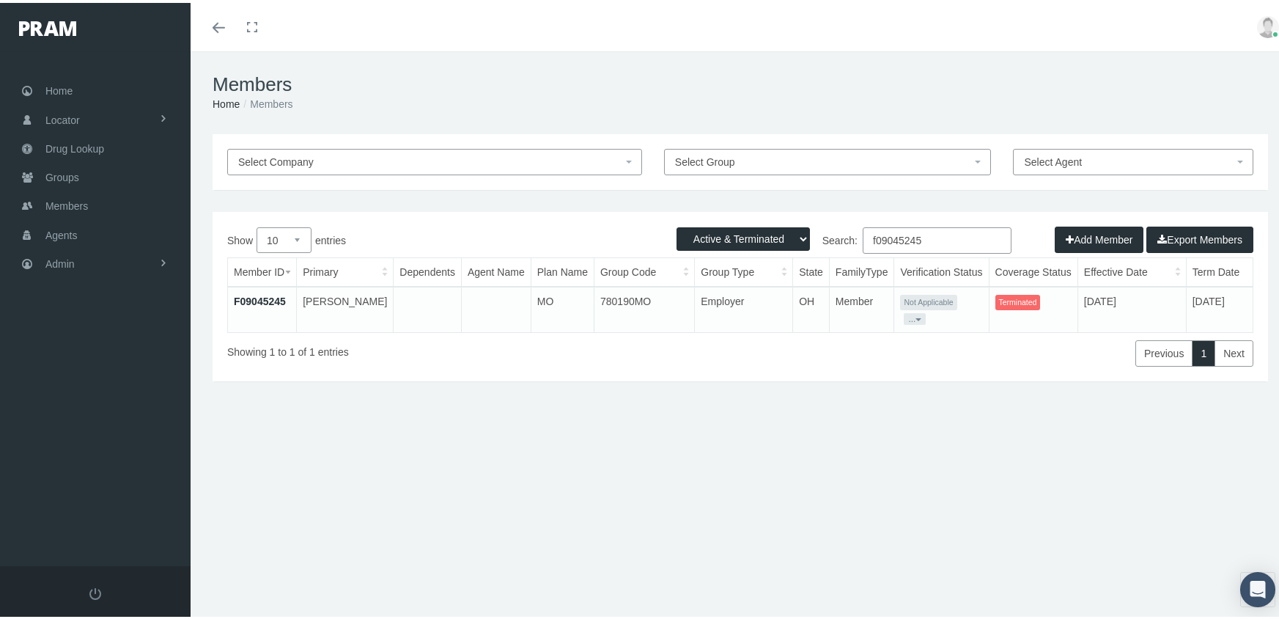
click at [938, 240] on input "f09045245" at bounding box center [937, 237] width 149 height 26
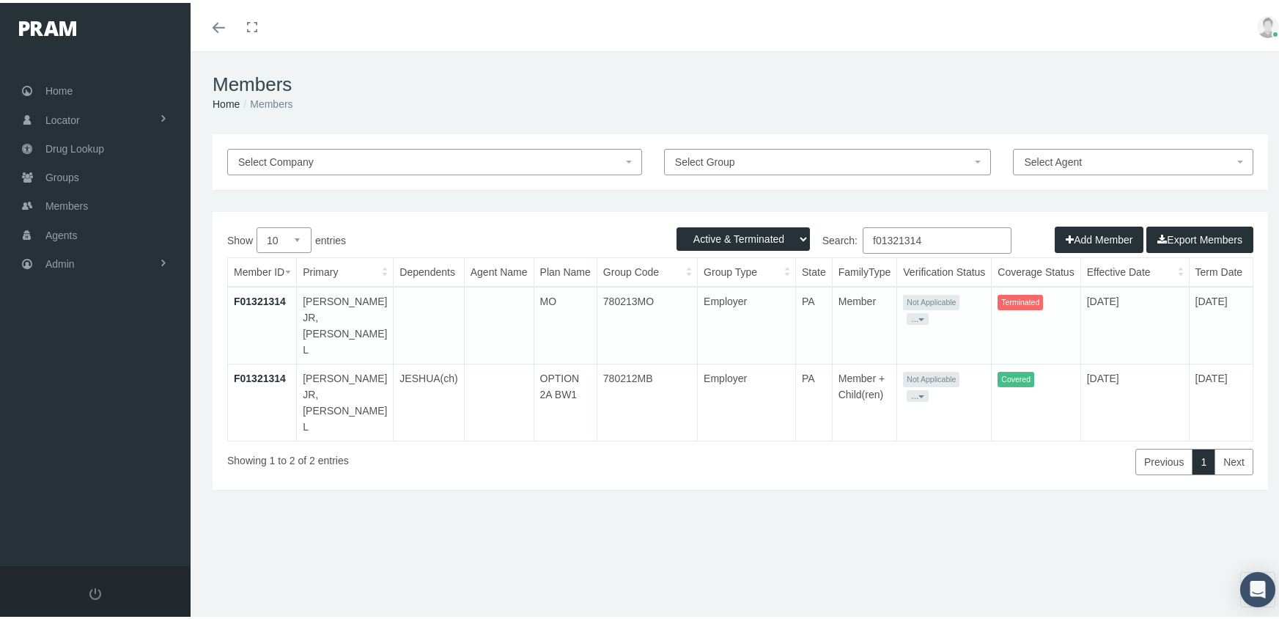
type input "f01321314"
click at [254, 295] on link "F01321314" at bounding box center [260, 298] width 52 height 12
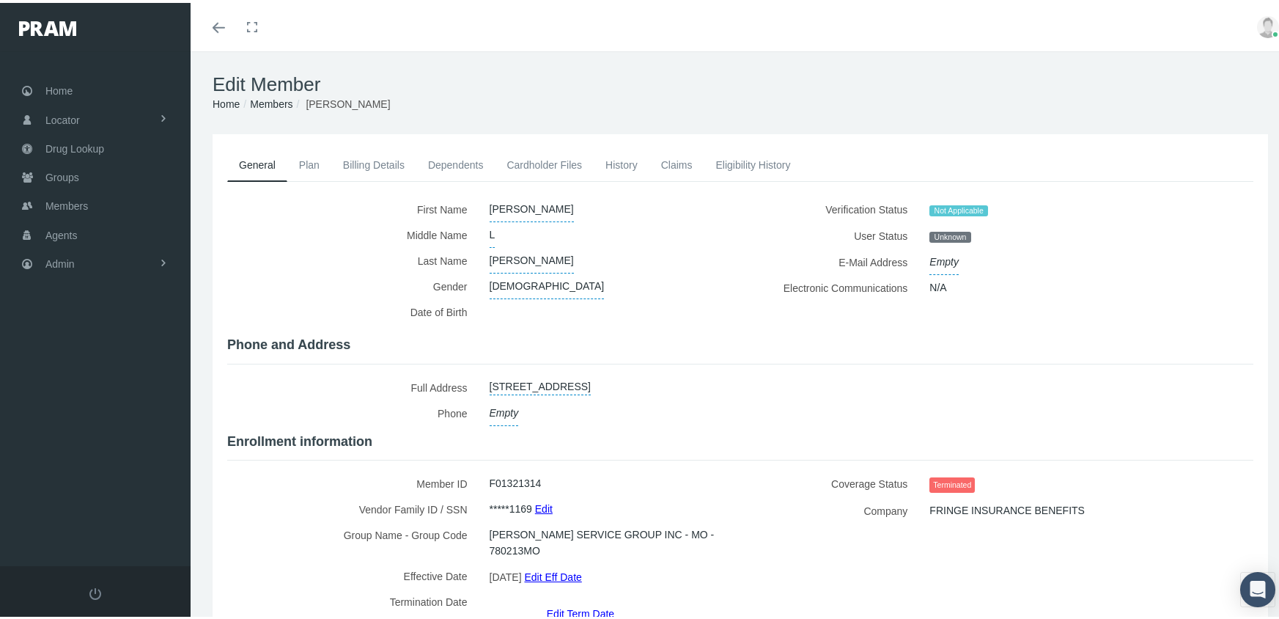
click at [559, 599] on link "Edit Term Date" at bounding box center [580, 609] width 67 height 21
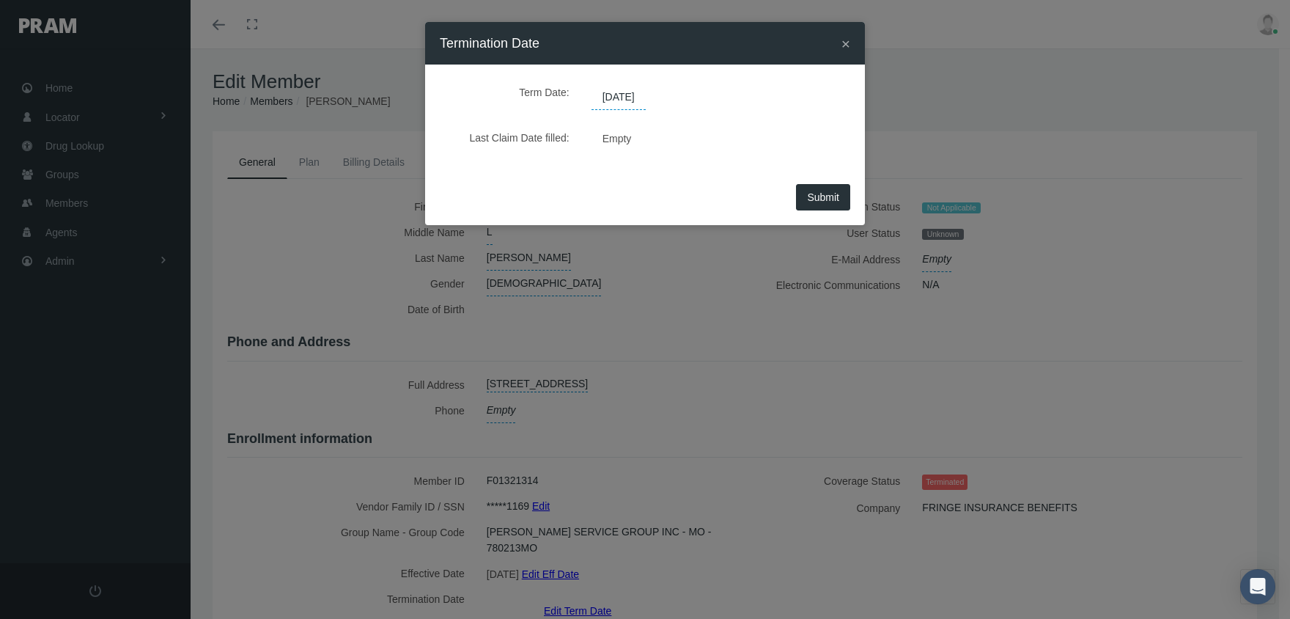
click at [614, 95] on span "08/24/2025" at bounding box center [618, 97] width 54 height 25
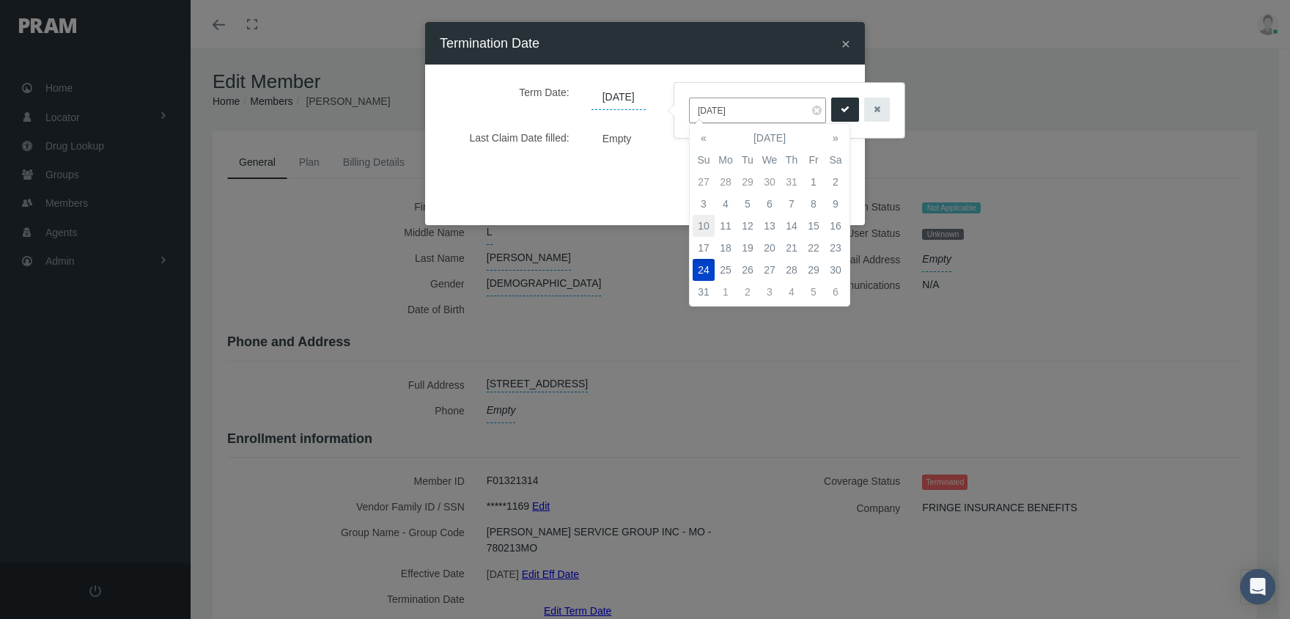
click at [704, 225] on td "10" at bounding box center [704, 226] width 22 height 22
type input "08/10/2025"
click at [831, 112] on button "submit" at bounding box center [845, 109] width 28 height 24
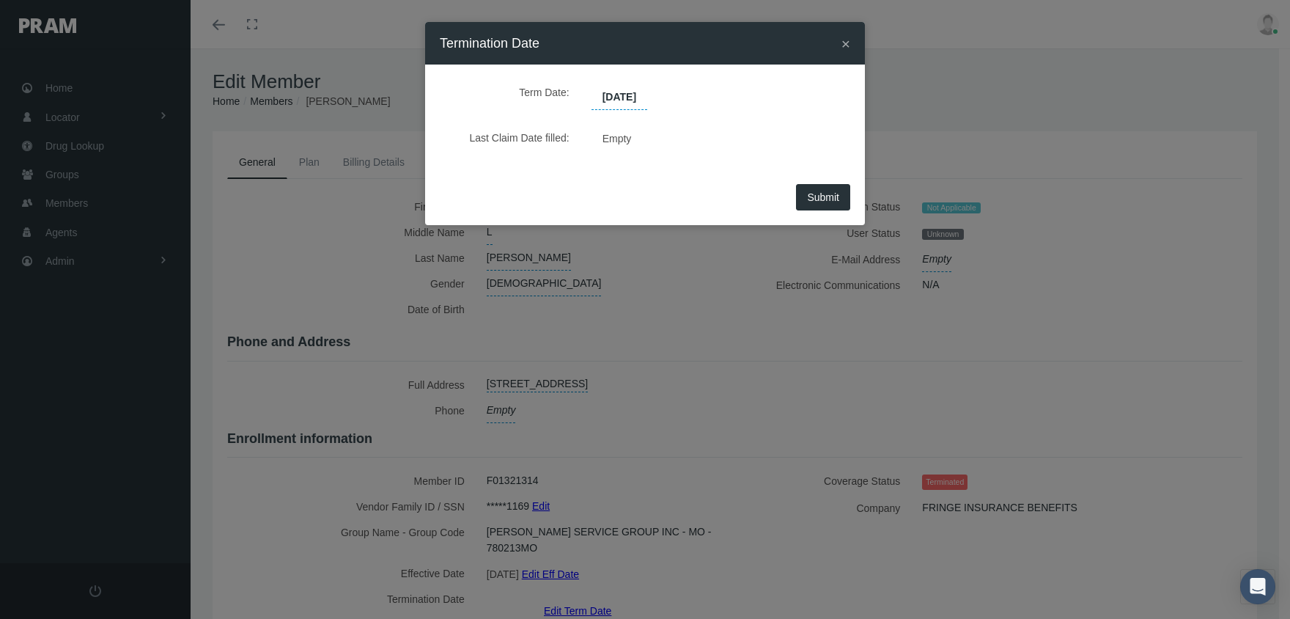
click at [814, 185] on button "Submit" at bounding box center [823, 197] width 54 height 26
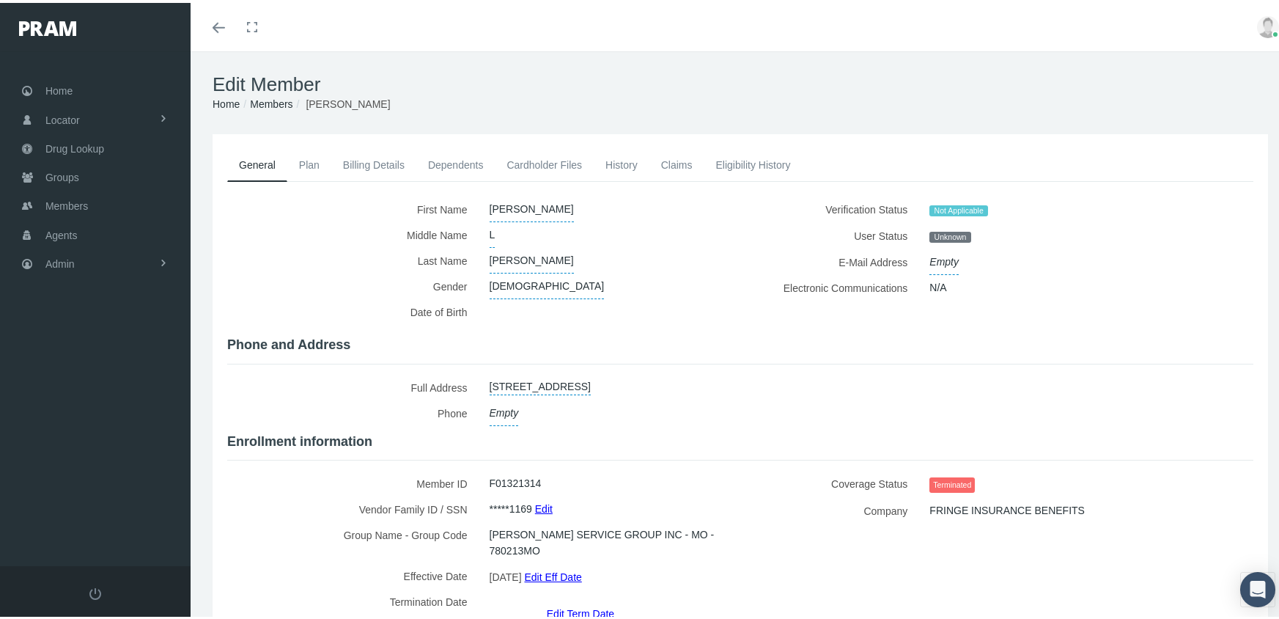
click at [264, 110] on div "Edit Member Home Groups Members RUBEN GONZALVO JR" at bounding box center [740, 89] width 1099 height 83
click at [269, 105] on link "Members" at bounding box center [271, 101] width 43 height 12
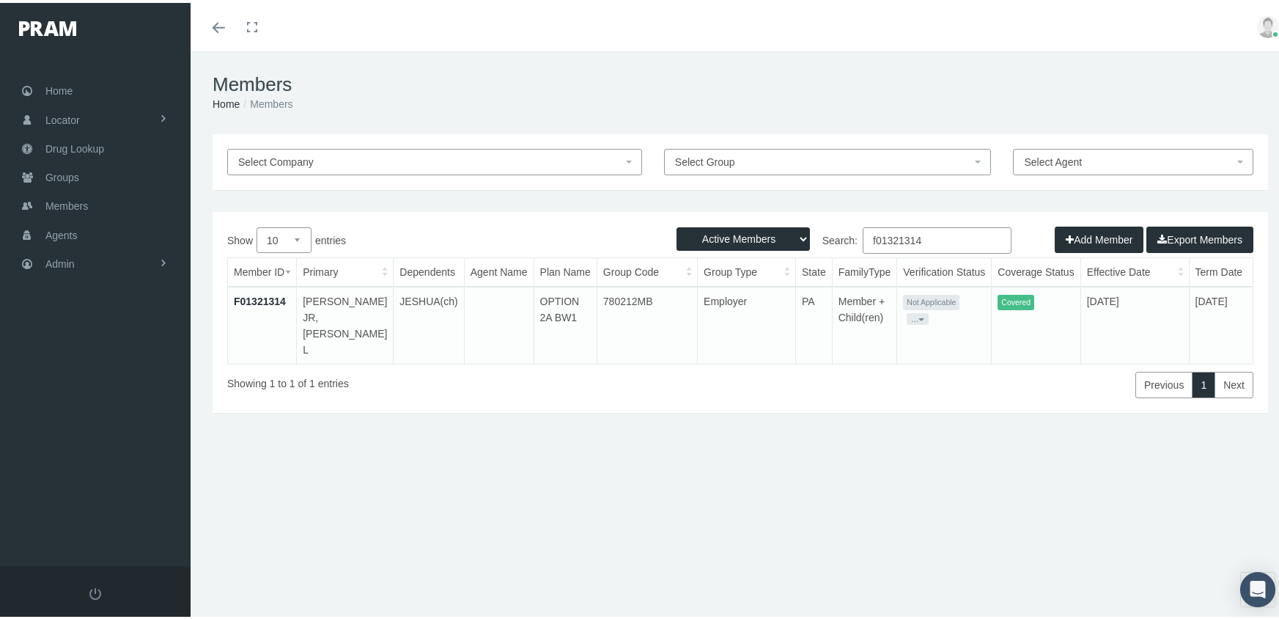
drag, startPoint x: 930, startPoint y: 233, endPoint x: 772, endPoint y: 212, distance: 159.7
click at [772, 212] on div "Active Members Terminated Members Active & Terminated Add Member Export Members…" at bounding box center [740, 309] width 1055 height 201
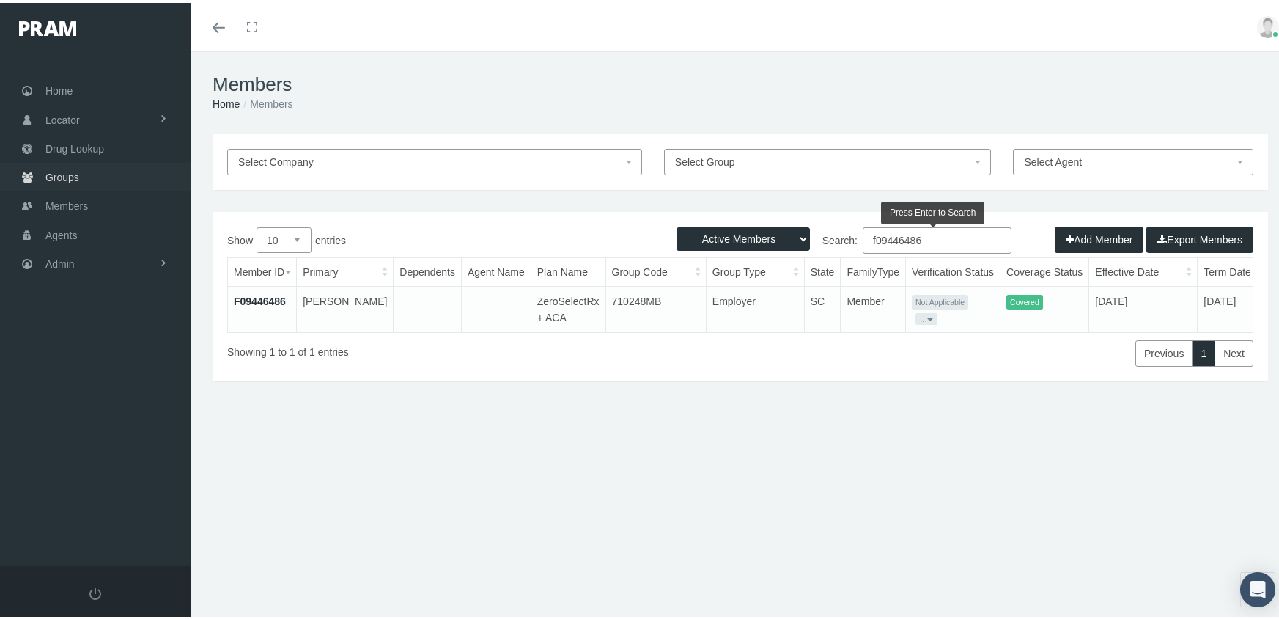
type input "f09446486"
click at [44, 166] on link "Groups" at bounding box center [95, 174] width 191 height 29
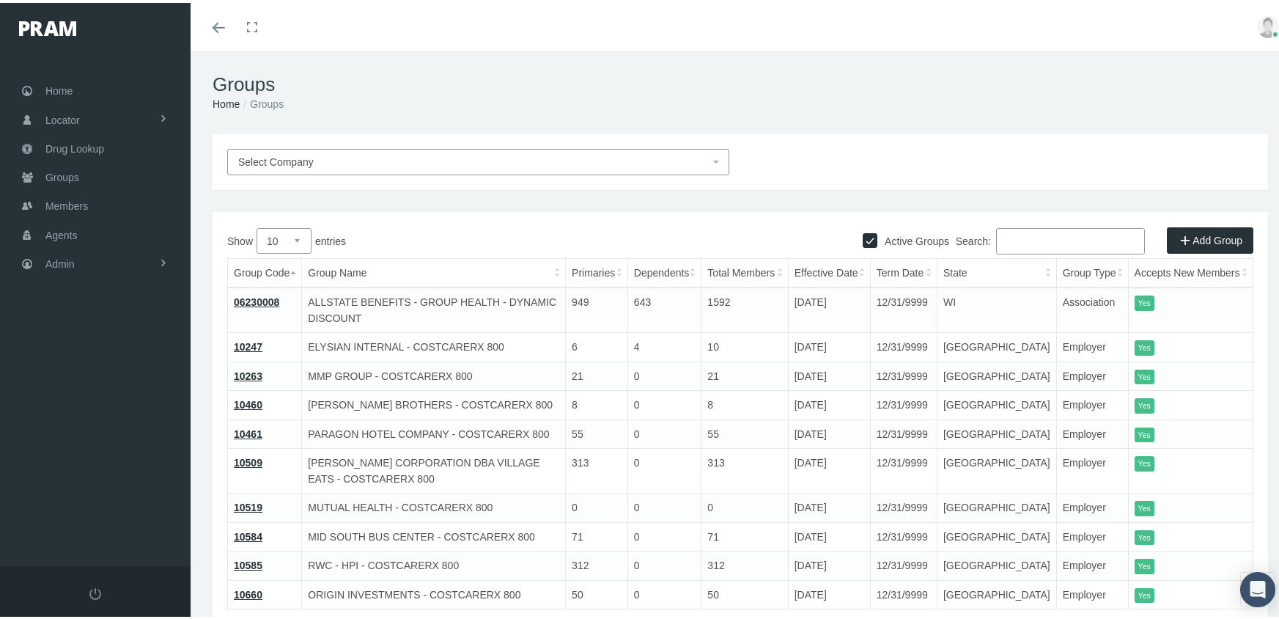
click at [1052, 235] on input "Search:" at bounding box center [1070, 238] width 149 height 26
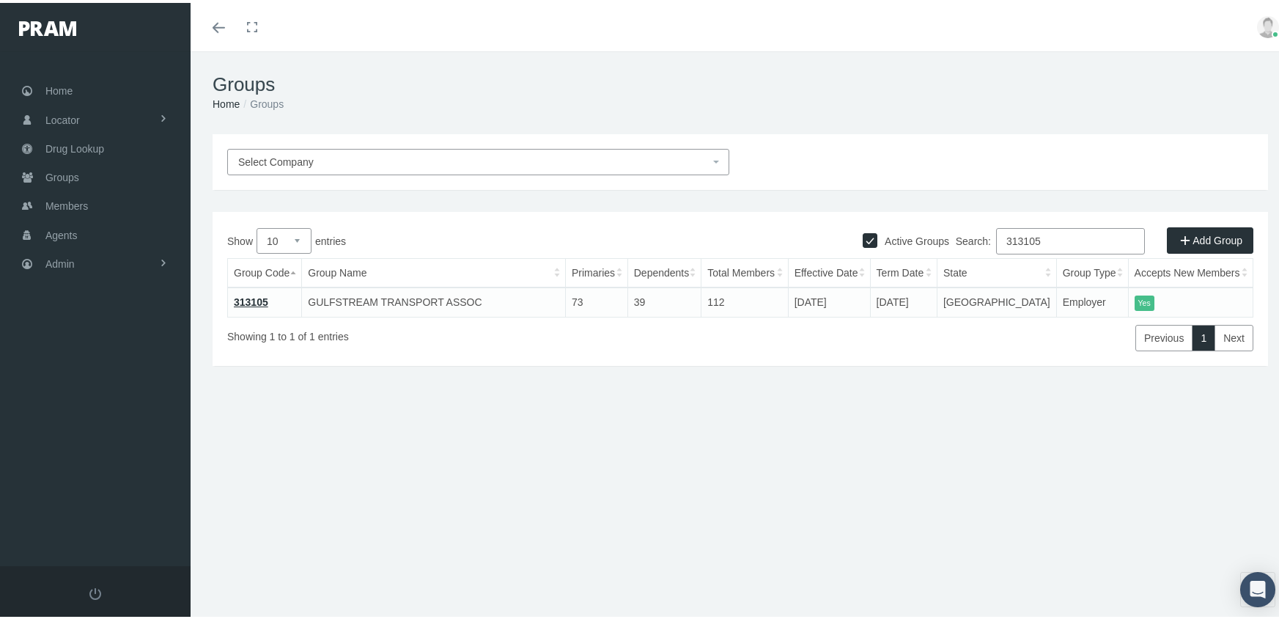
type input "313105"
click at [231, 298] on td "313105" at bounding box center [265, 298] width 74 height 29
click at [239, 295] on link "313105" at bounding box center [251, 299] width 34 height 12
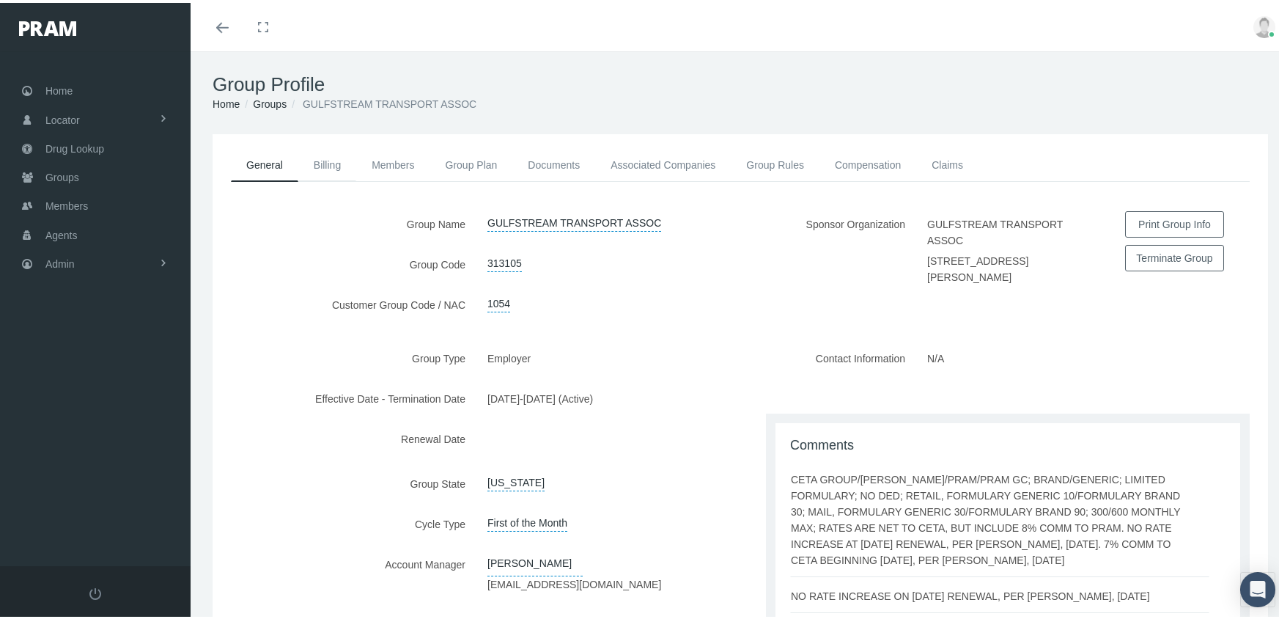
click at [332, 158] on link "Billing" at bounding box center [327, 162] width 58 height 32
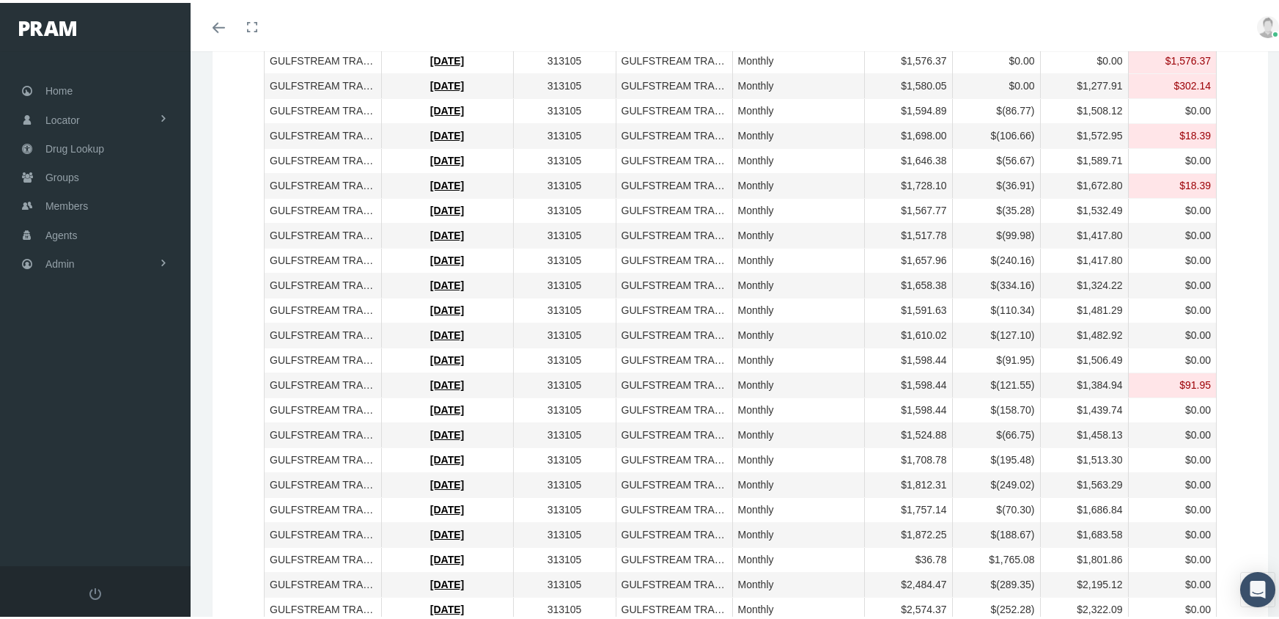
scroll to position [293, 0]
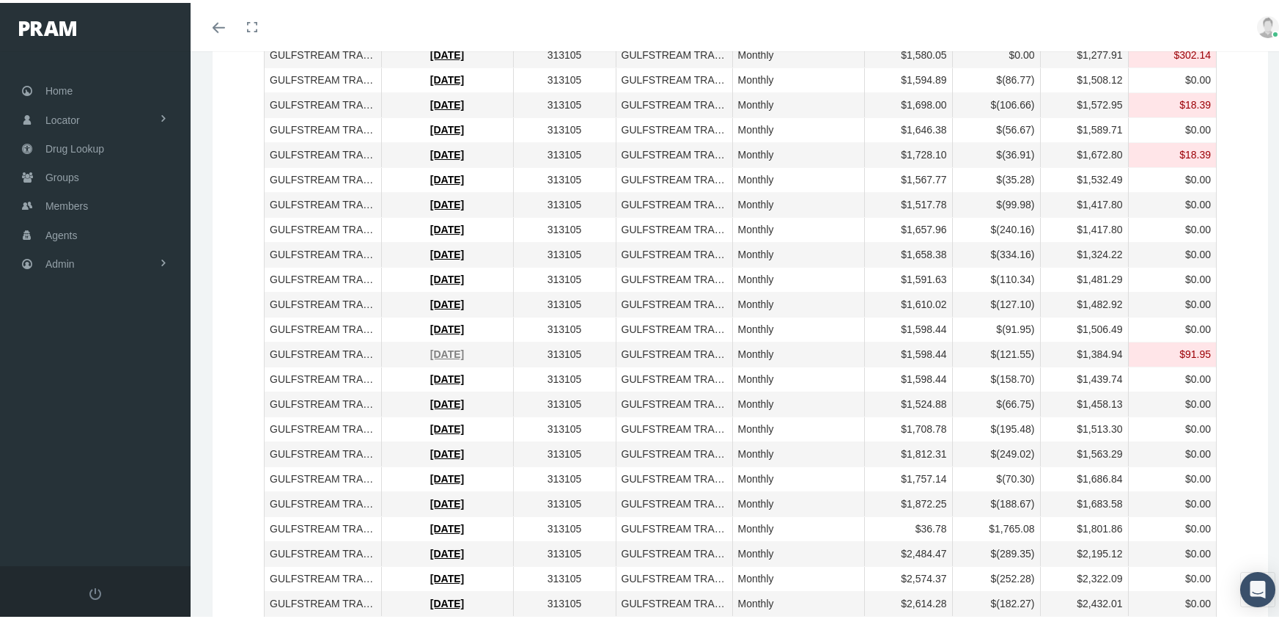
click at [440, 350] on link "[DATE]" at bounding box center [447, 351] width 34 height 12
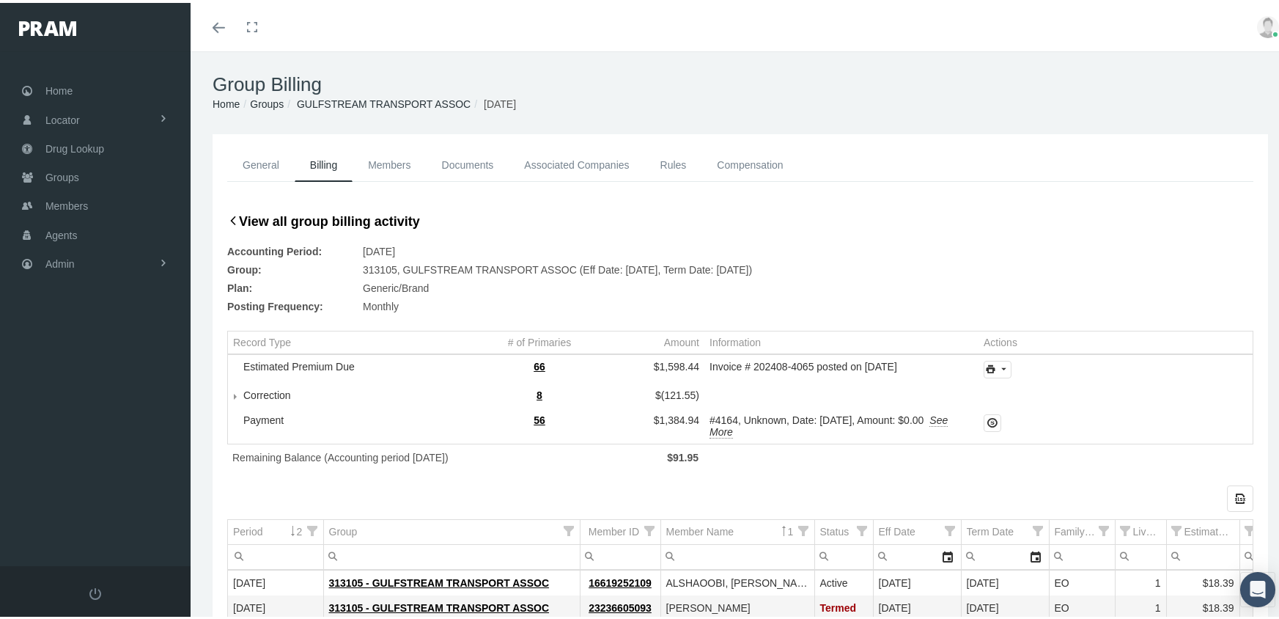
scroll to position [73, 0]
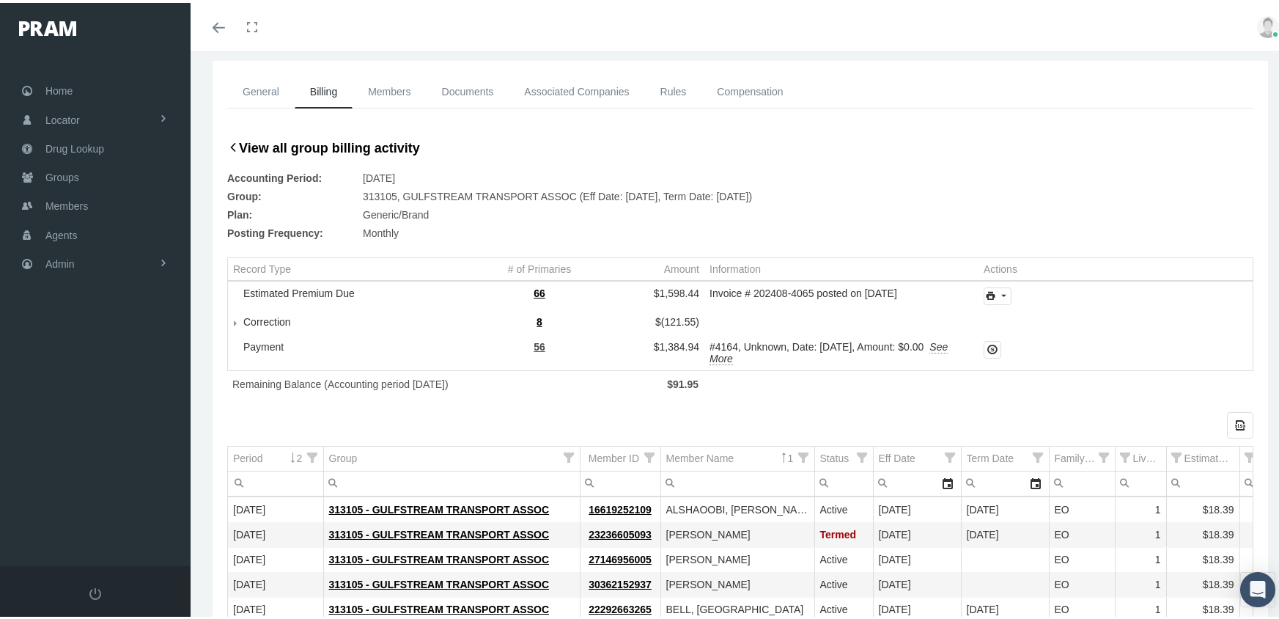
click at [538, 349] on span "56" at bounding box center [540, 344] width 12 height 12
click at [537, 342] on span "56" at bounding box center [540, 344] width 12 height 12
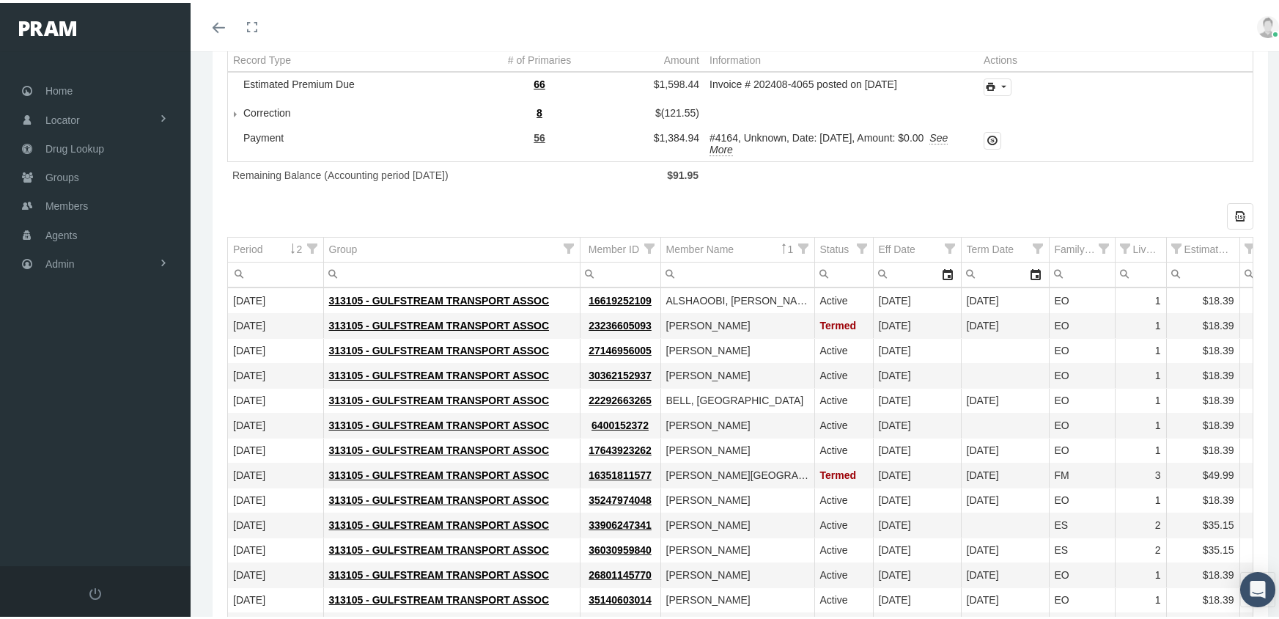
scroll to position [293, 0]
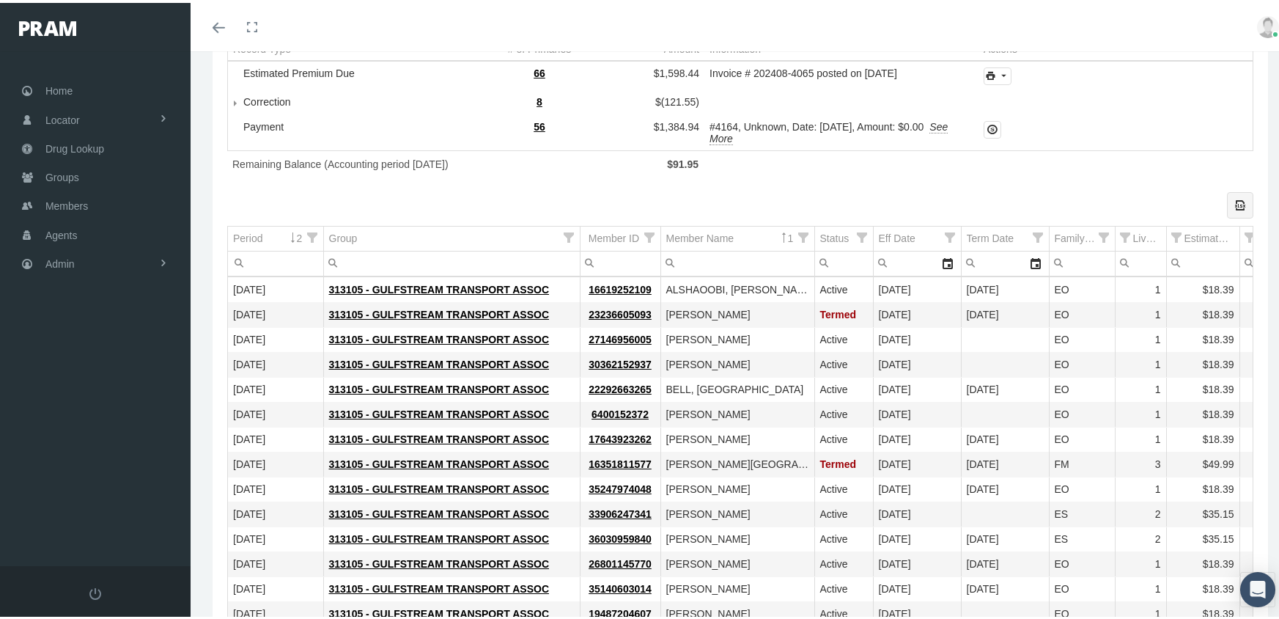
click at [1233, 209] on icon "Export all data to Excel" at bounding box center [1239, 202] width 13 height 13
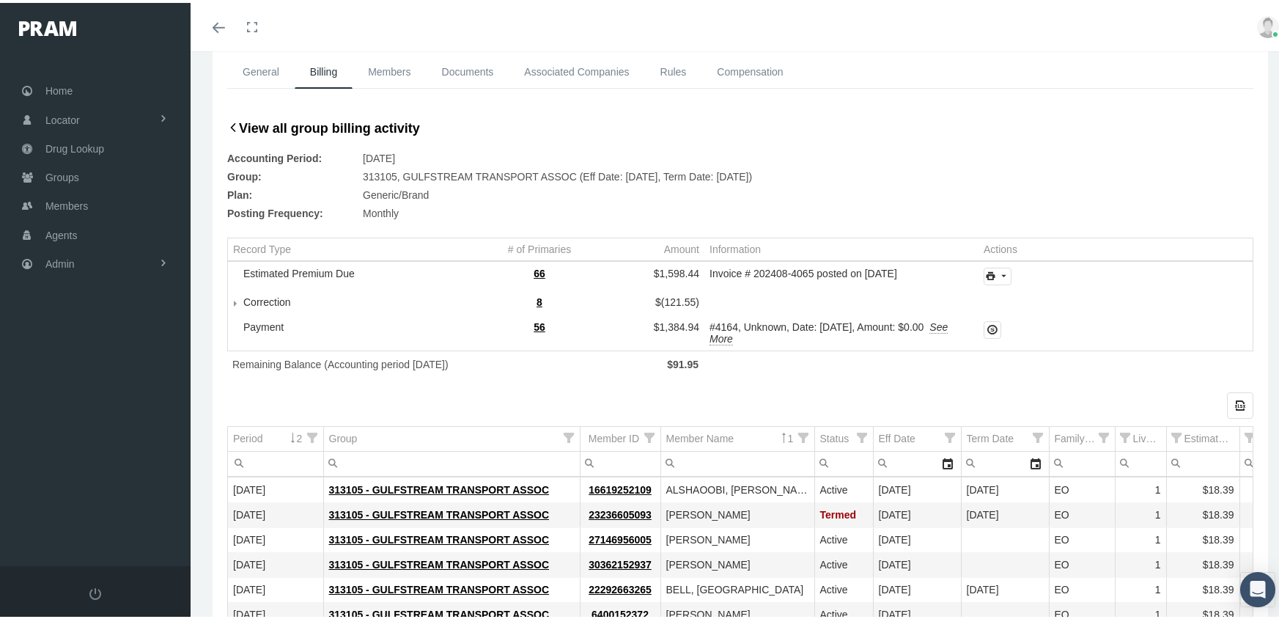
scroll to position [0, 0]
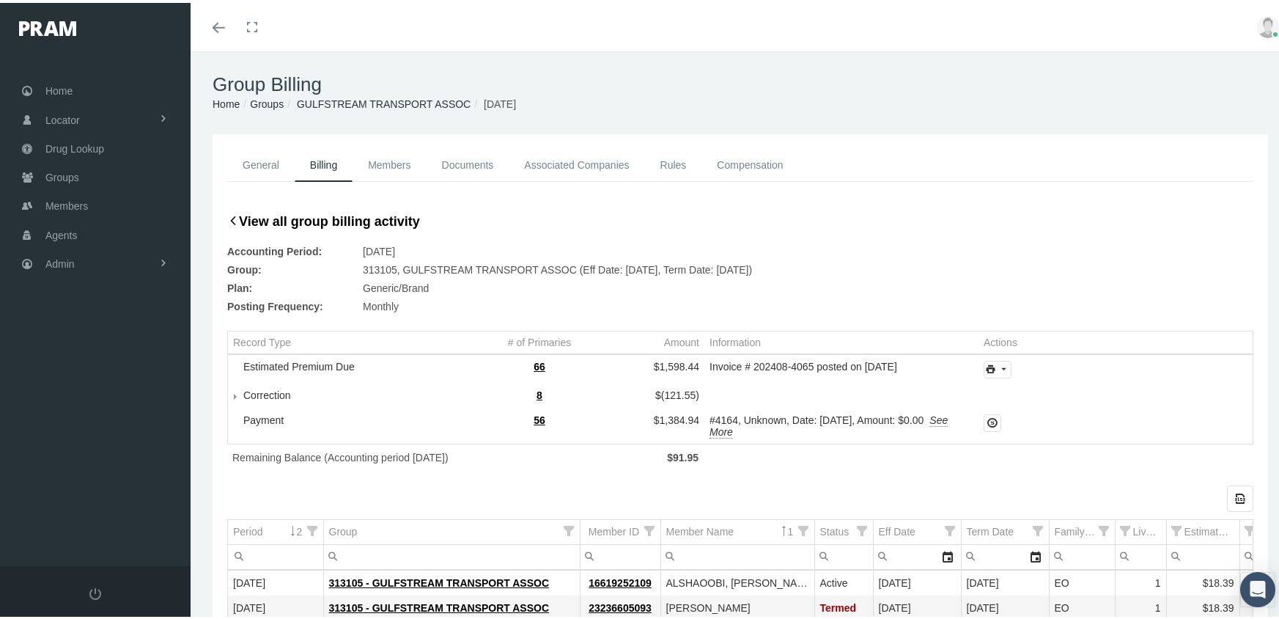
click at [342, 98] on span "GULFSTREAM TRANSPORT ASSOC" at bounding box center [384, 101] width 174 height 12
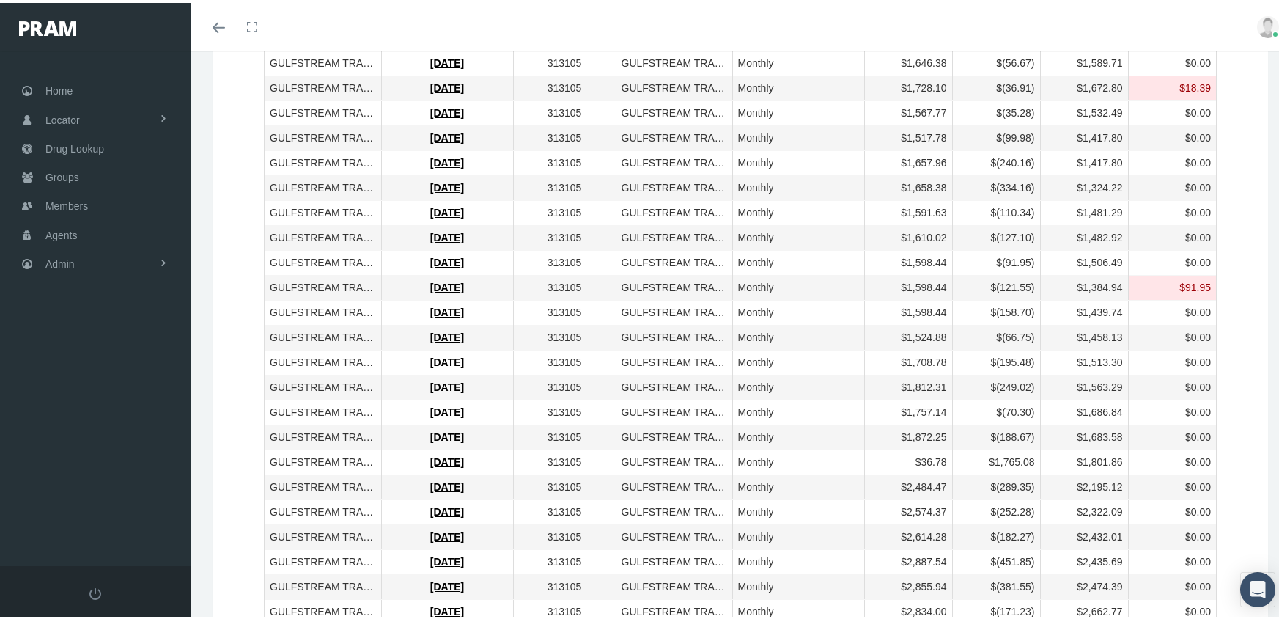
scroll to position [366, 0]
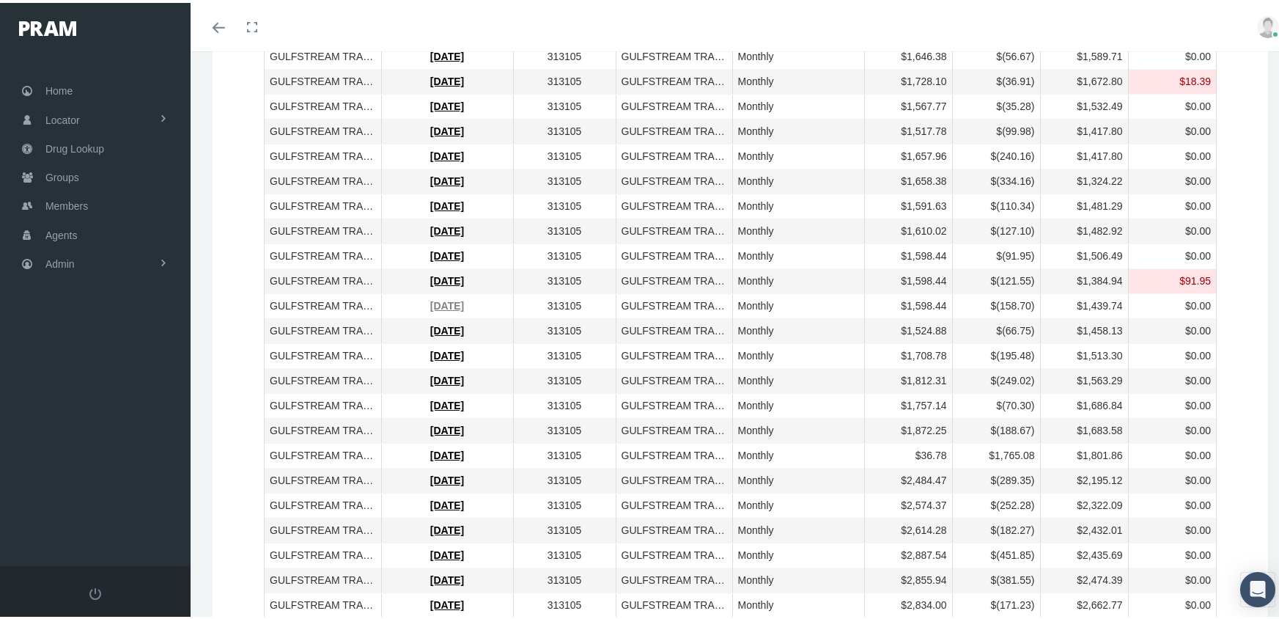
click at [435, 297] on link "[DATE]" at bounding box center [447, 303] width 34 height 12
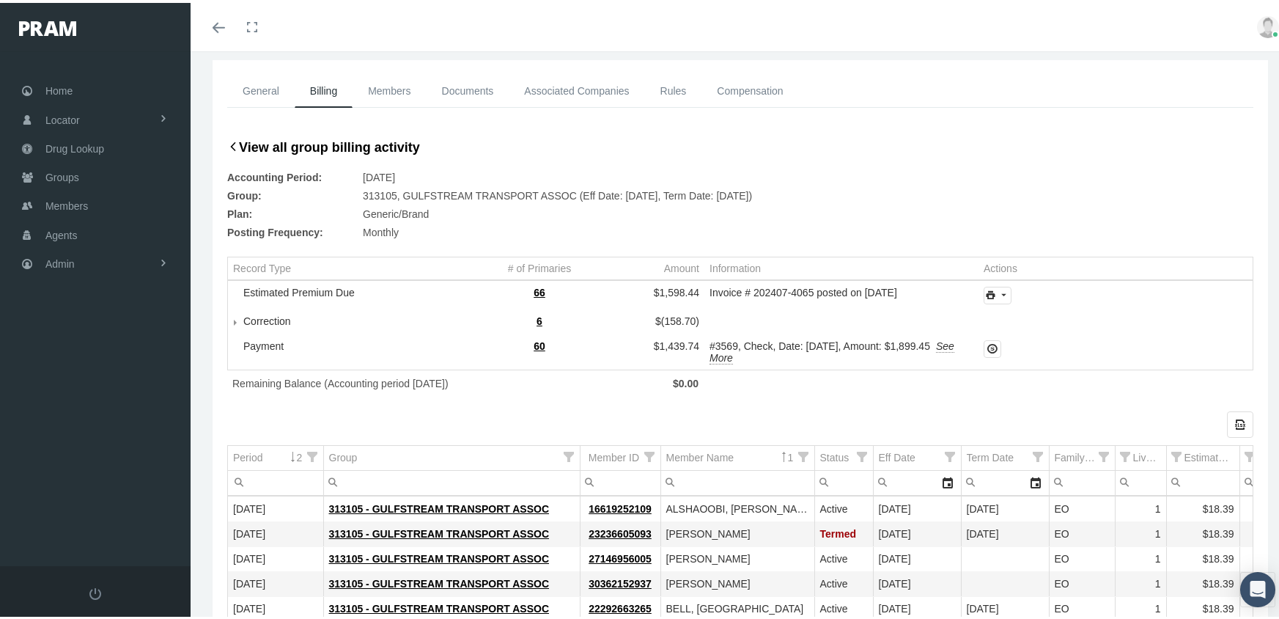
scroll to position [220, 0]
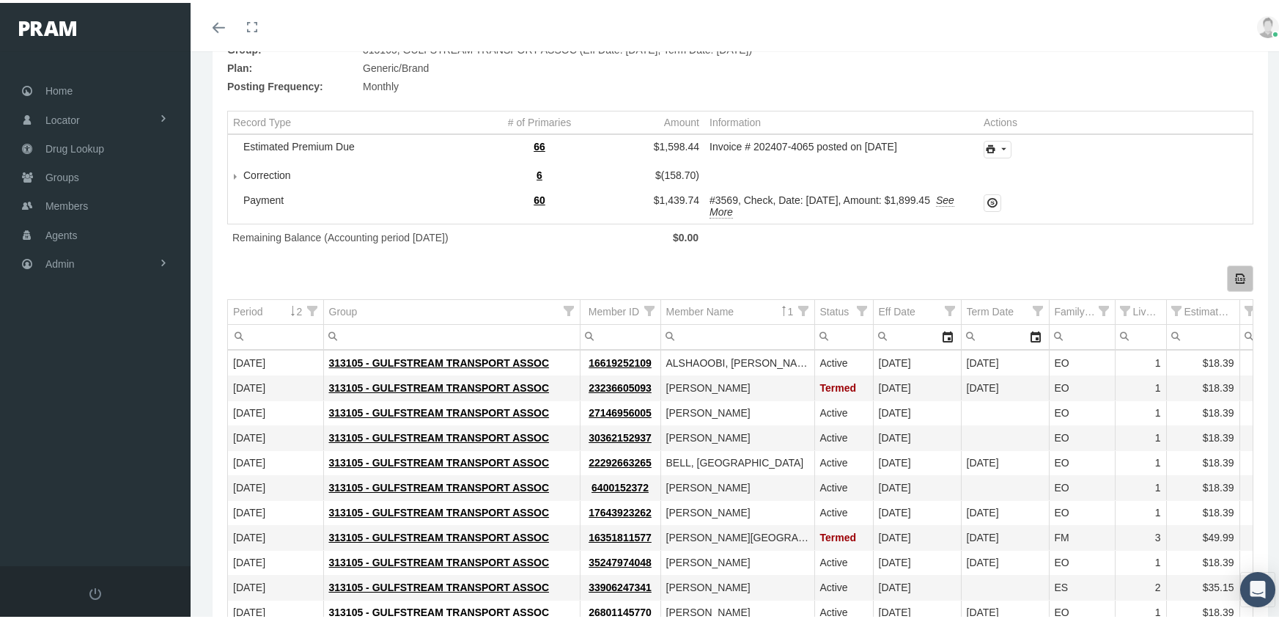
click at [1233, 276] on icon "Export all data to Excel" at bounding box center [1239, 275] width 13 height 13
click at [954, 203] on icon "See More" at bounding box center [831, 203] width 245 height 24
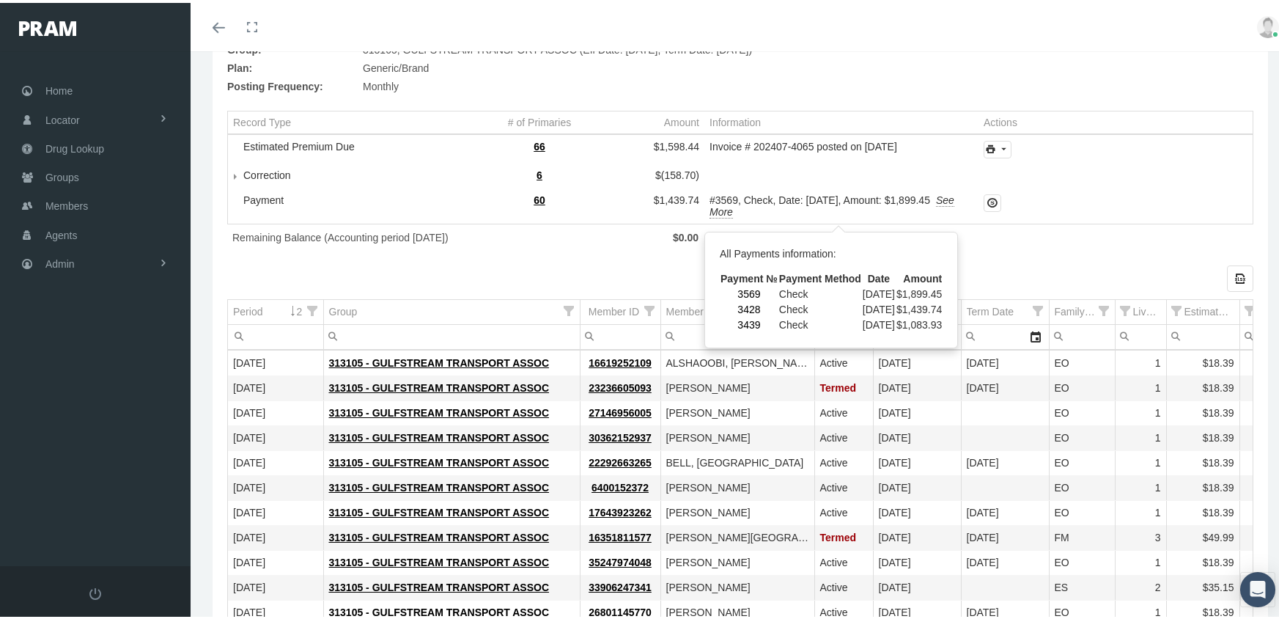
click at [1079, 219] on td "Tree list" at bounding box center [1115, 203] width 274 height 34
